Goal: Task Accomplishment & Management: Manage account settings

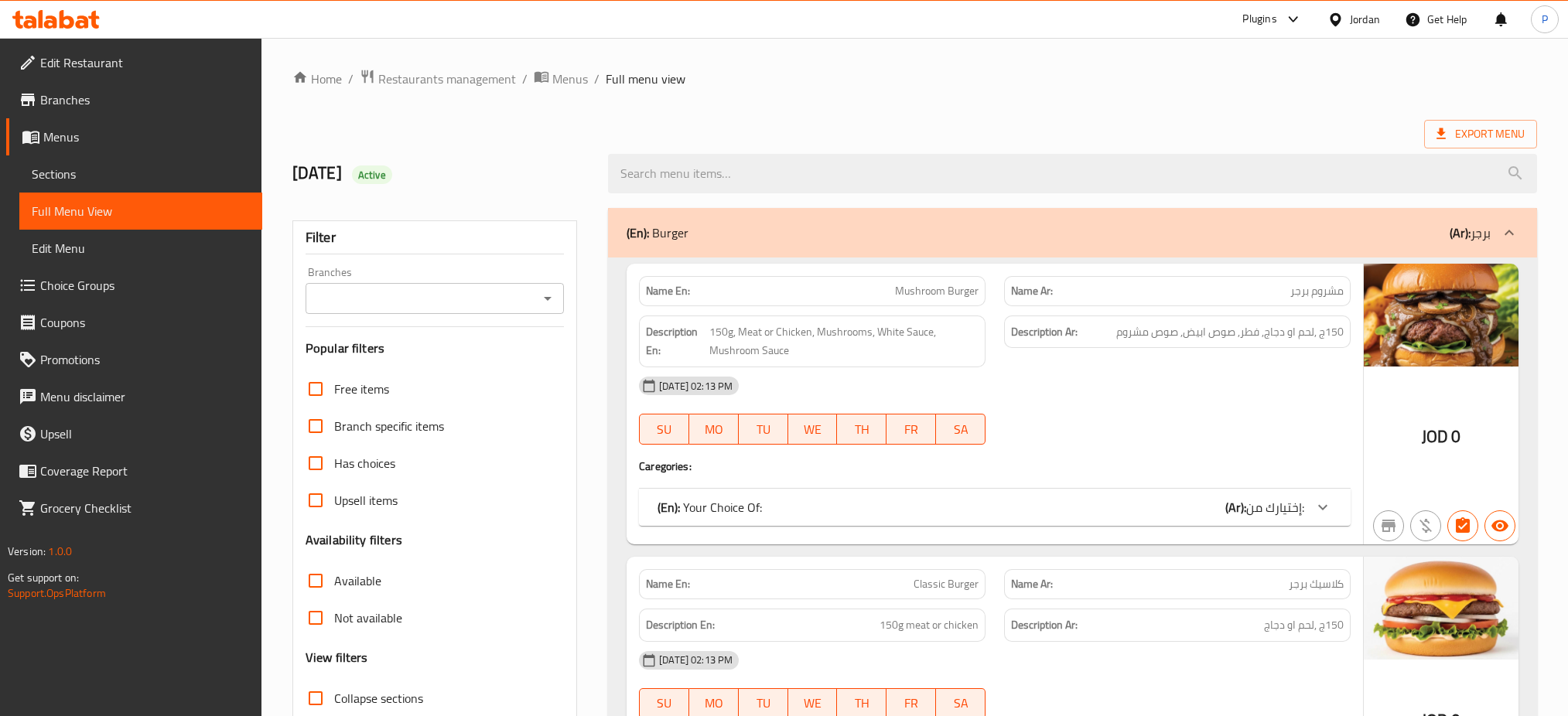
click at [1358, 14] on div "Jordan" at bounding box center [1364, 19] width 30 height 17
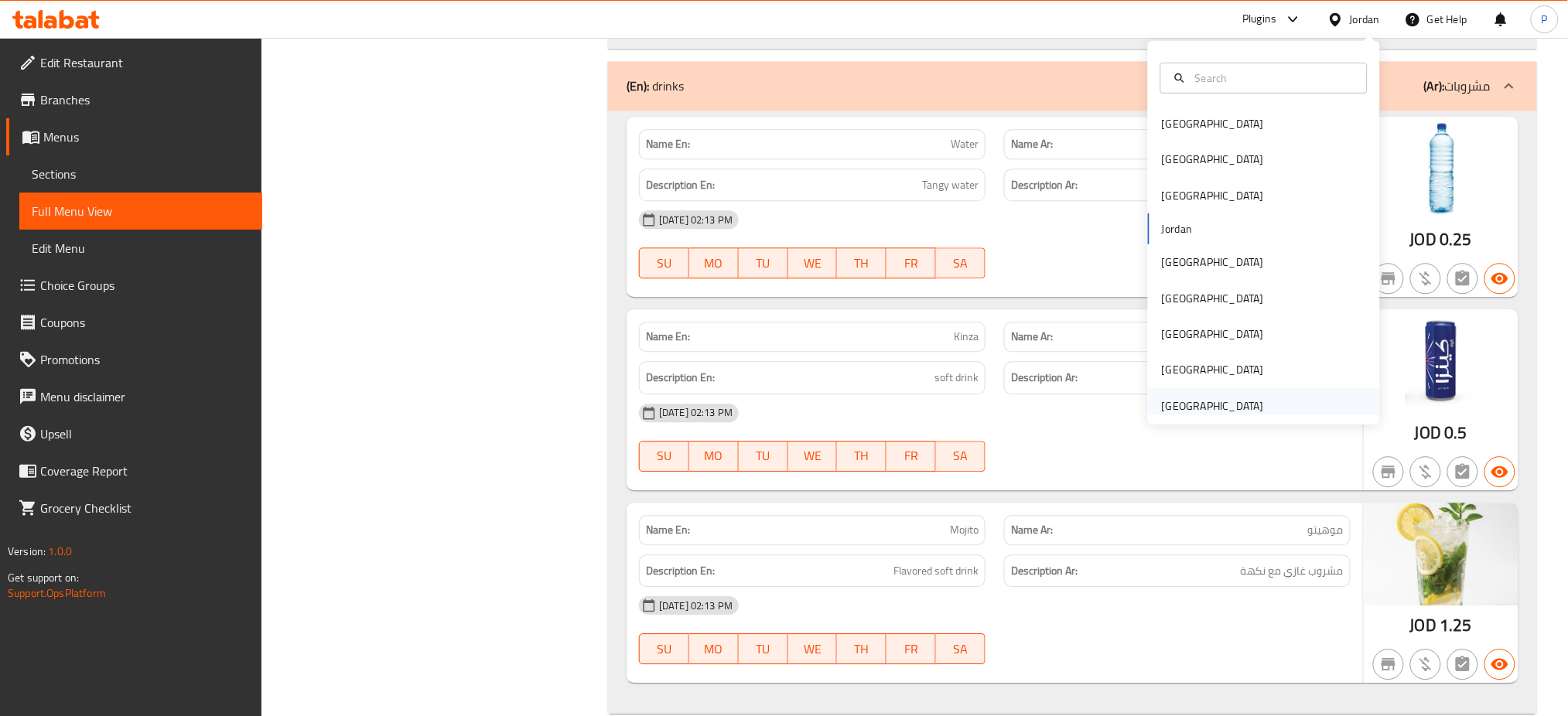
click at [1182, 410] on div "[GEOGRAPHIC_DATA]" at bounding box center [1213, 405] width 102 height 17
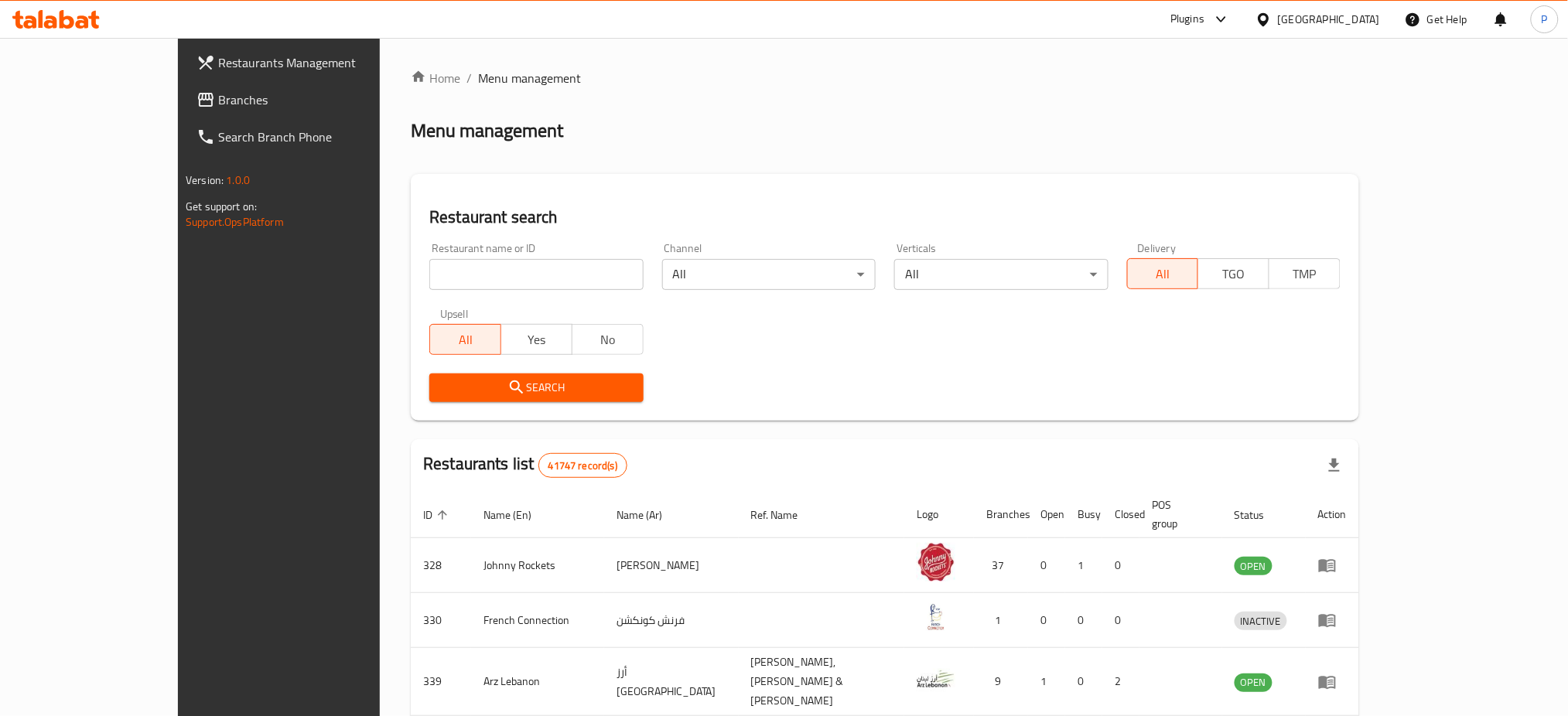
click at [1255, 371] on div "Search" at bounding box center [884, 388] width 930 height 47
click at [484, 266] on input "search" at bounding box center [536, 275] width 213 height 31
paste input "[PERSON_NAME]"
type input "[PERSON_NAME]"
click at [461, 388] on span "Search" at bounding box center [536, 388] width 189 height 20
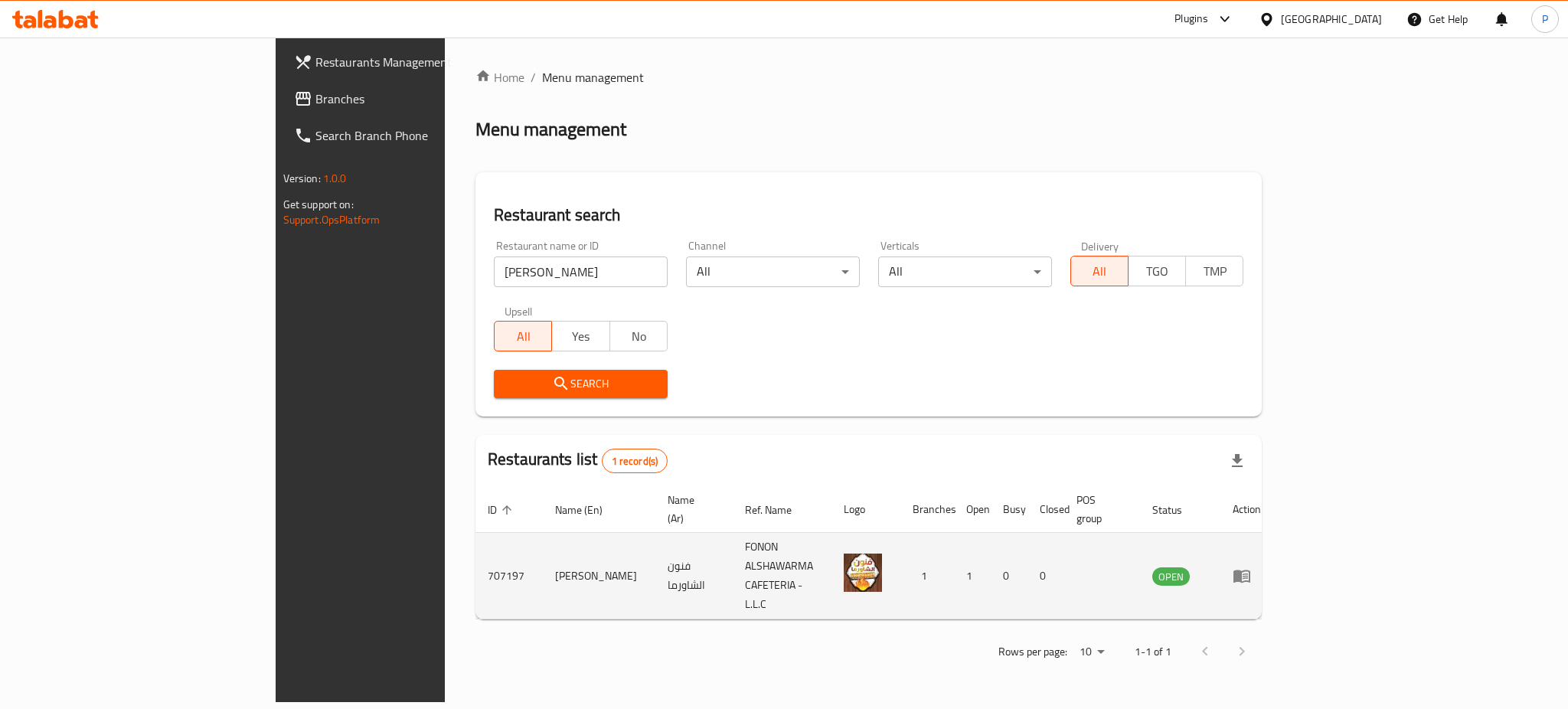
click at [1273, 533] on td "enhanced table" at bounding box center [1247, 575] width 53 height 86
click at [1261, 567] on link "enhanced table" at bounding box center [1246, 575] width 28 height 19
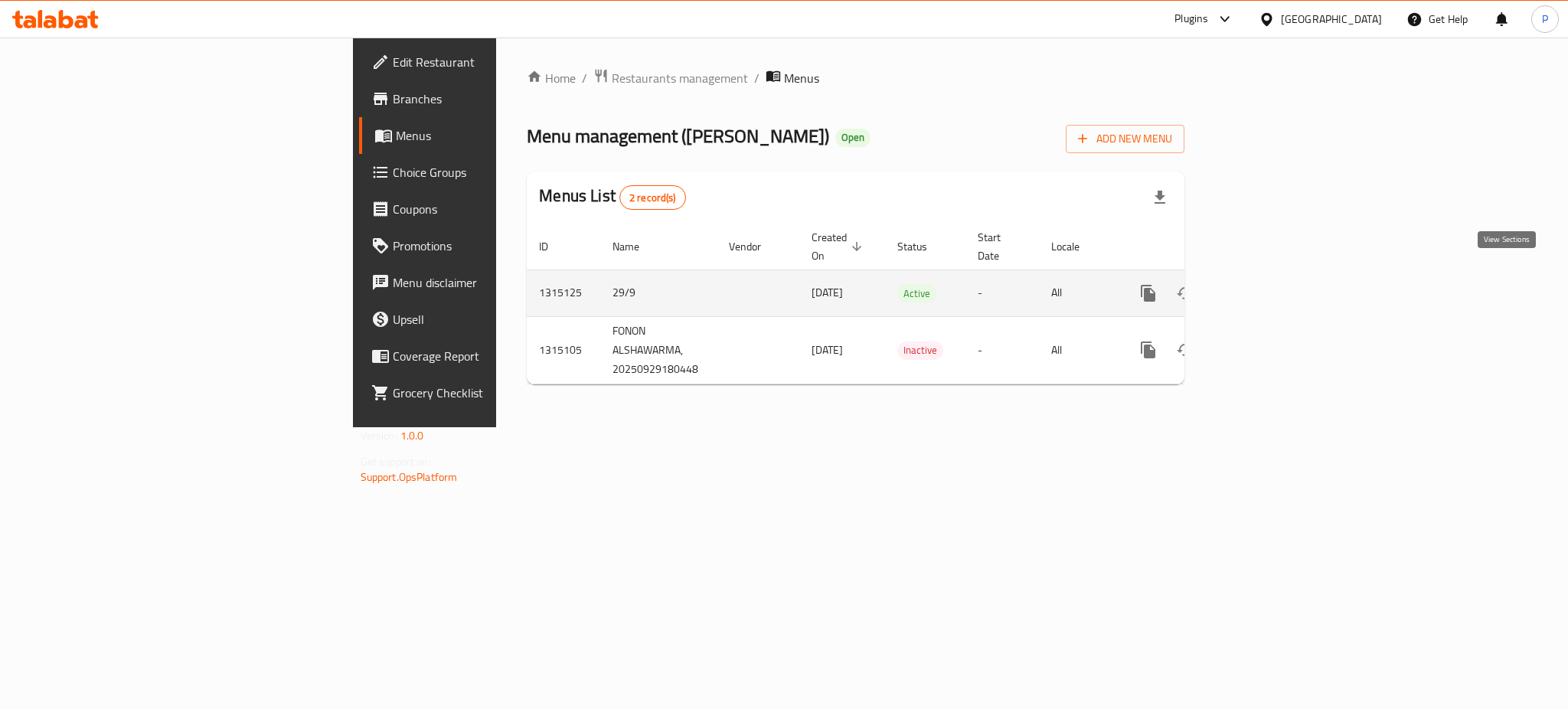
click at [1277, 279] on link "enhanced table" at bounding box center [1259, 293] width 37 height 37
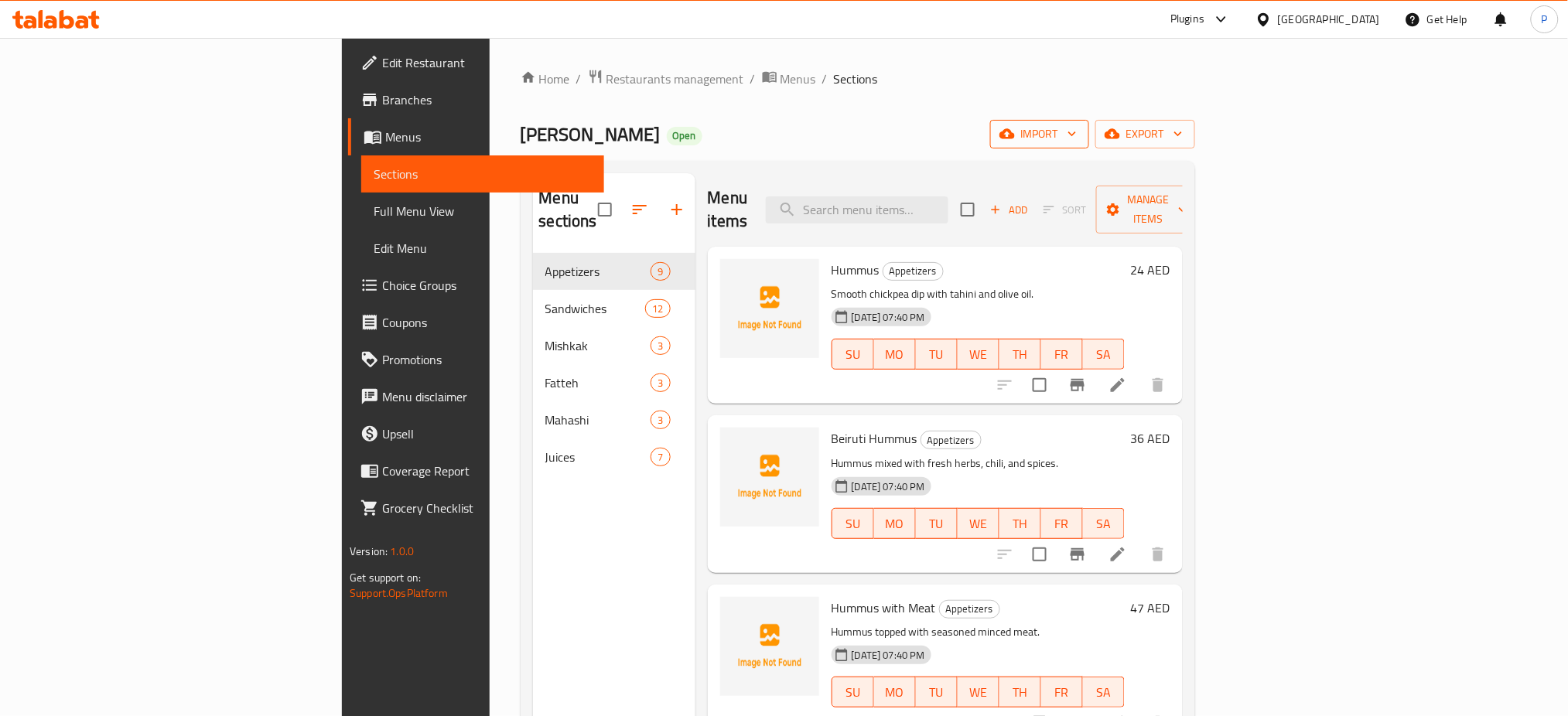
click at [1077, 132] on span "import" at bounding box center [1039, 134] width 74 height 20
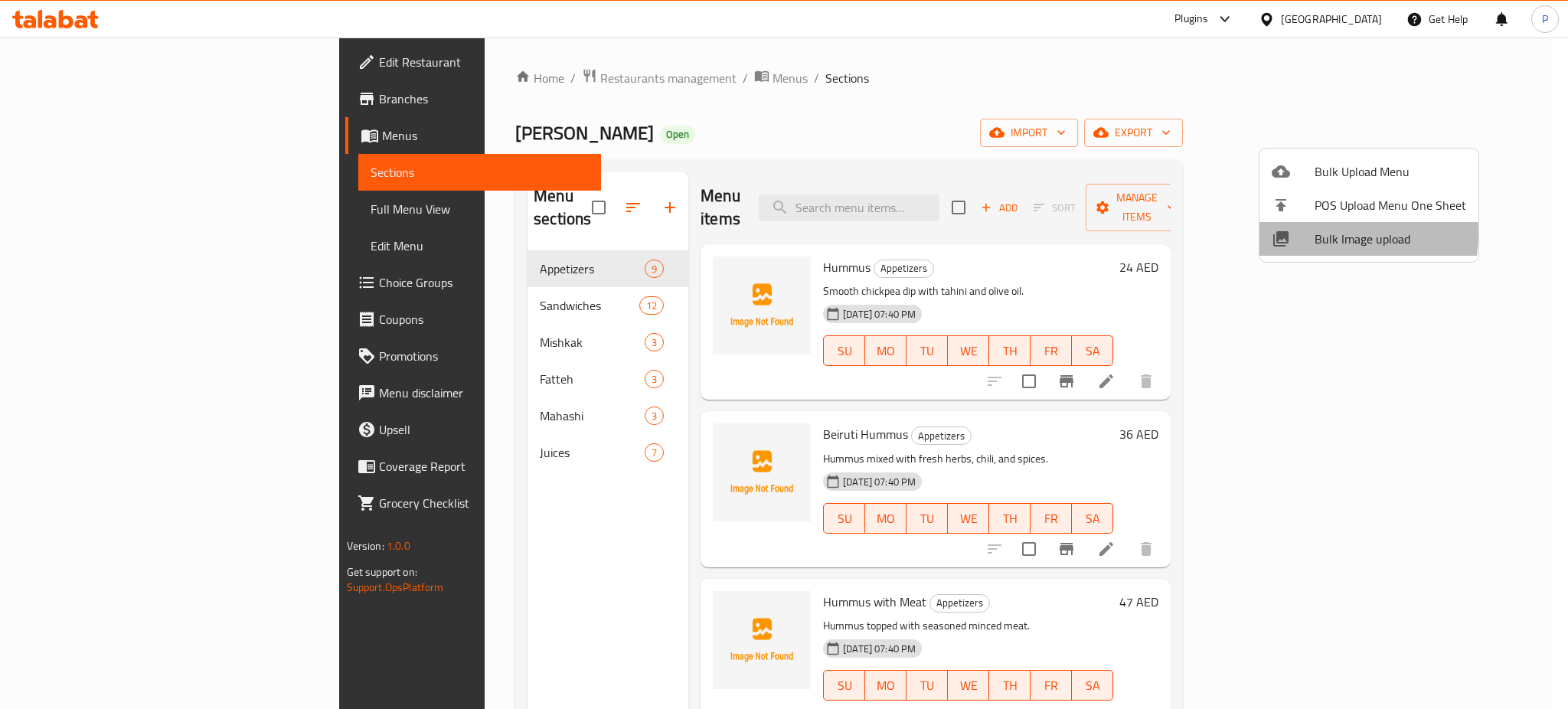
click at [1321, 234] on span "Bulk Image upload" at bounding box center [1390, 238] width 151 height 19
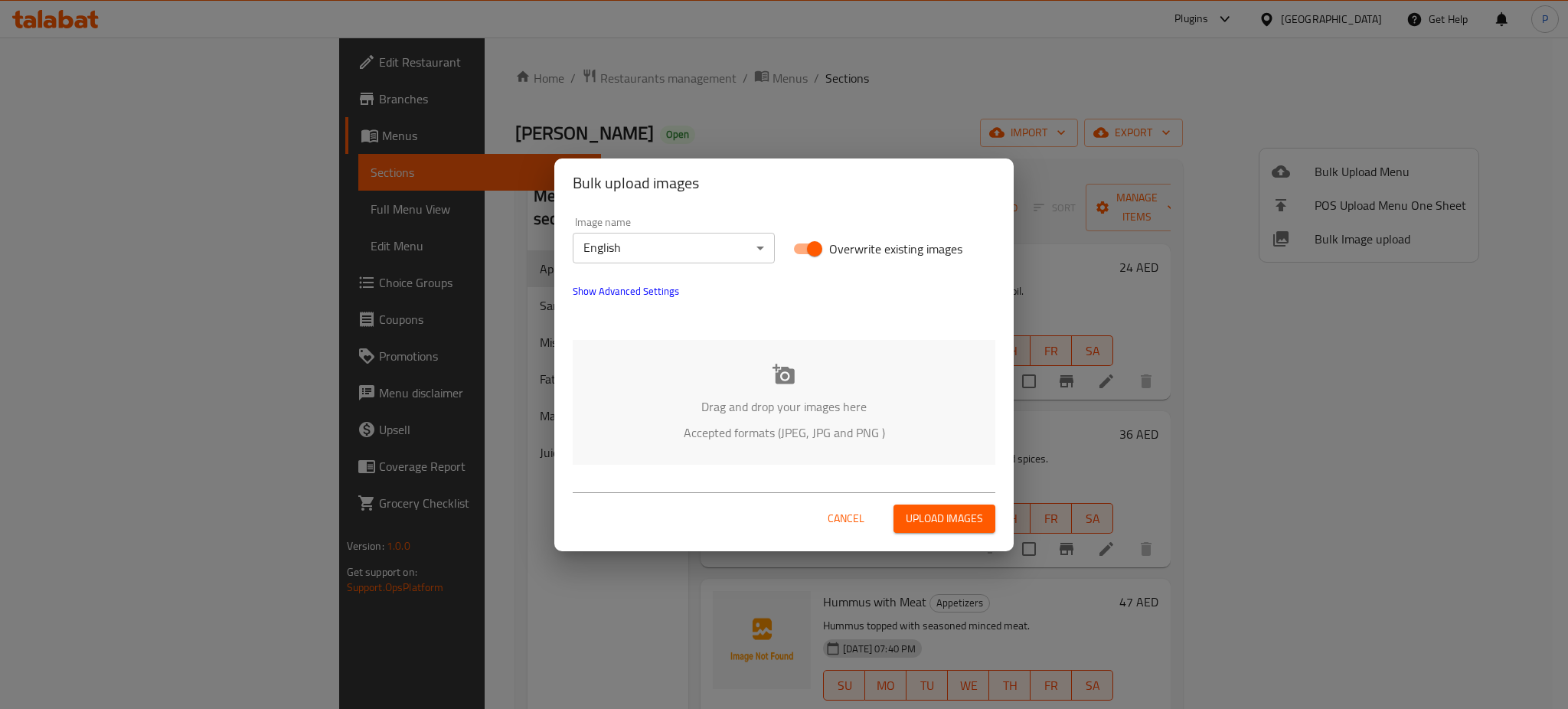
click at [634, 291] on span "Show Advanced Settings" at bounding box center [625, 291] width 106 height 19
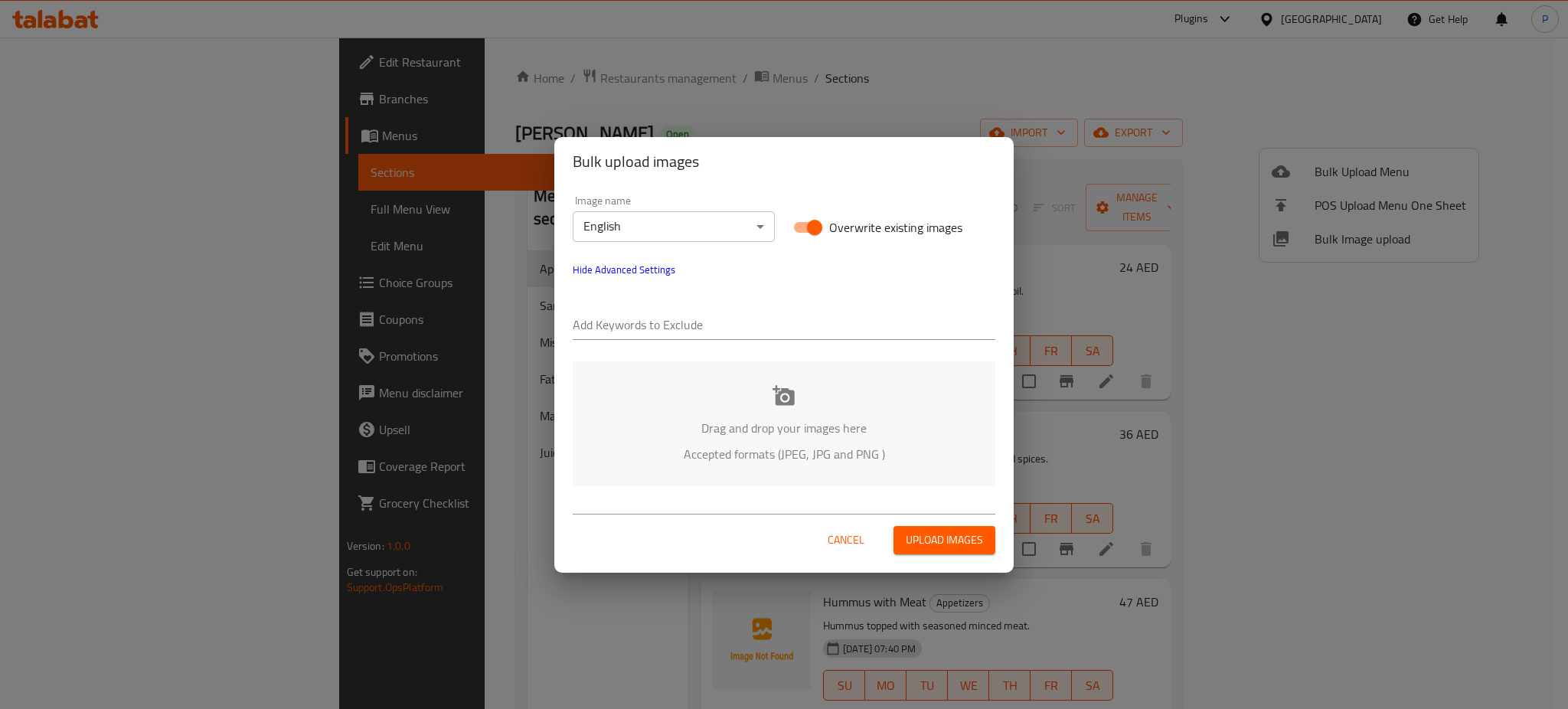
click at [625, 315] on input "text" at bounding box center [783, 326] width 423 height 24
paste input "Fonon Alshawarma_"
type input "Fonon Alshawarma_"
click at [831, 283] on div "Image name English ​ Overwrite existing images Hide Advanced Settings Add Keywo…" at bounding box center [784, 267] width 441 height 163
click at [567, 257] on div "Image name English ​ Overwrite existing images Hide Advanced Settings Add Keywo…" at bounding box center [784, 267] width 441 height 163
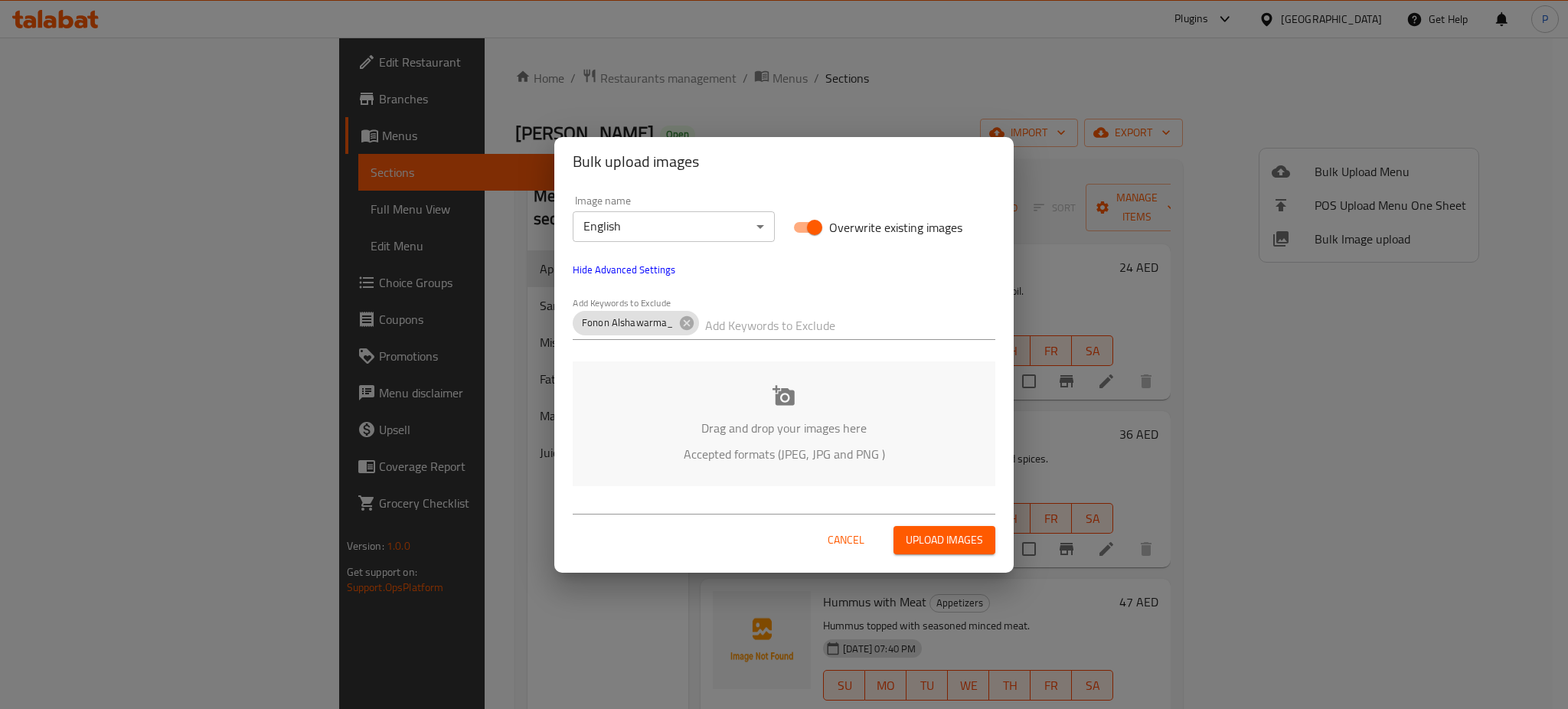
click at [762, 319] on input "text" at bounding box center [850, 326] width 290 height 24
paste input "_Kent-"
type input "_Kent-"
click at [778, 418] on p "Drag and drop your images here" at bounding box center [784, 427] width 377 height 19
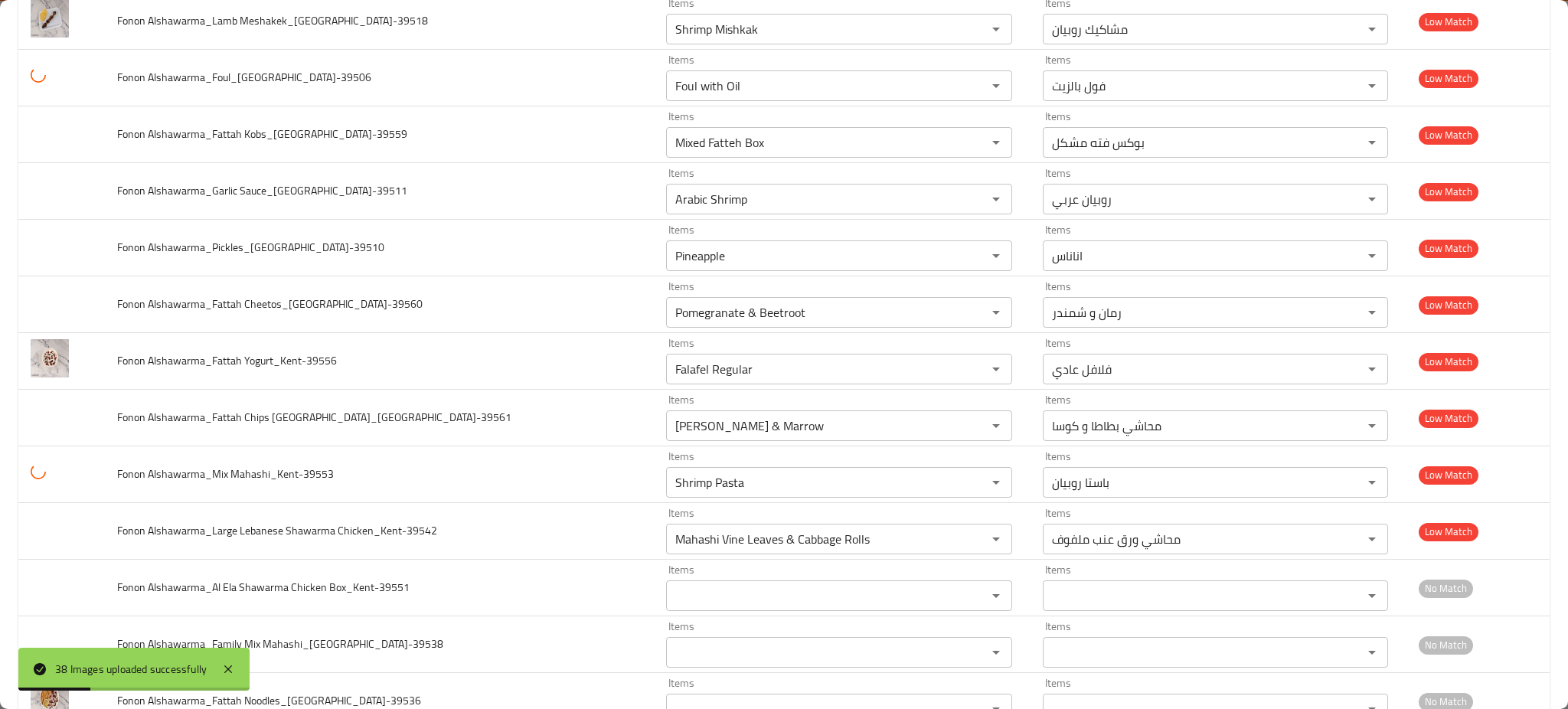
scroll to position [1632, 0]
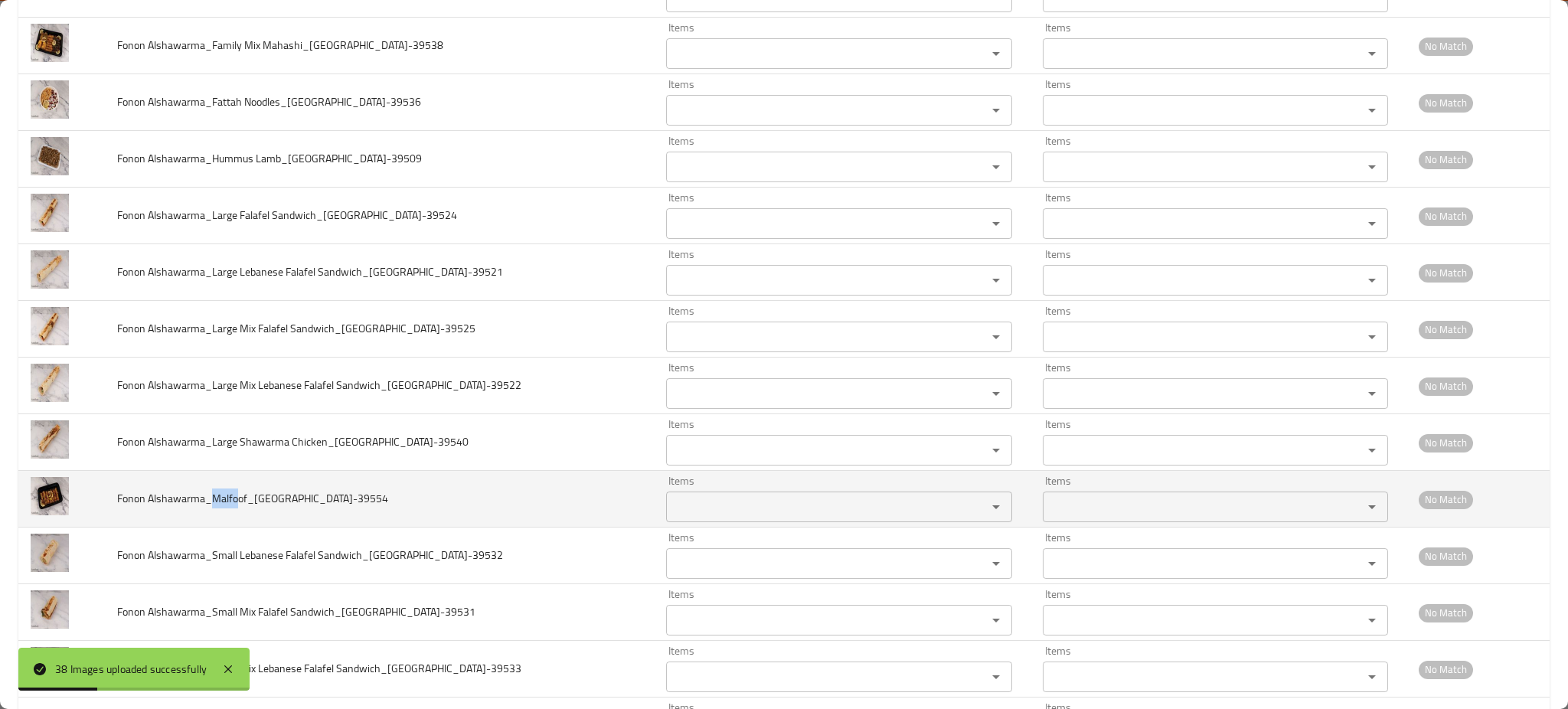
drag, startPoint x: 217, startPoint y: 501, endPoint x: 241, endPoint y: 507, distance: 24.7
click at [241, 507] on span "Fonon Alshawarma_Malfoof_[GEOGRAPHIC_DATA]-39554" at bounding box center [252, 498] width 271 height 20
copy span "Malfo"
click at [772, 513] on Alshawarma_Malfoof_Kent-39554 "Items" at bounding box center [816, 506] width 291 height 22
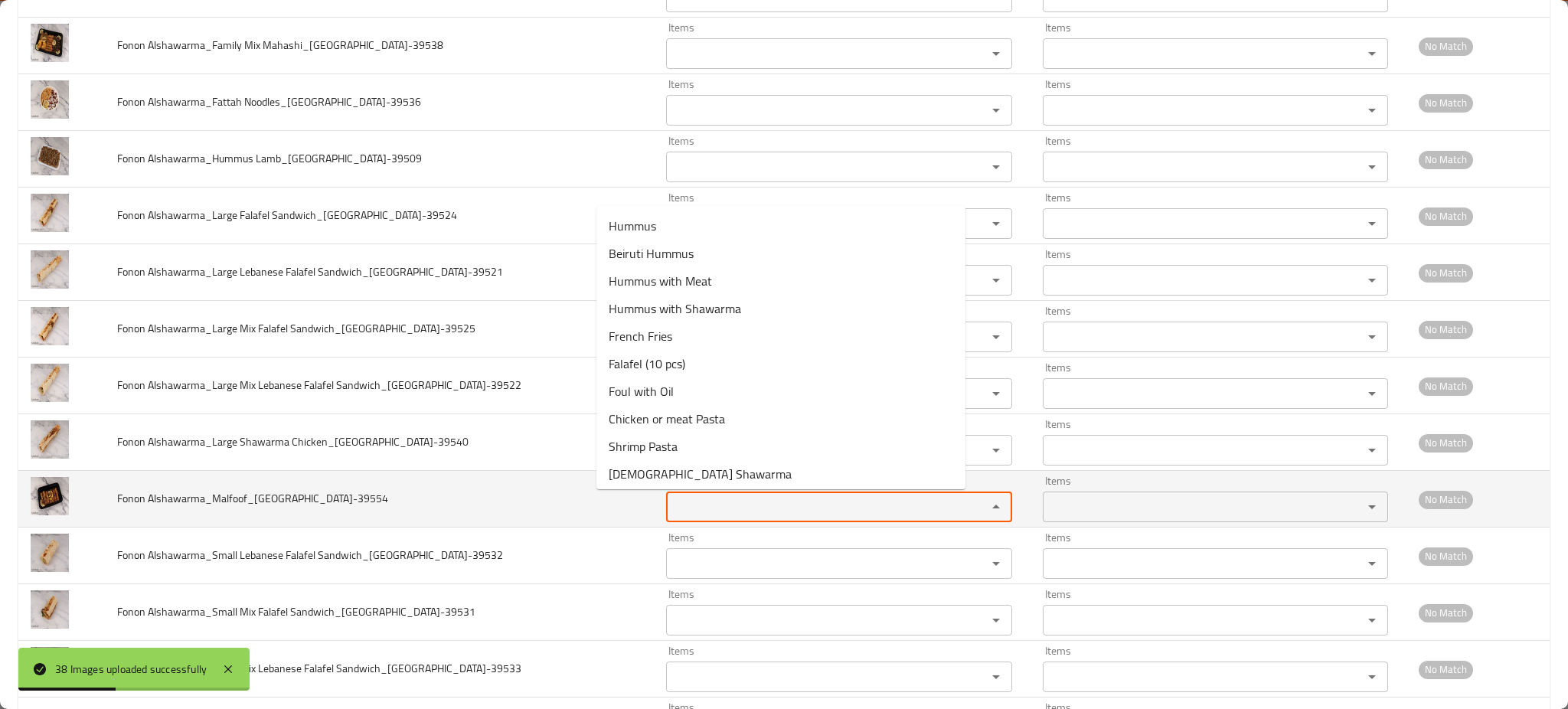
paste Alshawarma_Malfoof_Kent-39554 "Malfo"
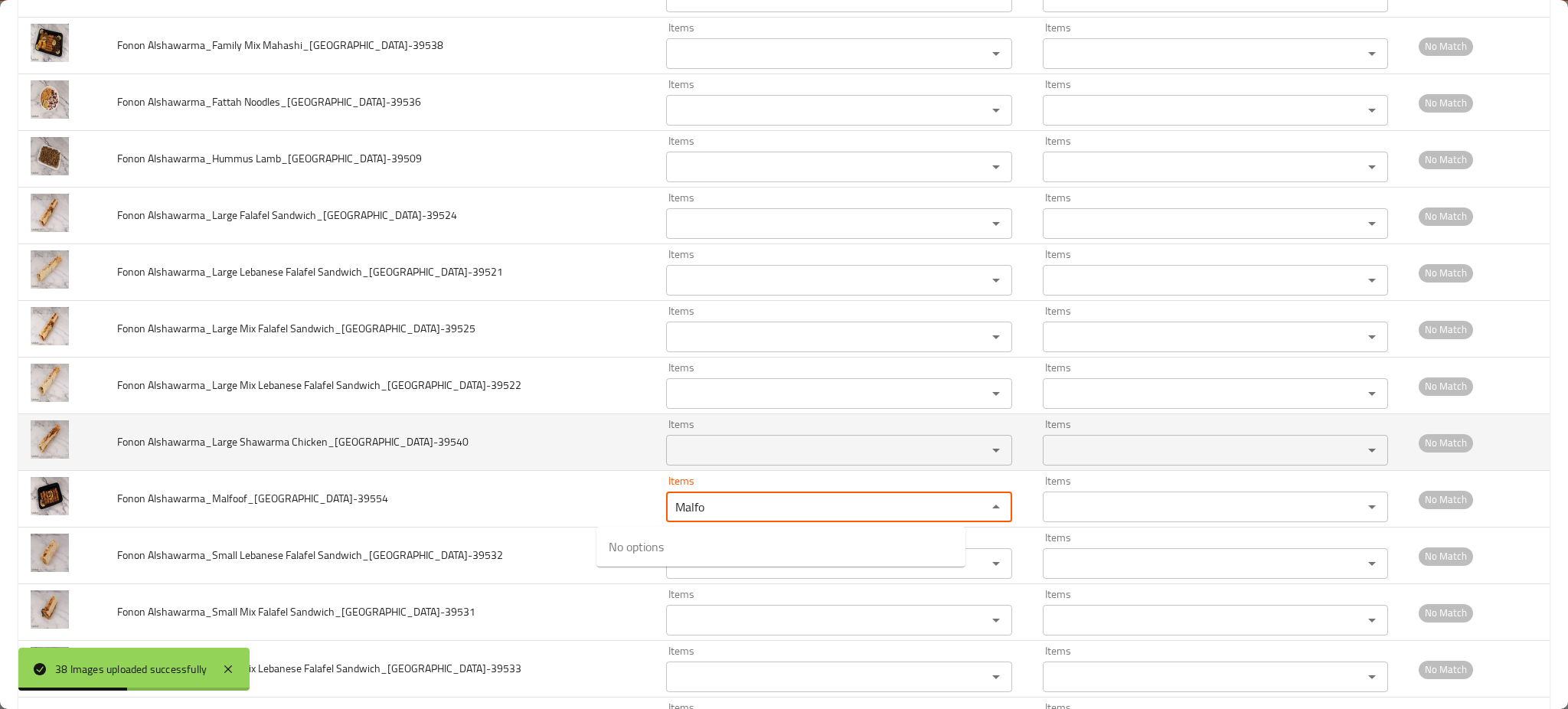
type Alshawarma_Malfoof_Kent-39554 "Malfo"
click at [445, 446] on td "Fonon Alshawarma_Large Shawarma Chicken_[GEOGRAPHIC_DATA]-39540" at bounding box center [378, 442] width 548 height 56
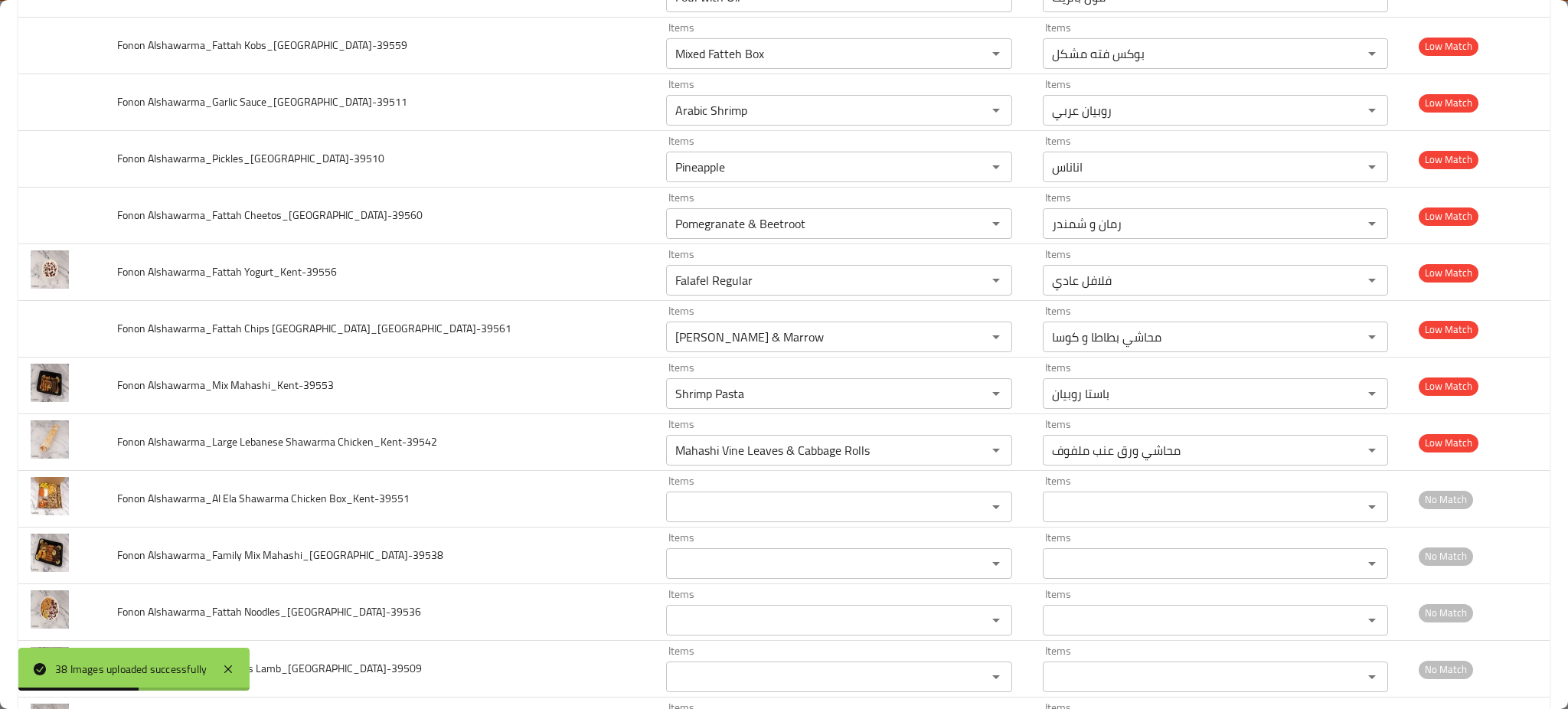
scroll to position [1122, 0]
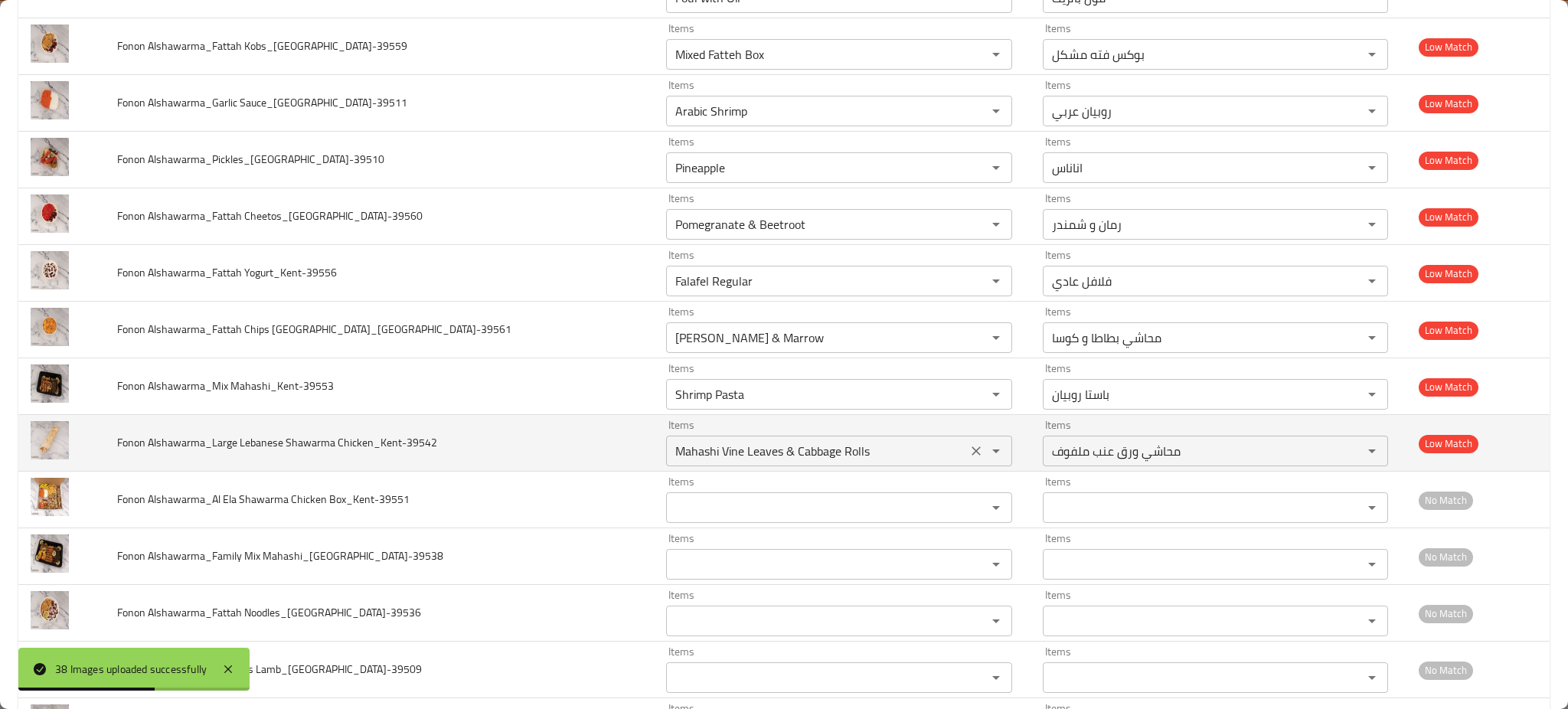
click at [968, 449] on icon "Clear" at bounding box center [976, 451] width 15 height 15
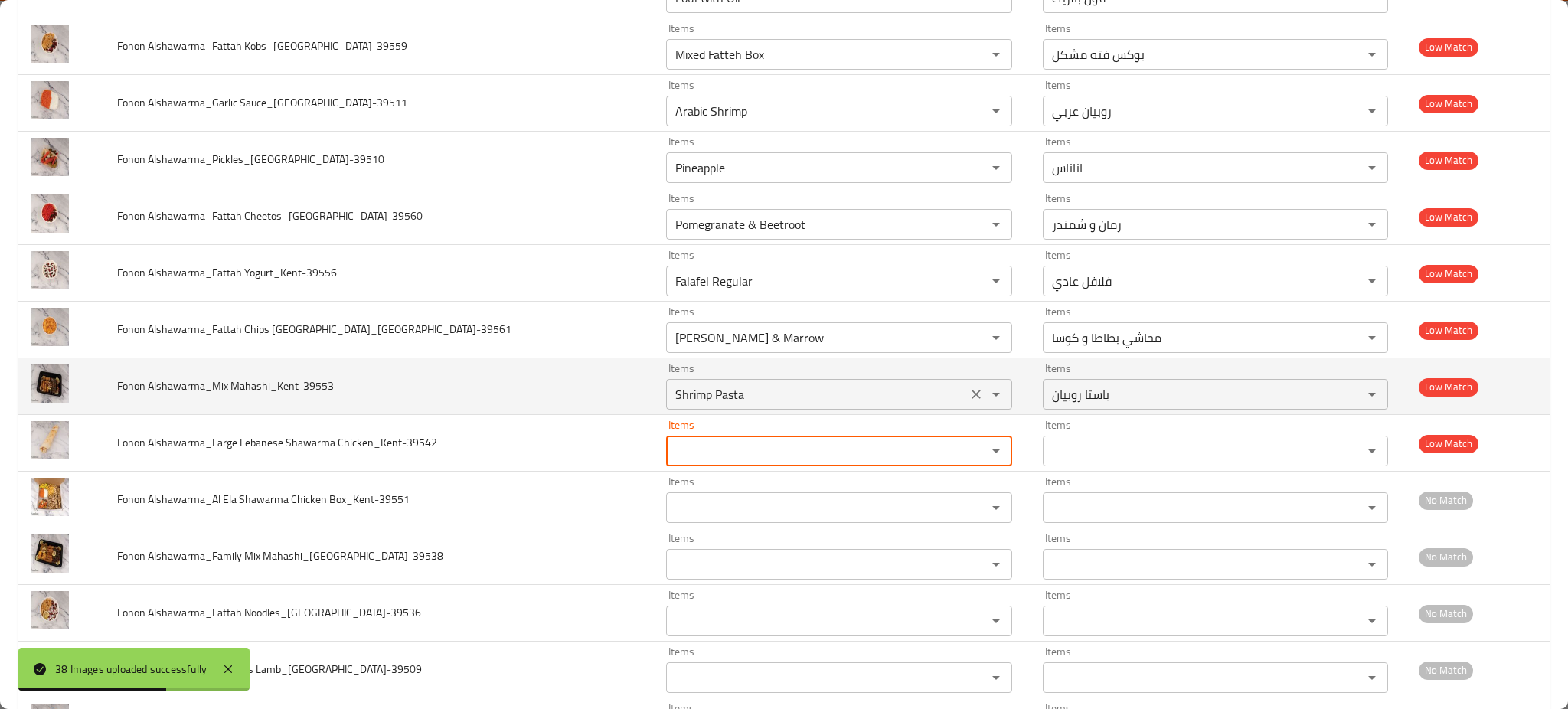
click at [968, 396] on icon "Clear" at bounding box center [976, 394] width 15 height 15
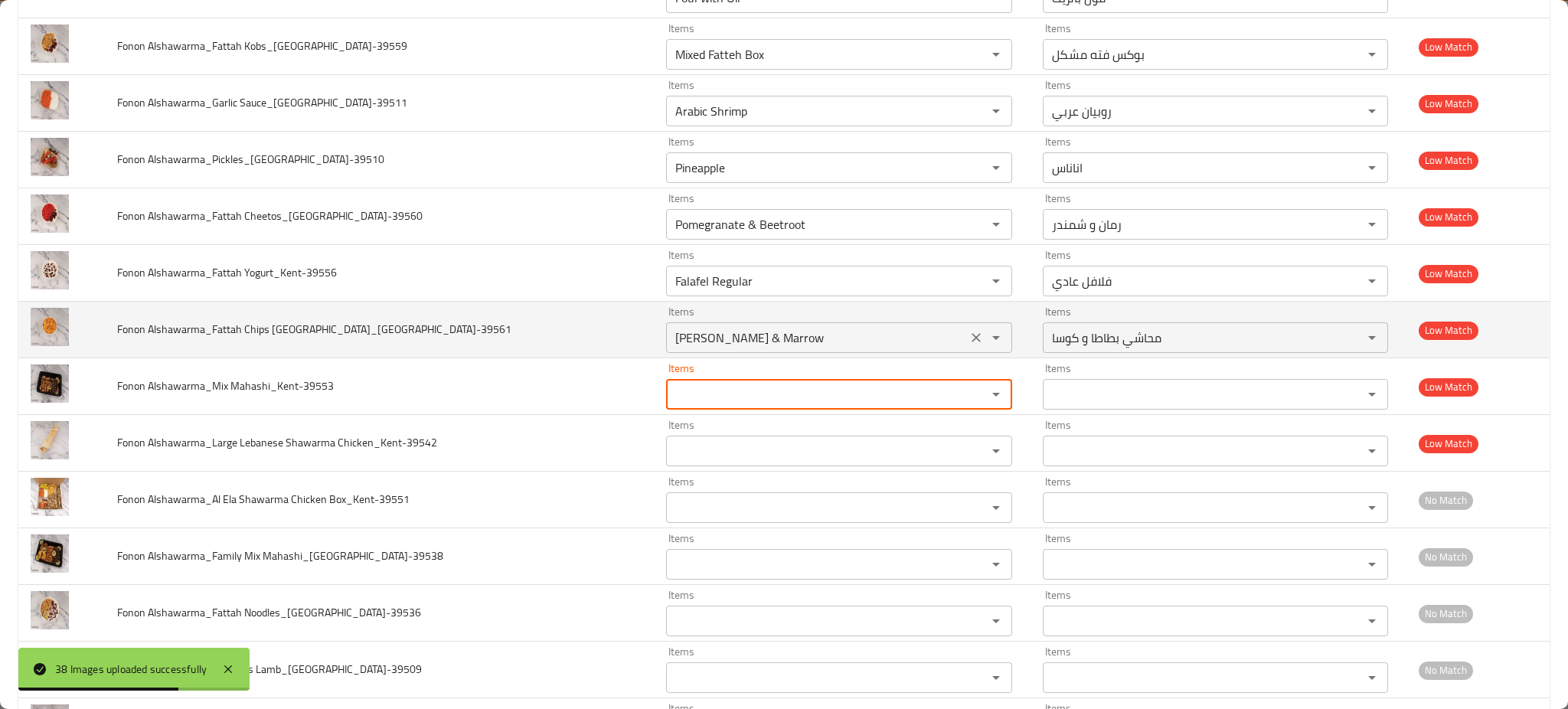
click at [928, 349] on div "[PERSON_NAME] & Marrow Items" at bounding box center [839, 337] width 346 height 31
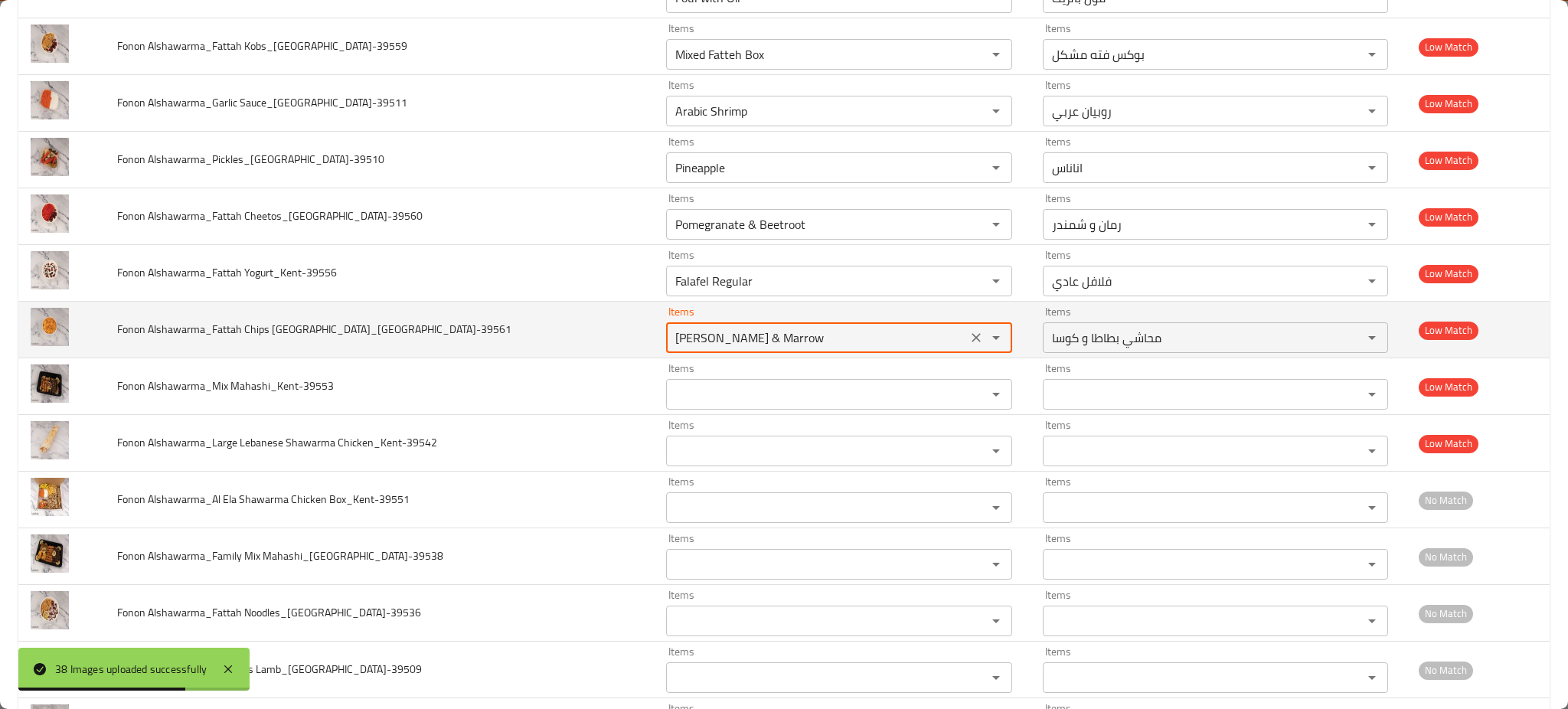
click at [972, 337] on icon "Clear" at bounding box center [976, 337] width 9 height 9
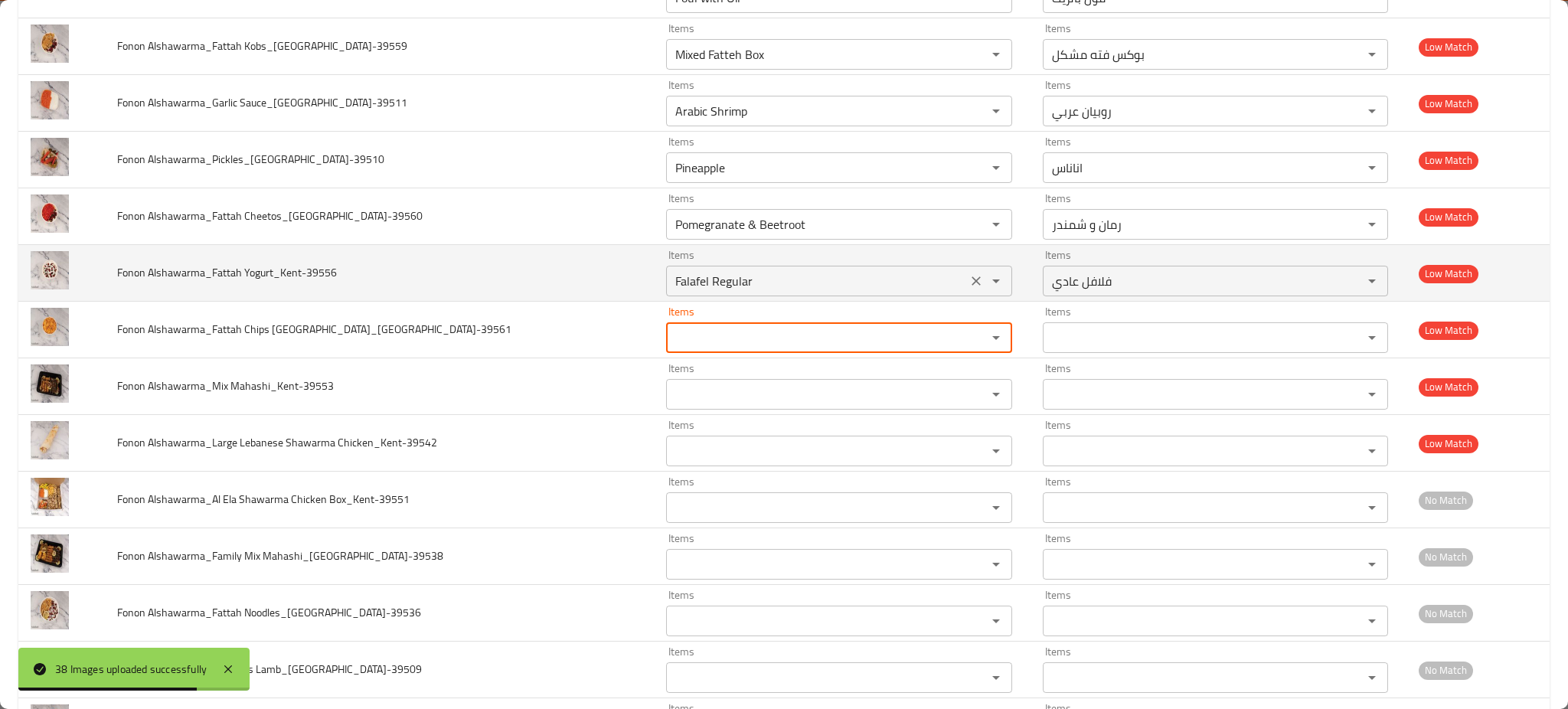
click at [933, 292] on div "Falafel Regular Items" at bounding box center [839, 281] width 346 height 31
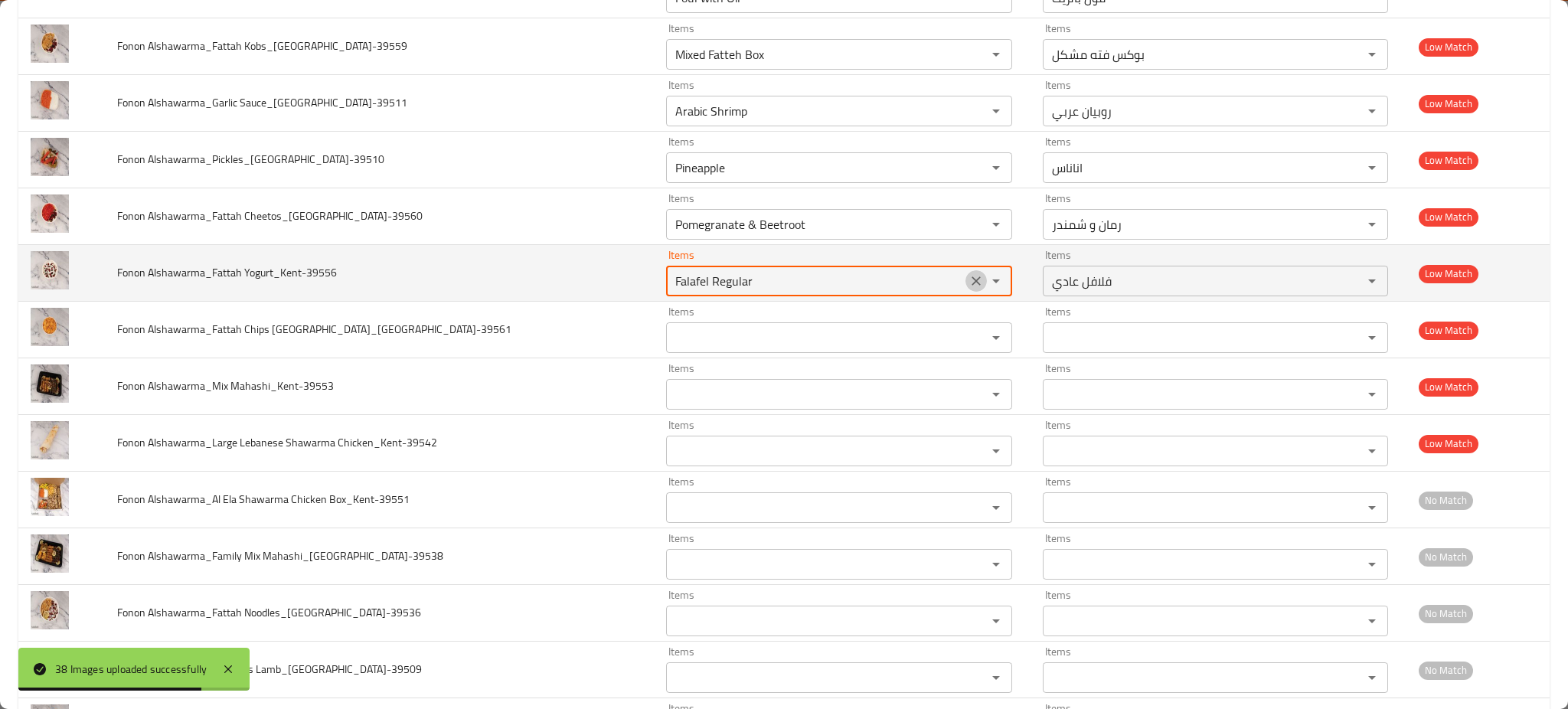
drag, startPoint x: 930, startPoint y: 274, endPoint x: 931, endPoint y: 246, distance: 28.0
click at [968, 274] on icon "Clear" at bounding box center [976, 280] width 15 height 15
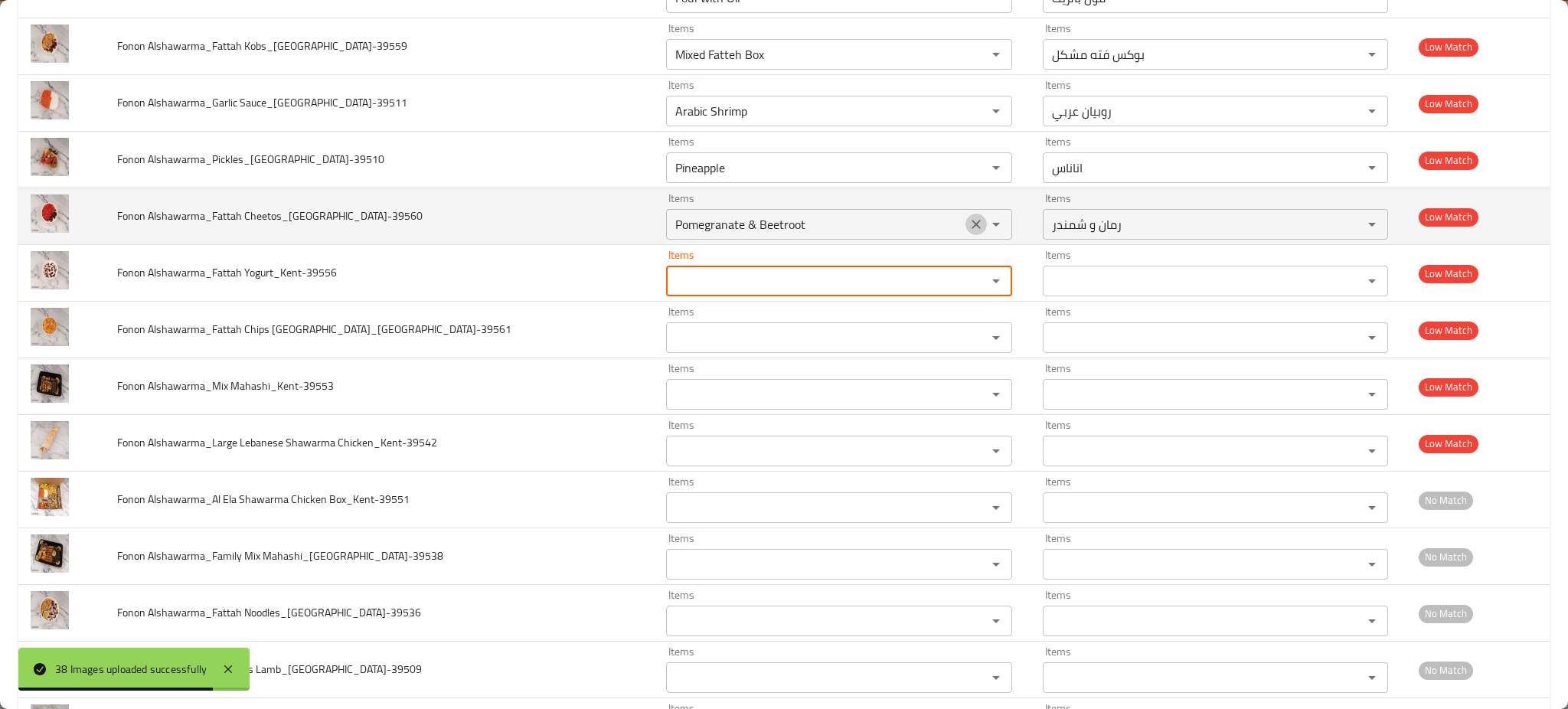
click at [968, 227] on icon "Clear" at bounding box center [976, 224] width 15 height 15
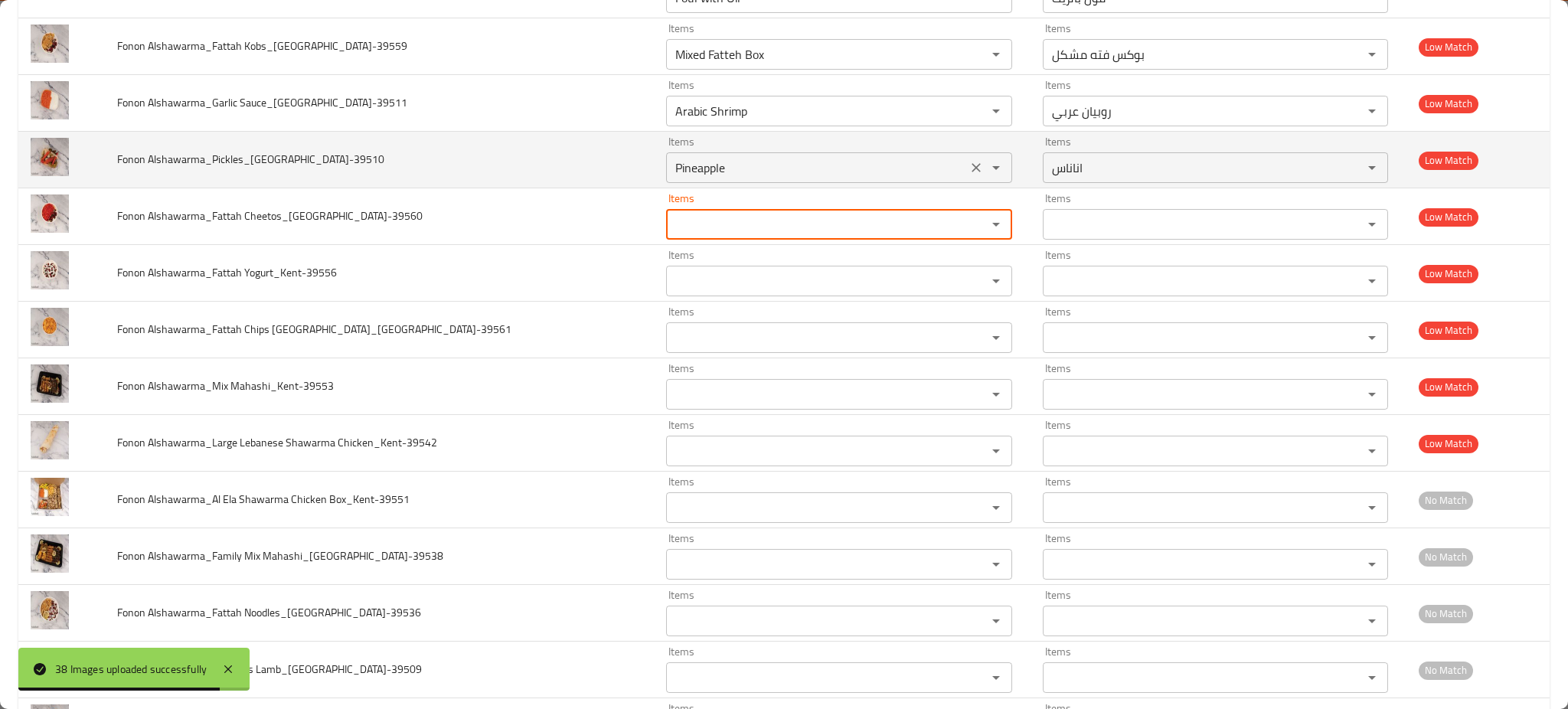
click at [968, 167] on icon "Clear" at bounding box center [976, 167] width 15 height 15
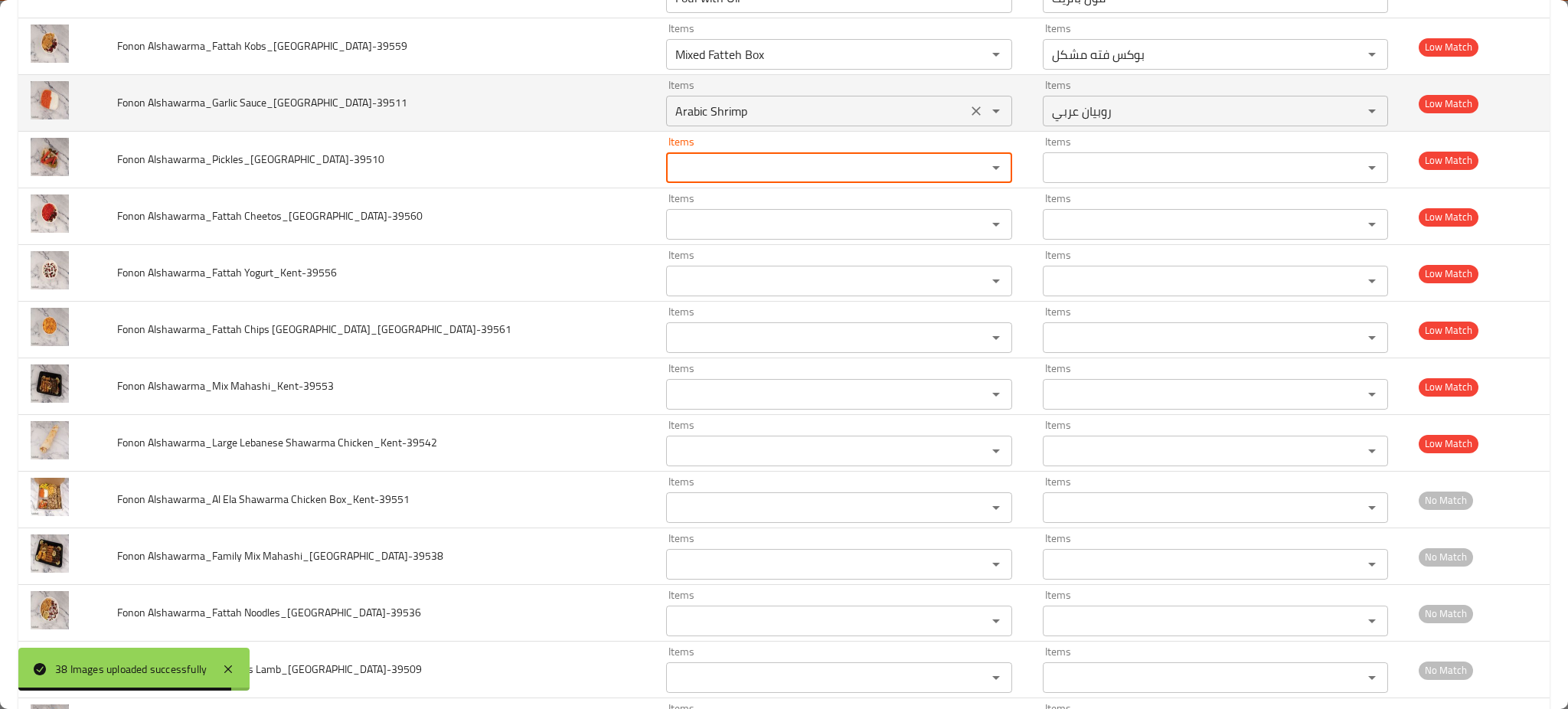
click at [968, 105] on icon "Clear" at bounding box center [976, 110] width 15 height 15
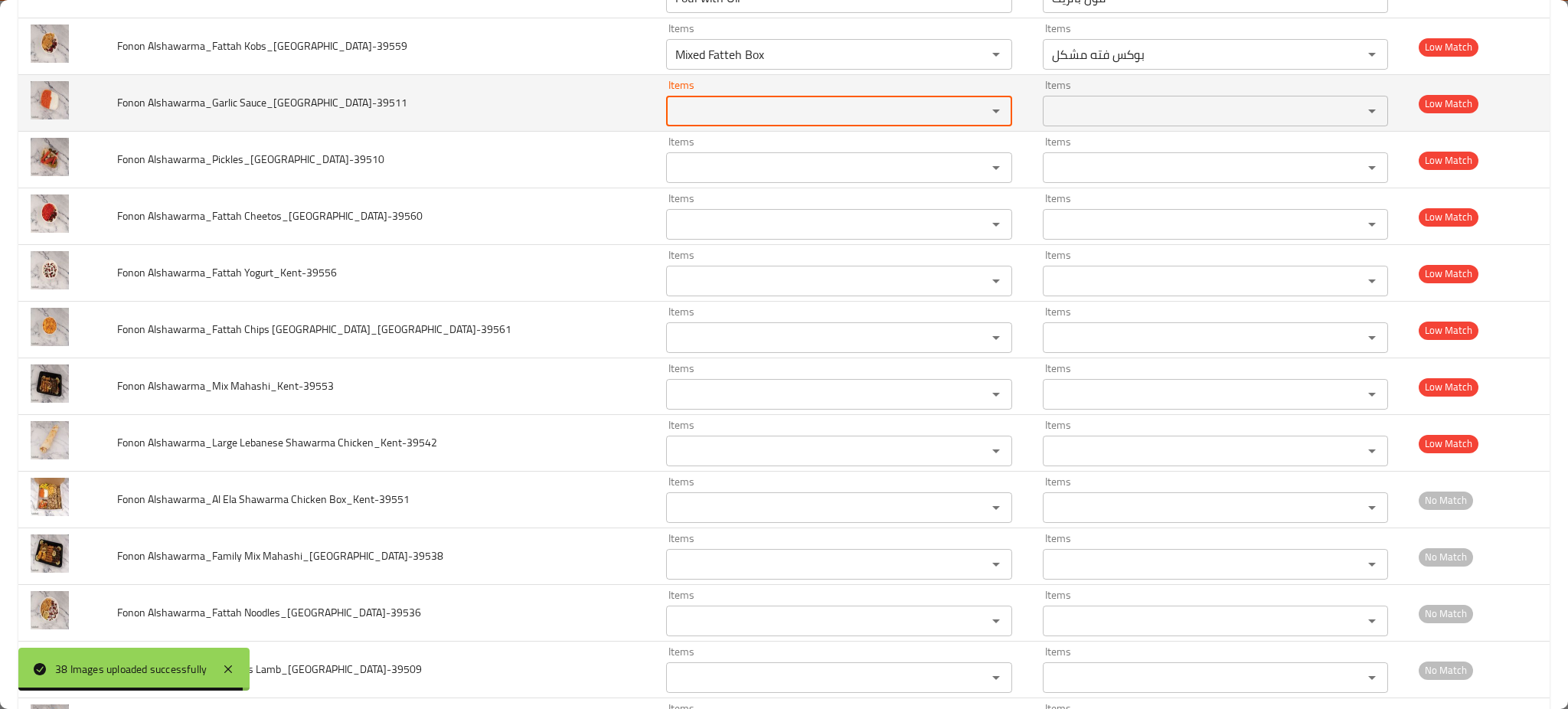
drag, startPoint x: 926, startPoint y: 57, endPoint x: 919, endPoint y: 101, distance: 44.6
click at [972, 56] on icon "Clear" at bounding box center [976, 54] width 9 height 9
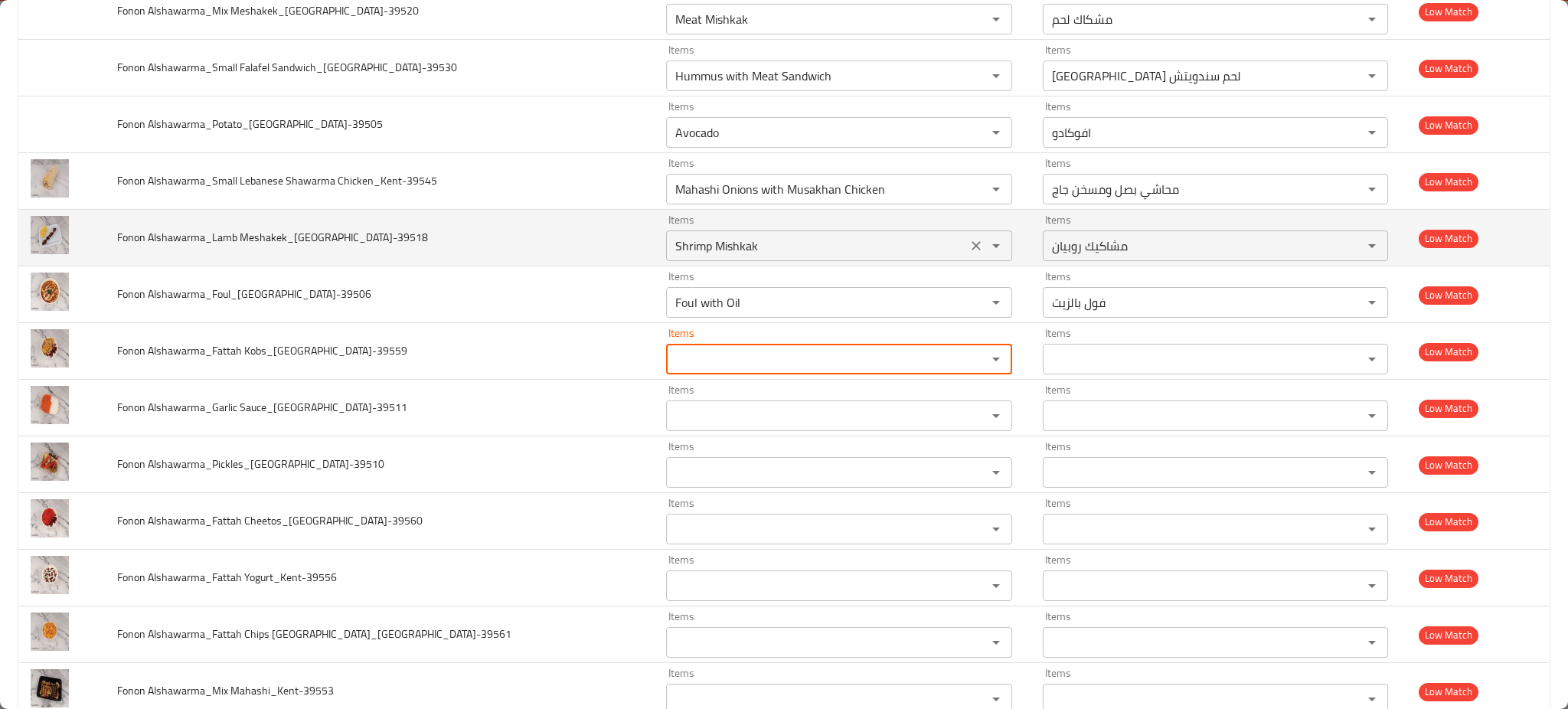
scroll to position [816, 0]
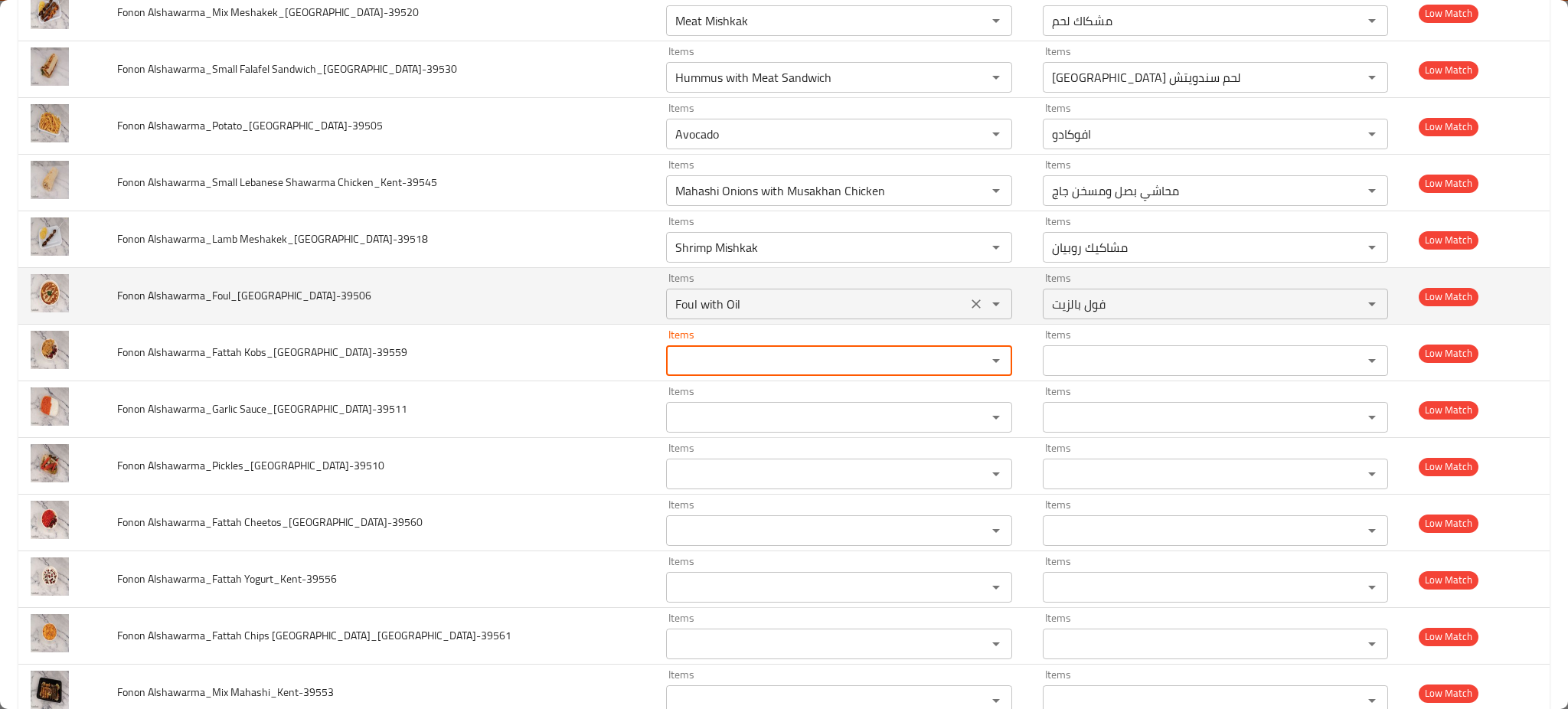
click at [915, 311] on div "Foul with Oil Items" at bounding box center [839, 304] width 346 height 31
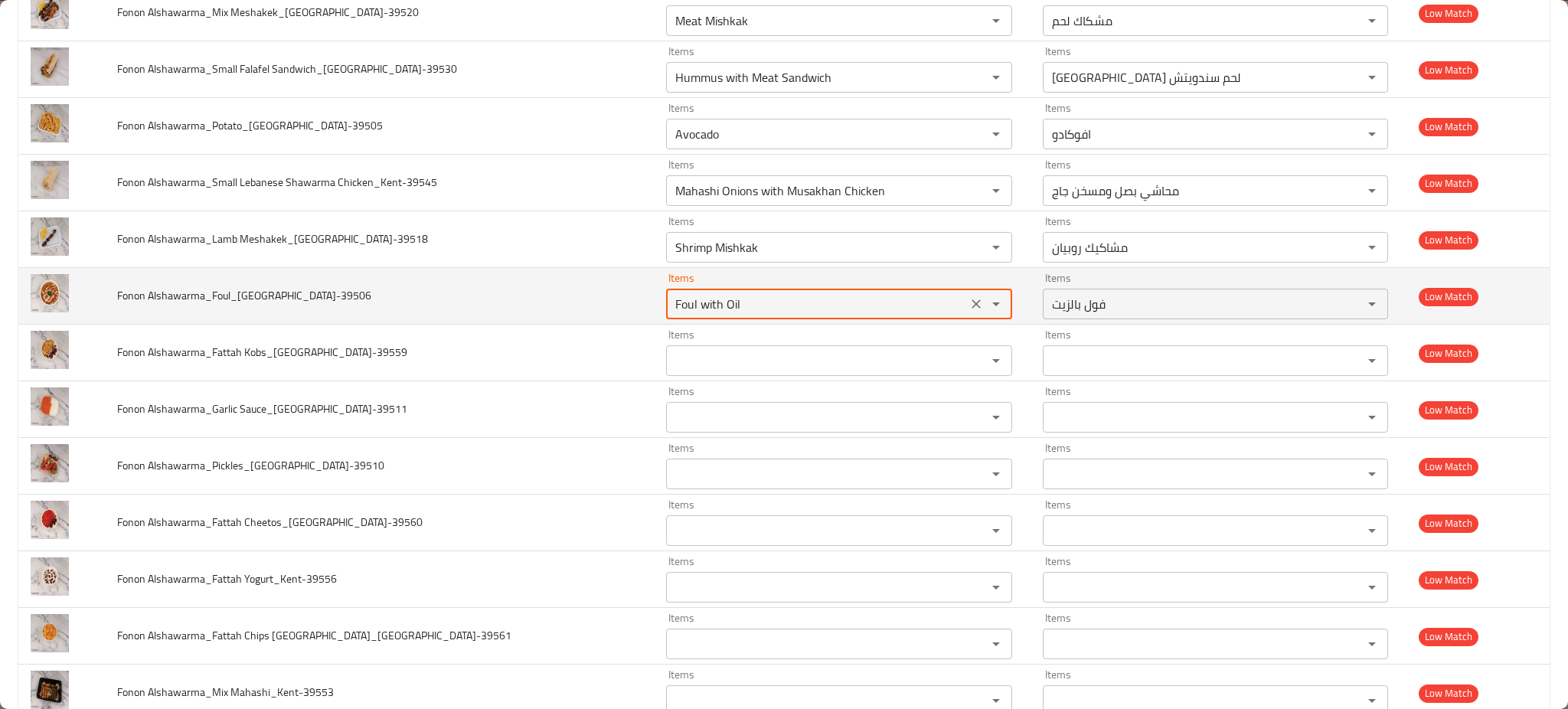
click at [968, 300] on icon "Clear" at bounding box center [976, 303] width 15 height 15
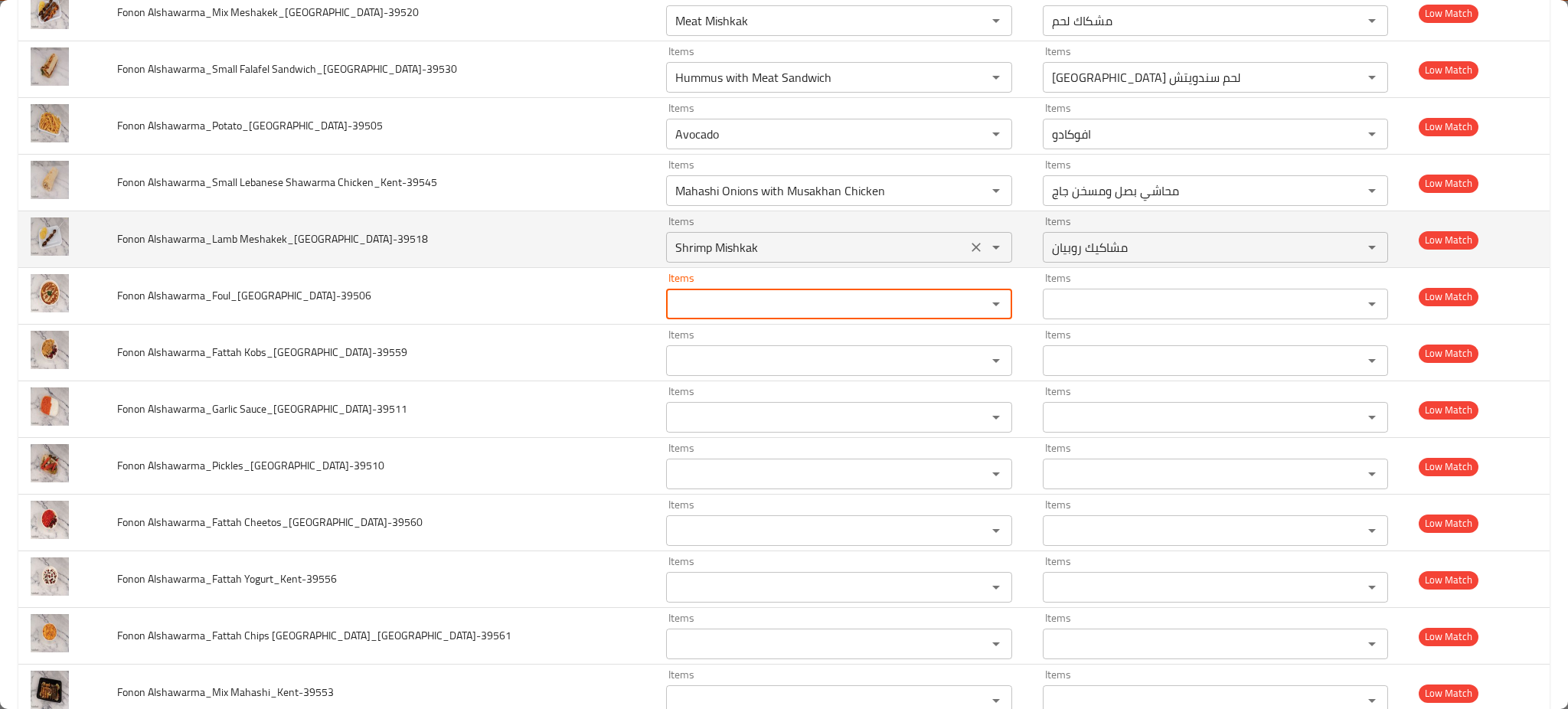
click at [965, 237] on div "enhanced table" at bounding box center [984, 247] width 39 height 22
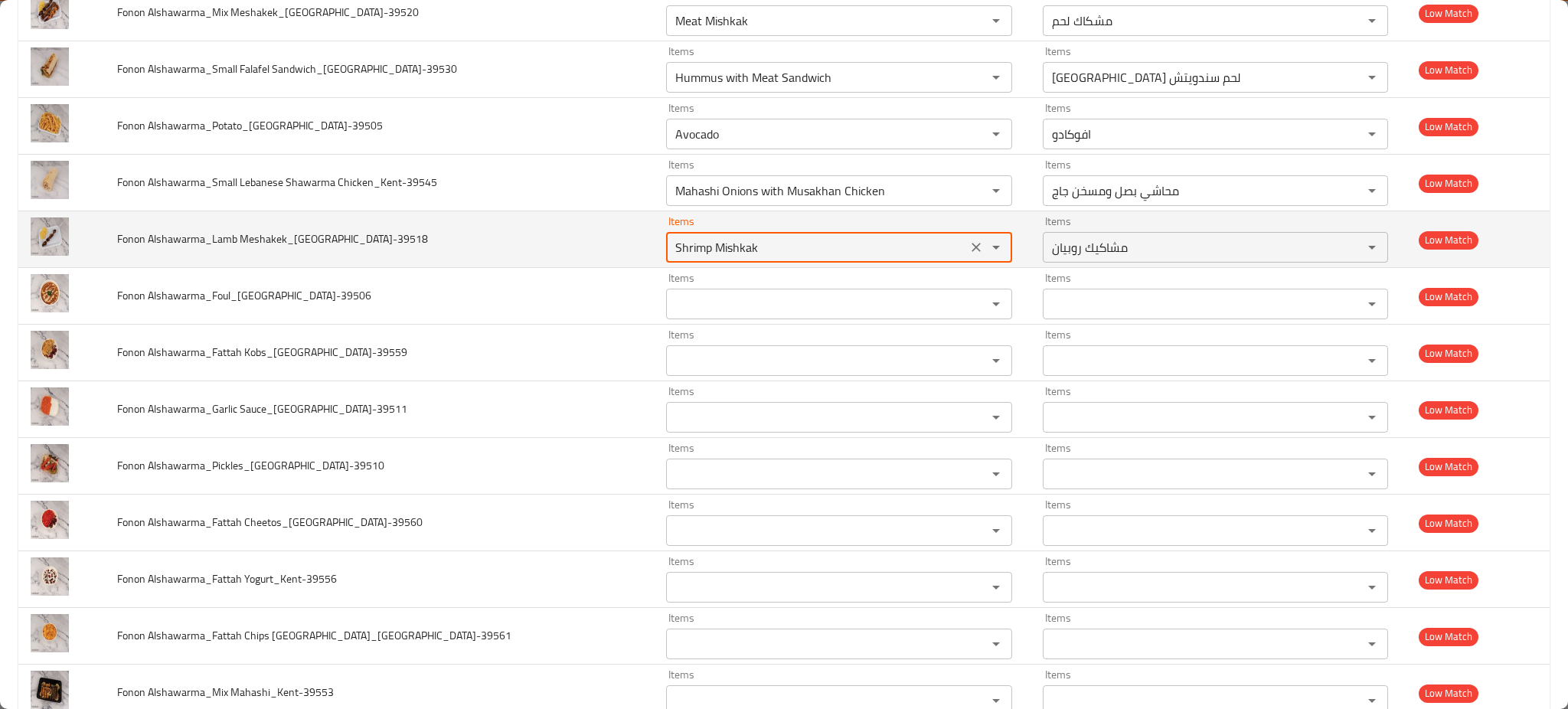
drag, startPoint x: 933, startPoint y: 258, endPoint x: 926, endPoint y: 250, distance: 10.6
click at [932, 258] on div "Shrimp Mishkak Items" at bounding box center [839, 247] width 346 height 31
click at [972, 244] on icon "Clear" at bounding box center [976, 246] width 9 height 9
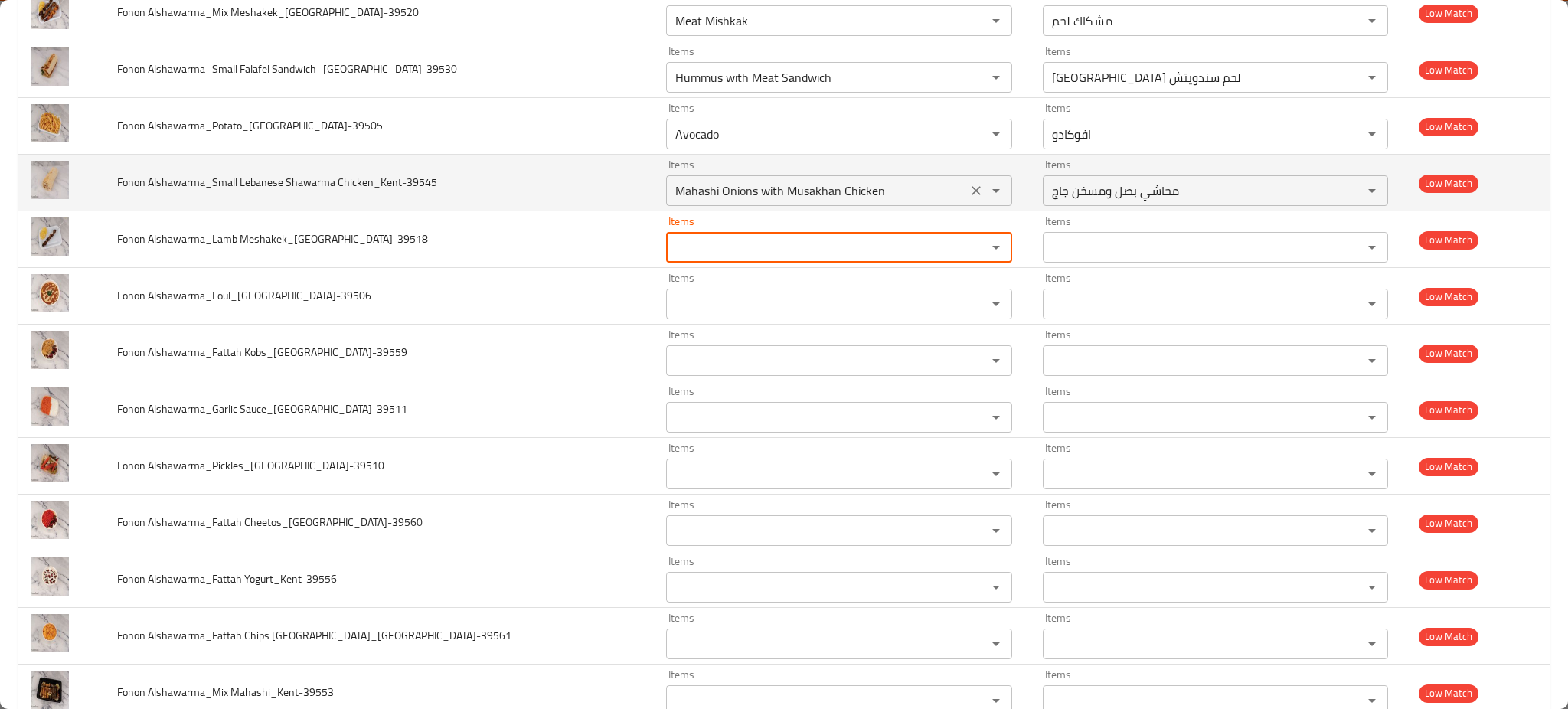
click at [968, 188] on icon "Clear" at bounding box center [976, 190] width 15 height 15
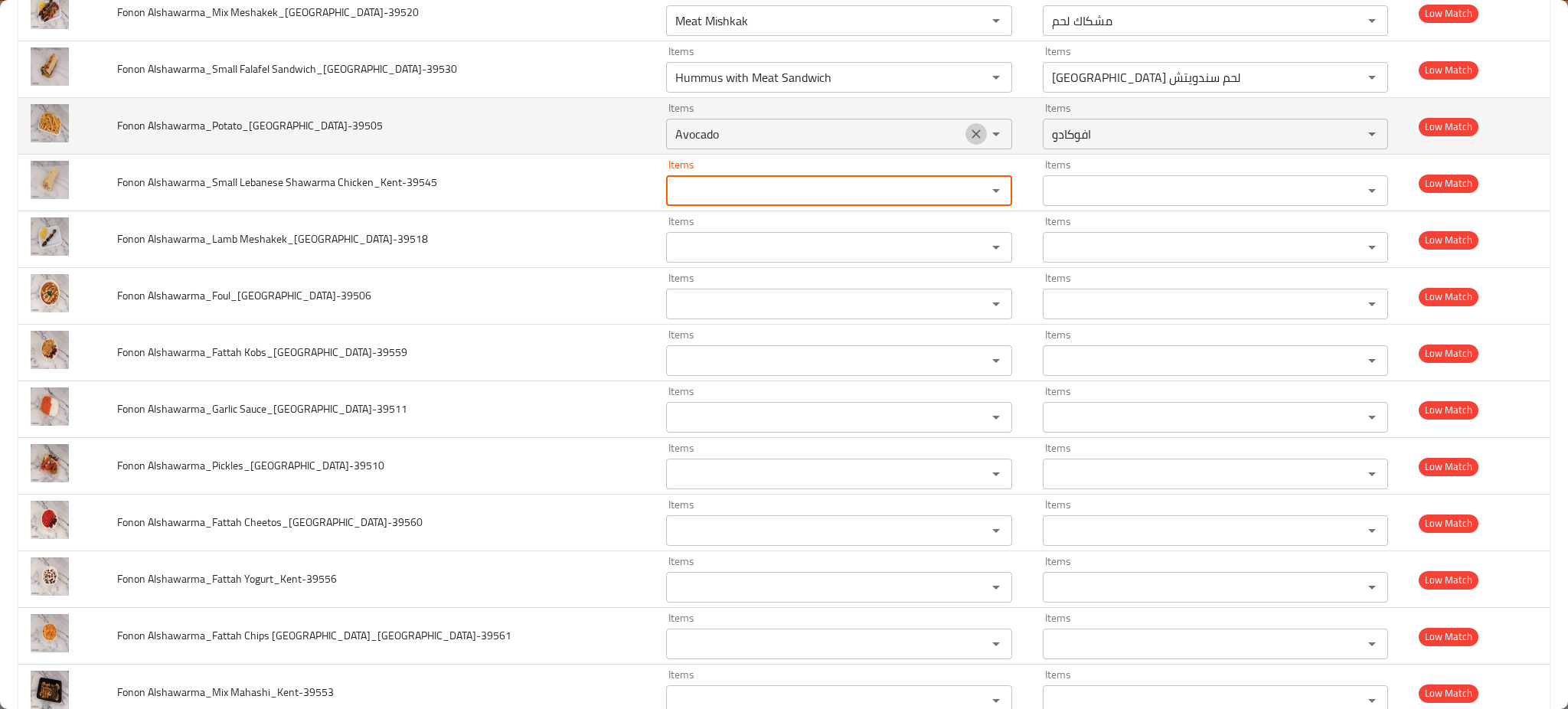
click at [968, 139] on icon "Clear" at bounding box center [976, 134] width 15 height 15
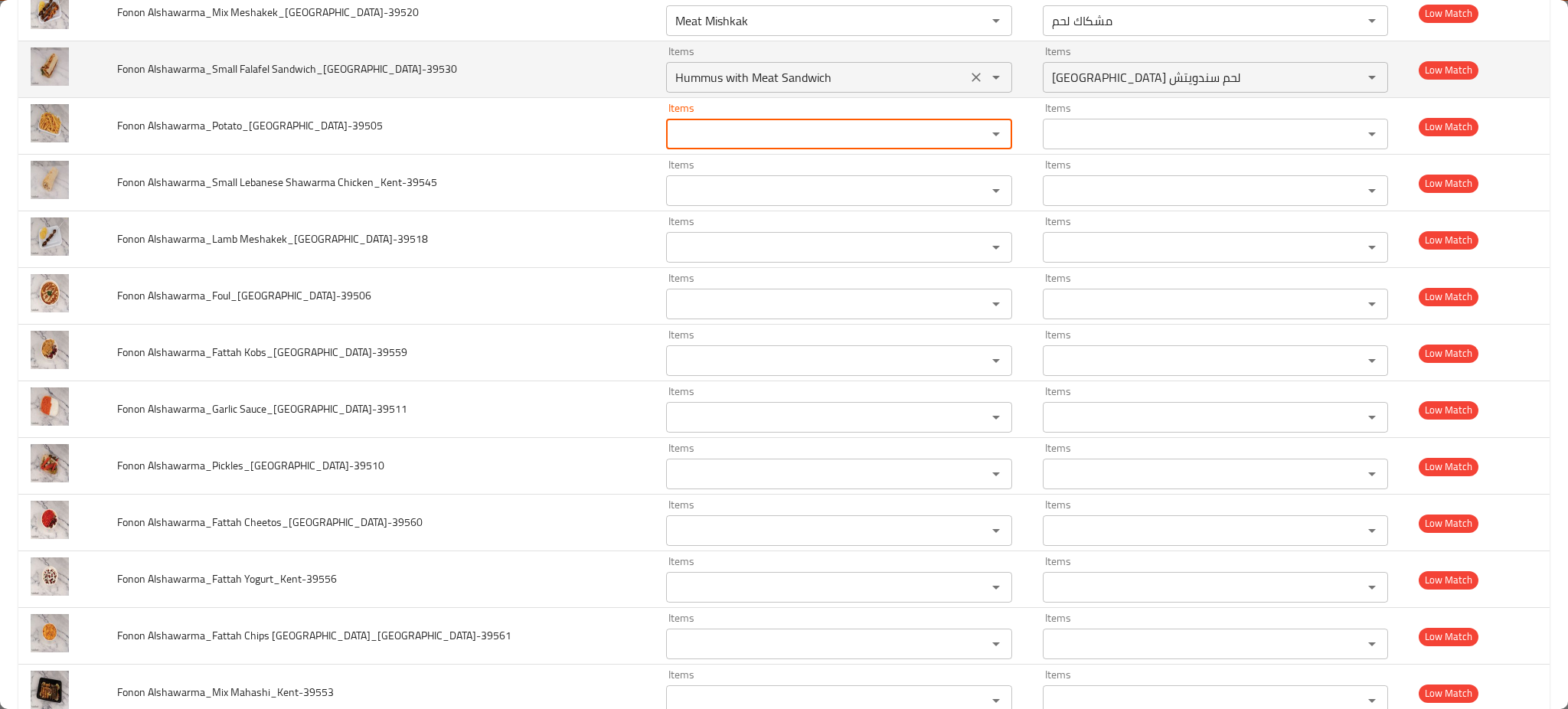
click at [968, 75] on icon "Clear" at bounding box center [976, 77] width 15 height 15
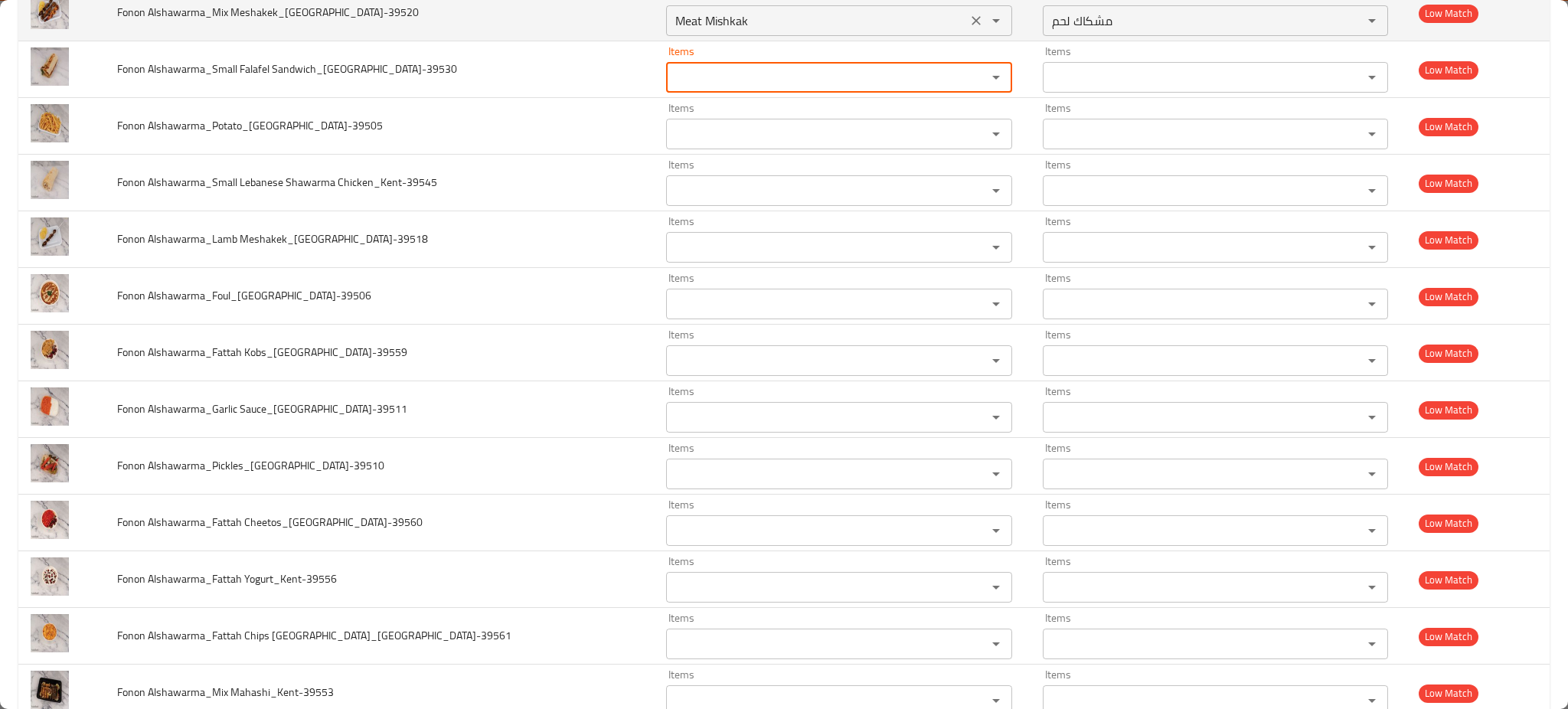
click at [968, 26] on icon "Clear" at bounding box center [976, 20] width 15 height 15
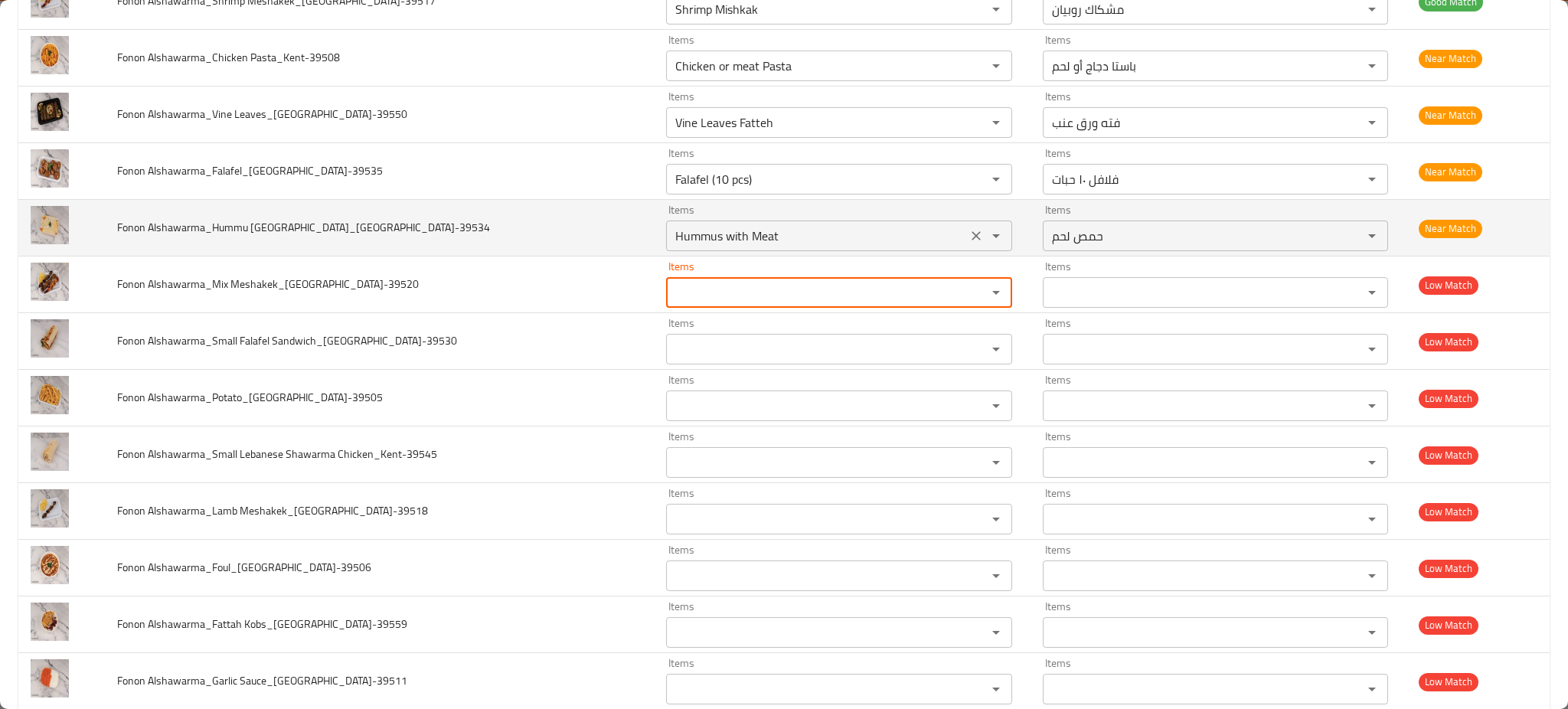
scroll to position [509, 0]
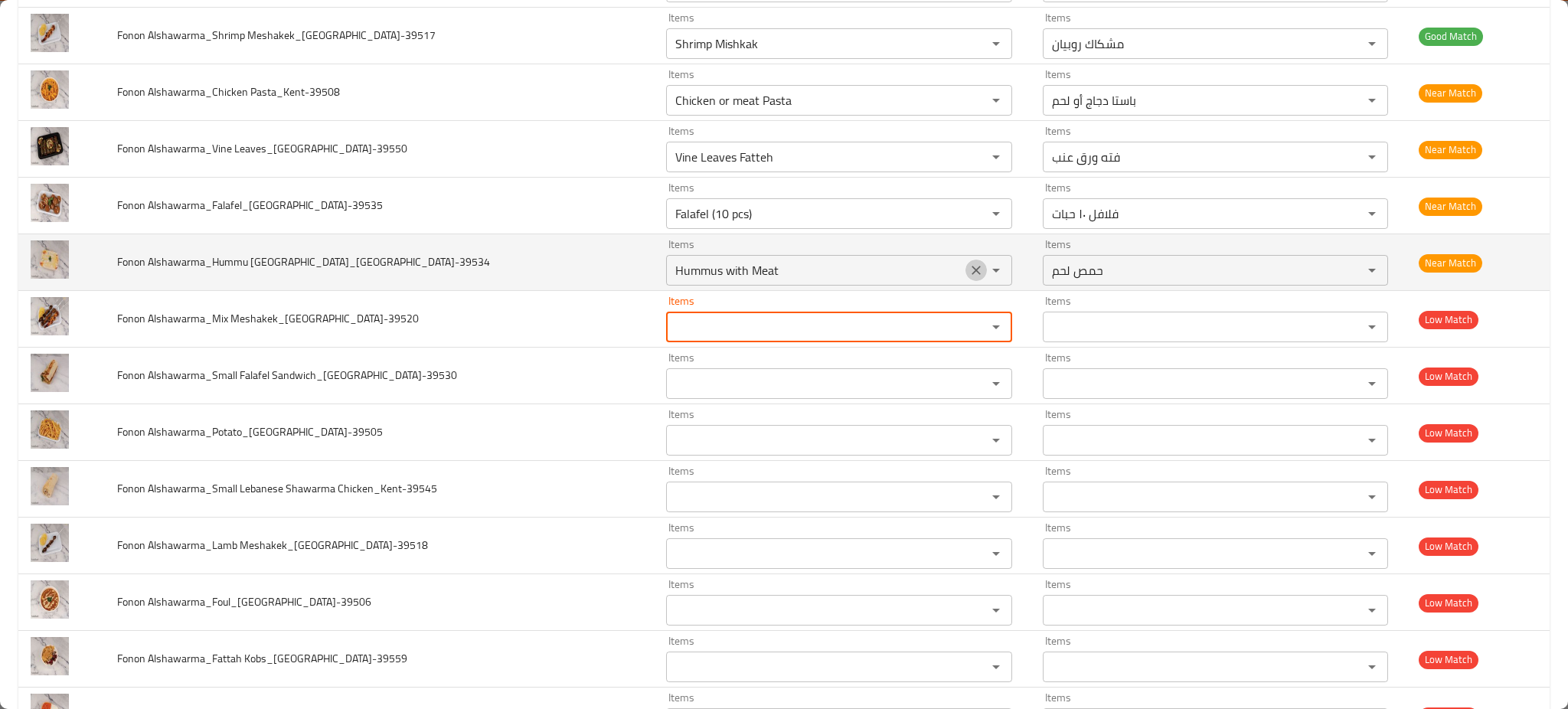
click at [968, 270] on icon "Clear" at bounding box center [976, 270] width 15 height 15
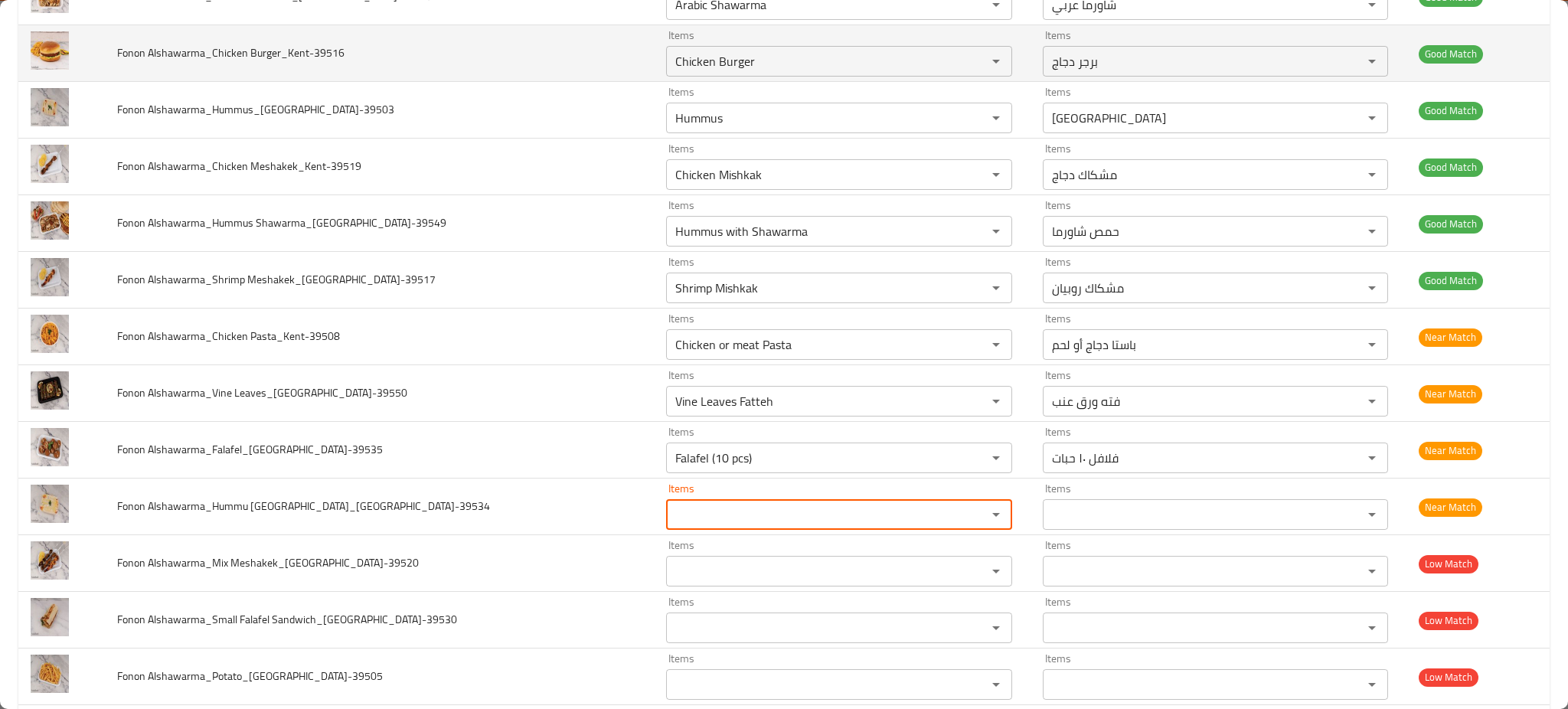
scroll to position [306, 0]
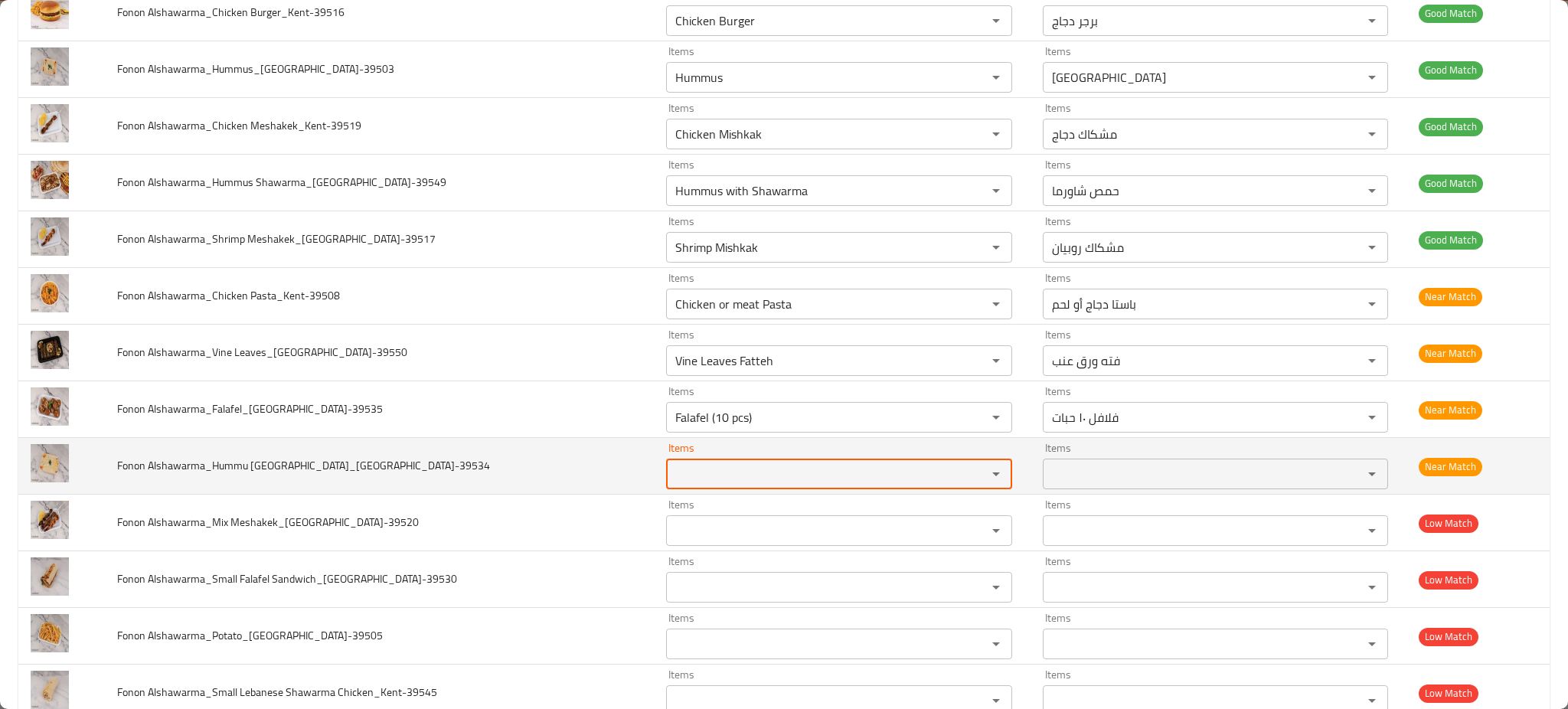
click at [302, 468] on span "Fonon Alshawarma_Hummu [GEOGRAPHIC_DATA]_[GEOGRAPHIC_DATA]-39534" at bounding box center [303, 465] width 373 height 20
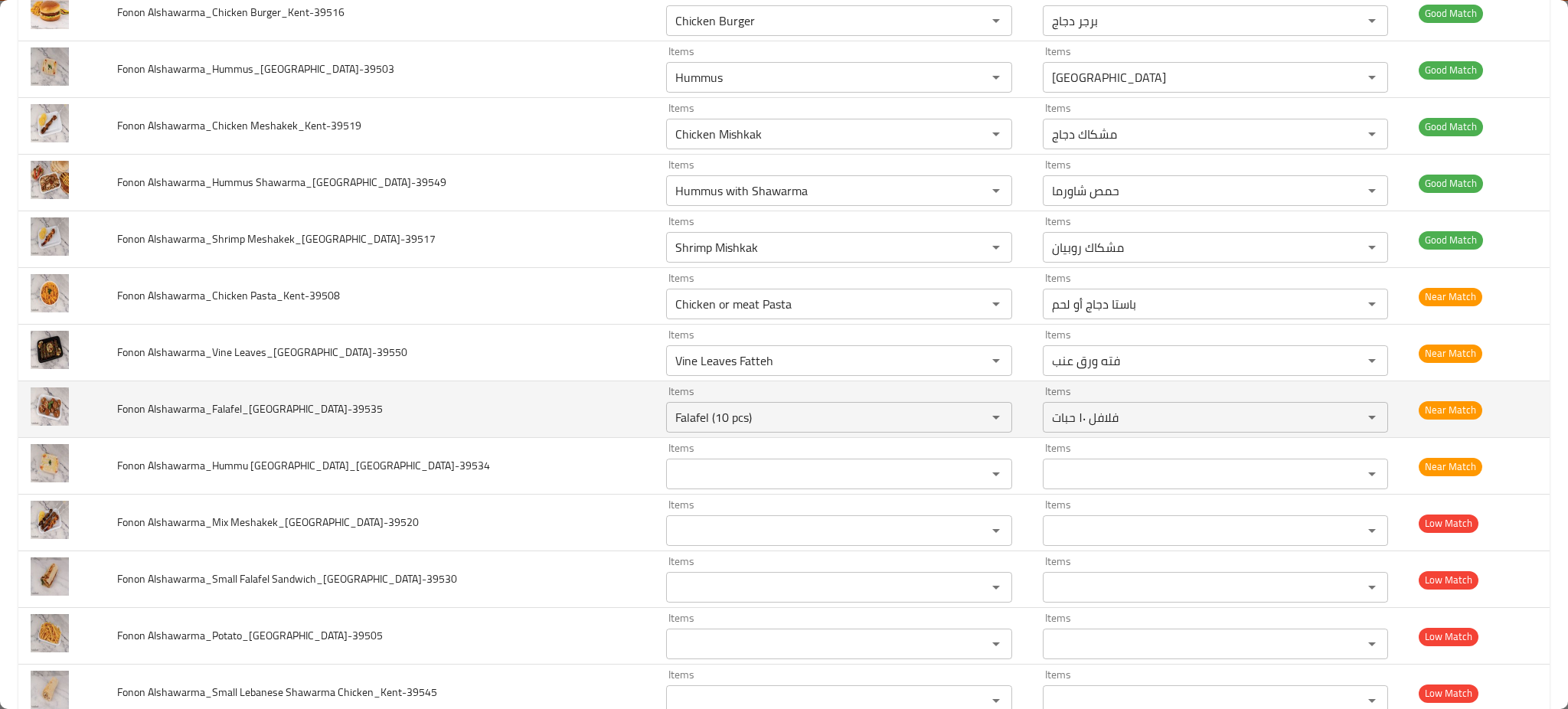
click at [301, 416] on span "Fonon Alshawarma_Falafel_[GEOGRAPHIC_DATA]-39535" at bounding box center [250, 408] width 266 height 20
click at [300, 416] on span "Fonon Alshawarma_Falafel_[GEOGRAPHIC_DATA]-39535" at bounding box center [250, 408] width 266 height 20
copy span "Fonon Alshawarma_Falafel_[GEOGRAPHIC_DATA]-39535"
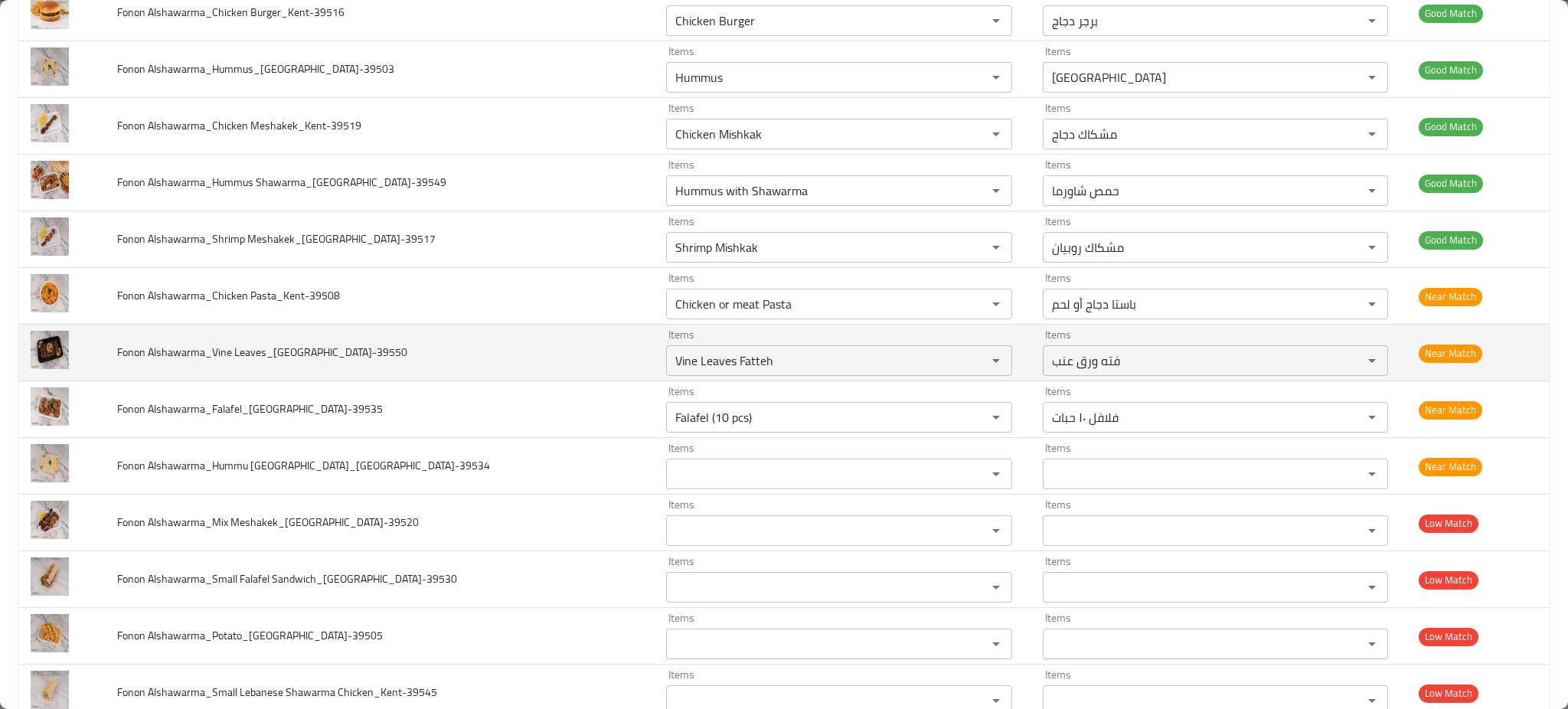
click at [292, 354] on span "Fonon Alshawarma_Vine Leaves_[GEOGRAPHIC_DATA]-39550" at bounding box center [262, 352] width 290 height 20
copy span "Fonon Alshawarma_Vine Leaves_[GEOGRAPHIC_DATA]-39550"
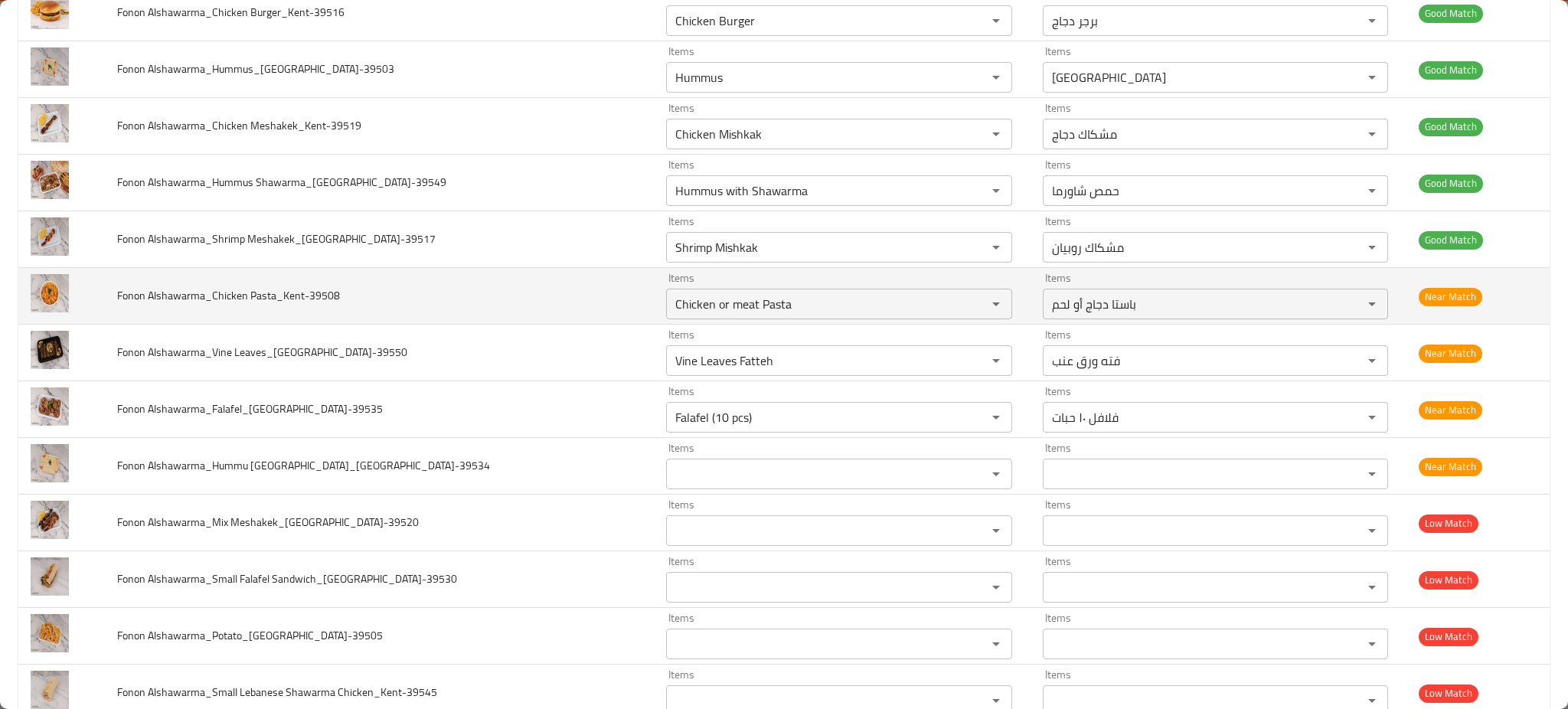
click at [274, 281] on td "Fonon Alshawarma_Chicken Pasta_Kent-39508" at bounding box center [378, 296] width 548 height 56
copy span "Fonon Alshawarma_Chicken Pasta_Kent-39508"
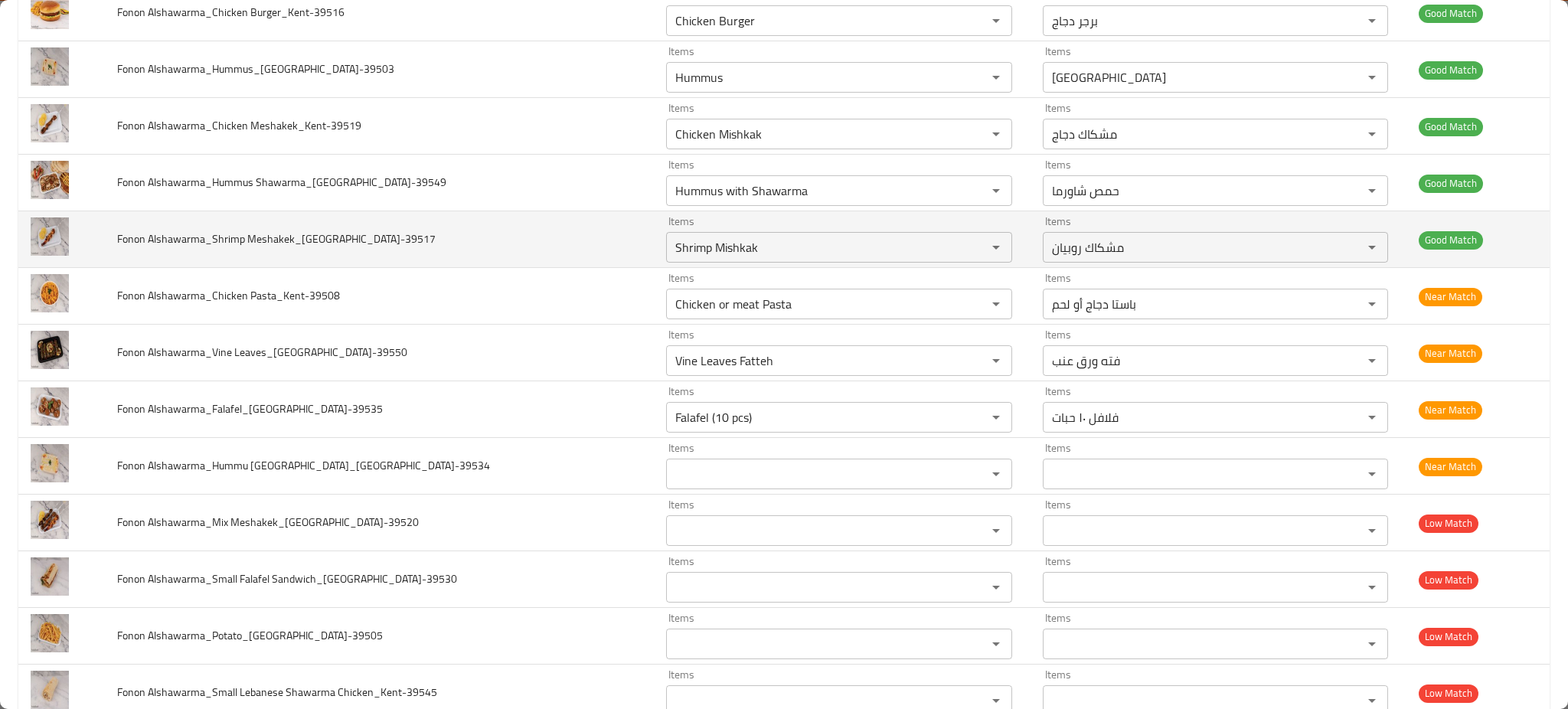
click at [309, 236] on span "Fonon Alshawarma_Shrimp Meshakek_[GEOGRAPHIC_DATA]-39517" at bounding box center [276, 238] width 319 height 20
click at [308, 236] on span "Fonon Alshawarma_Shrimp Meshakek_[GEOGRAPHIC_DATA]-39517" at bounding box center [276, 238] width 319 height 20
copy span "Fonon Alshawarma_Shrimp Meshakek_[GEOGRAPHIC_DATA]-39517"
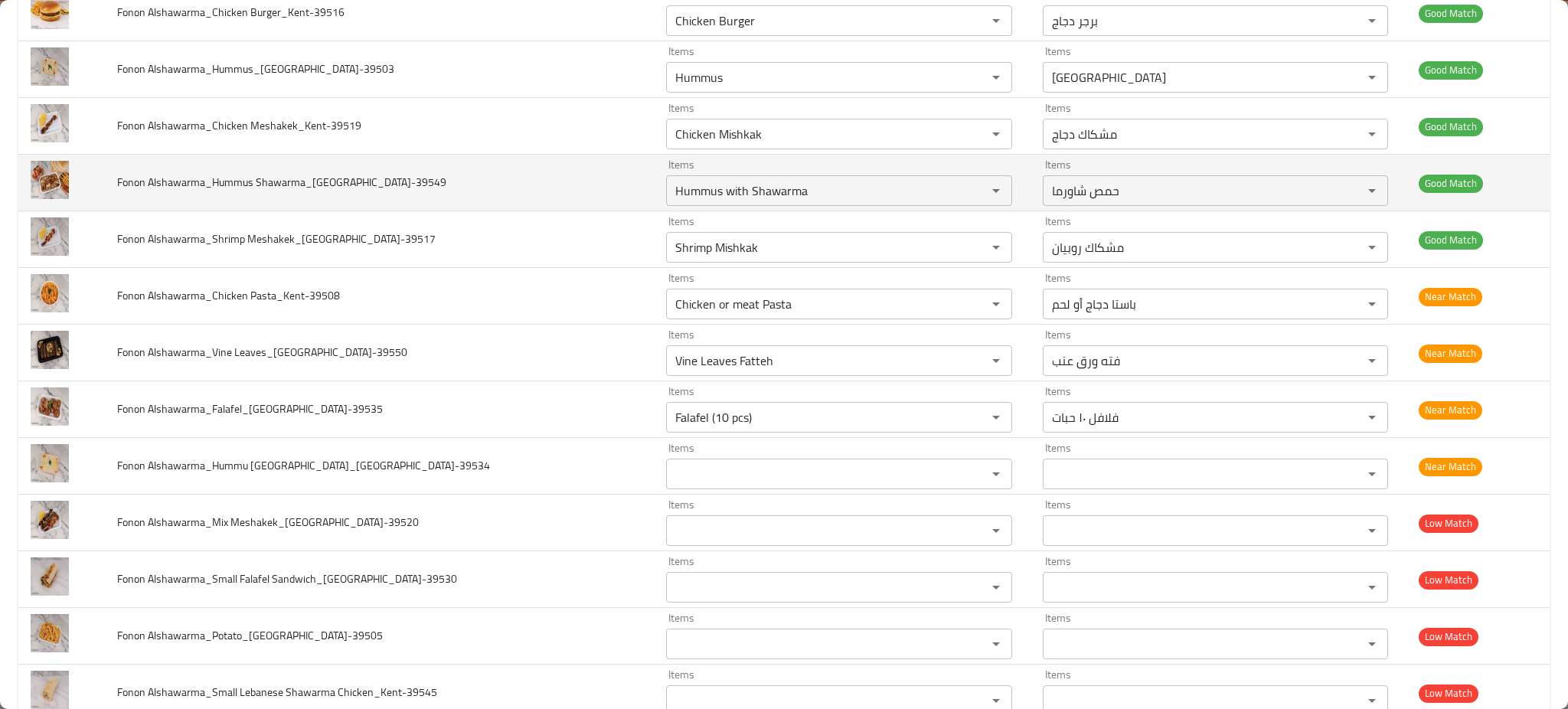
click at [319, 180] on span "Fonon Alshawarma_Hummus Shawarma_[GEOGRAPHIC_DATA]-39549" at bounding box center [281, 182] width 329 height 20
click at [316, 179] on span "Fonon Alshawarma_Hummus Shawarma_[GEOGRAPHIC_DATA]-39549" at bounding box center [281, 182] width 329 height 20
click at [300, 184] on span "Fonon Alshawarma_Hummus Shawarma_[GEOGRAPHIC_DATA]-39549" at bounding box center [281, 182] width 329 height 20
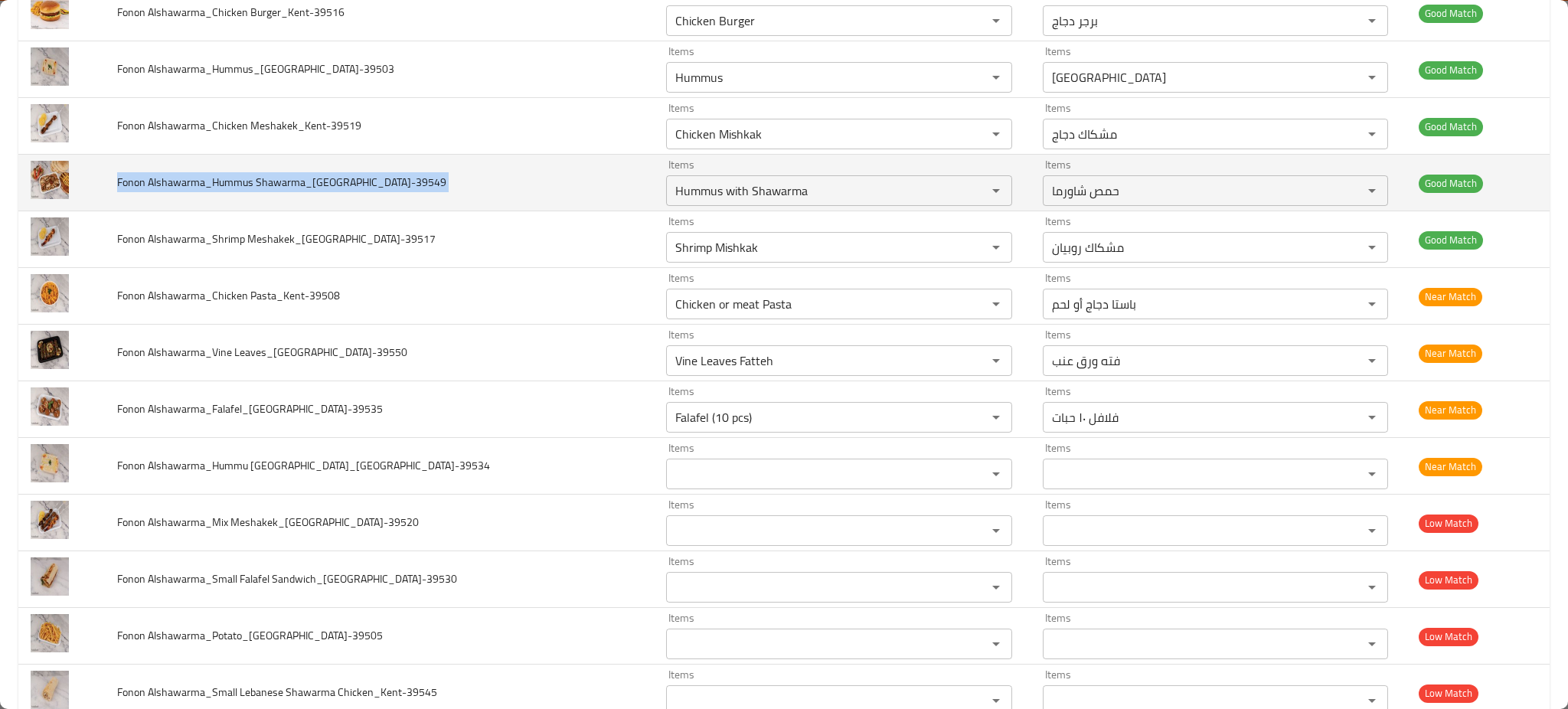
click at [300, 184] on span "Fonon Alshawarma_Hummus Shawarma_[GEOGRAPHIC_DATA]-39549" at bounding box center [281, 182] width 329 height 20
copy span "Fonon Alshawarma_Hummus Shawarma_[GEOGRAPHIC_DATA]-39549"
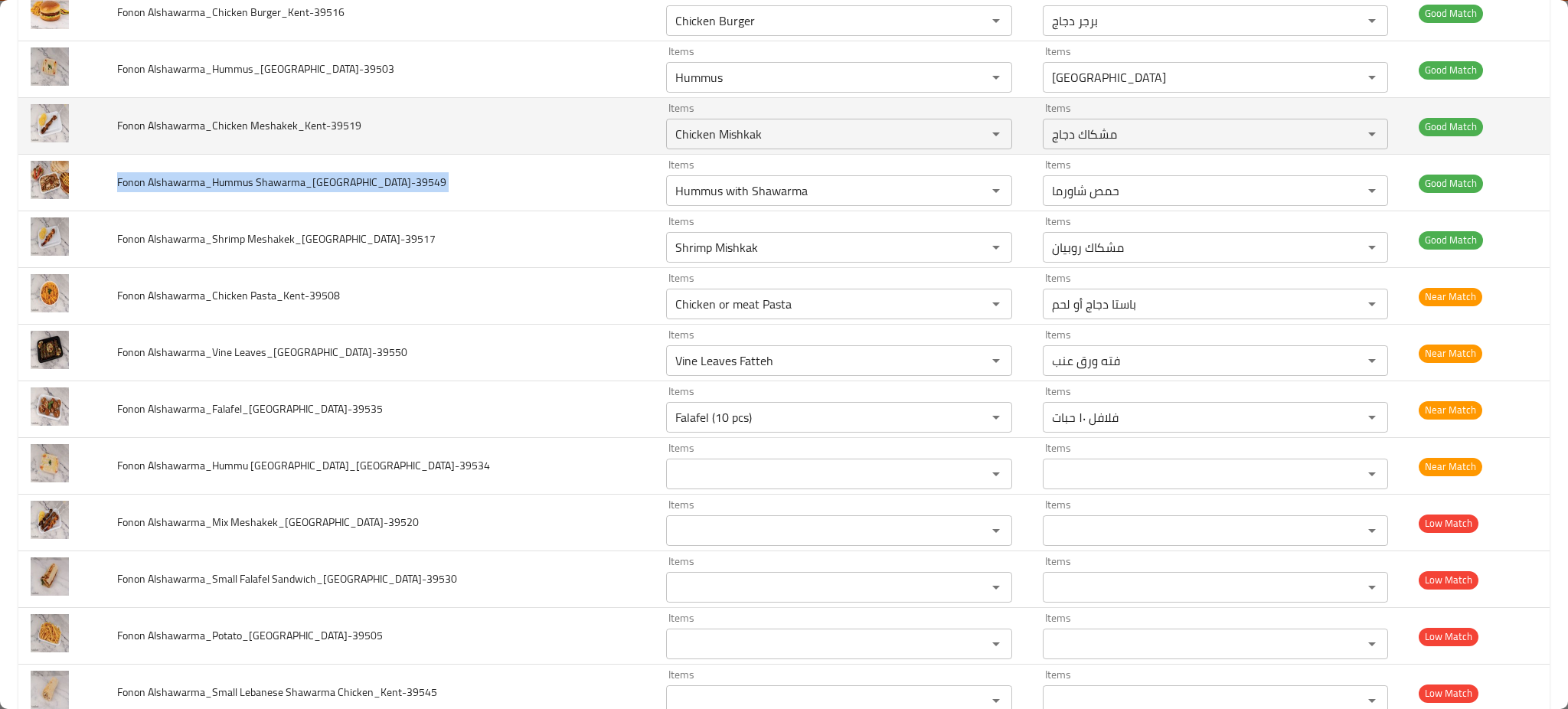
click at [323, 98] on td "Fonon Alshawarma_Chicken Meshakek_Kent-39519" at bounding box center [378, 126] width 548 height 56
click at [326, 115] on td "Fonon Alshawarma_Chicken Meshakek_Kent-39519" at bounding box center [378, 126] width 548 height 56
click at [323, 115] on td "Fonon Alshawarma_Chicken Meshakek_Kent-39519" at bounding box center [378, 126] width 548 height 56
copy span "Meshakek_Kent"
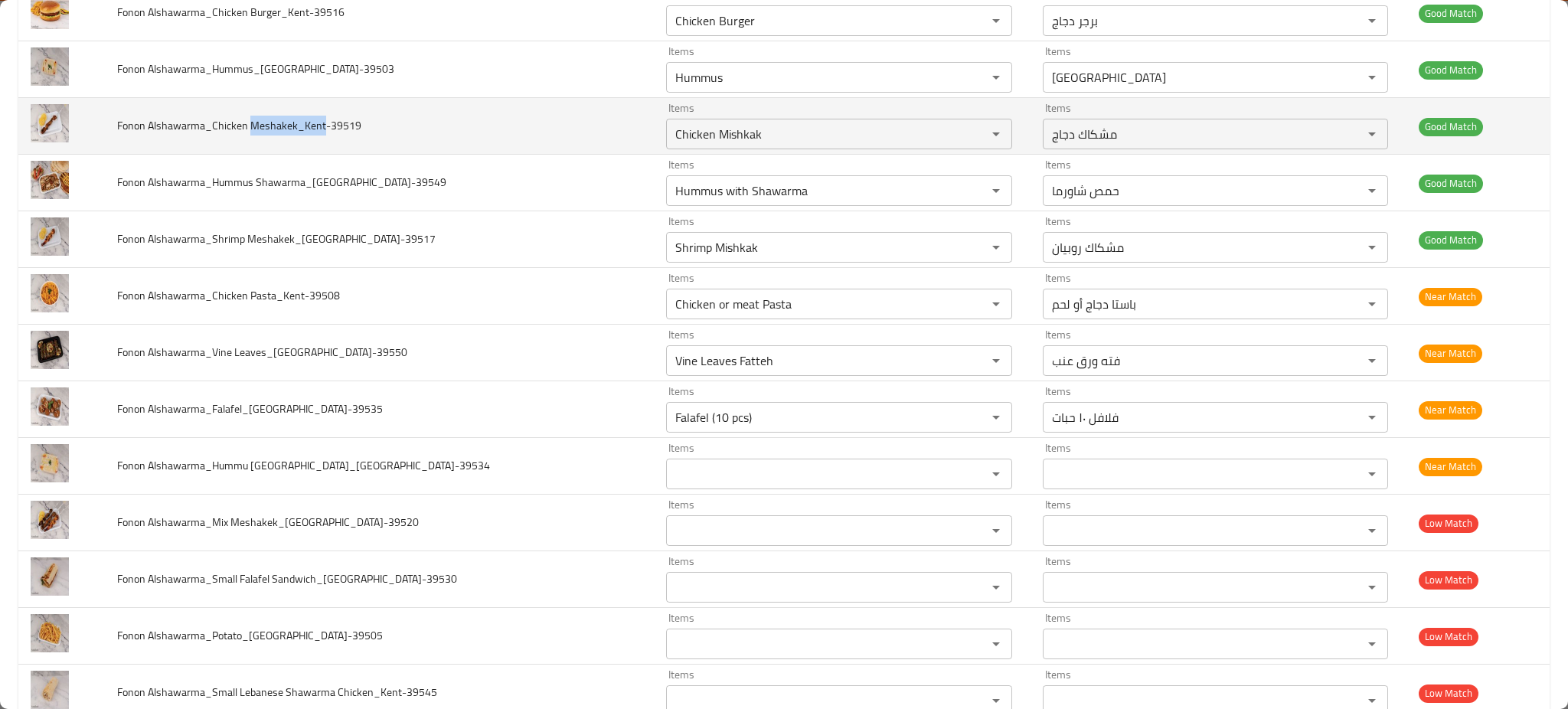
click at [325, 139] on td "Fonon Alshawarma_Chicken Meshakek_Kent-39519" at bounding box center [378, 126] width 548 height 56
click at [332, 119] on span "Fonon Alshawarma_Chicken Meshakek_Kent-39519" at bounding box center [238, 126] width 244 height 20
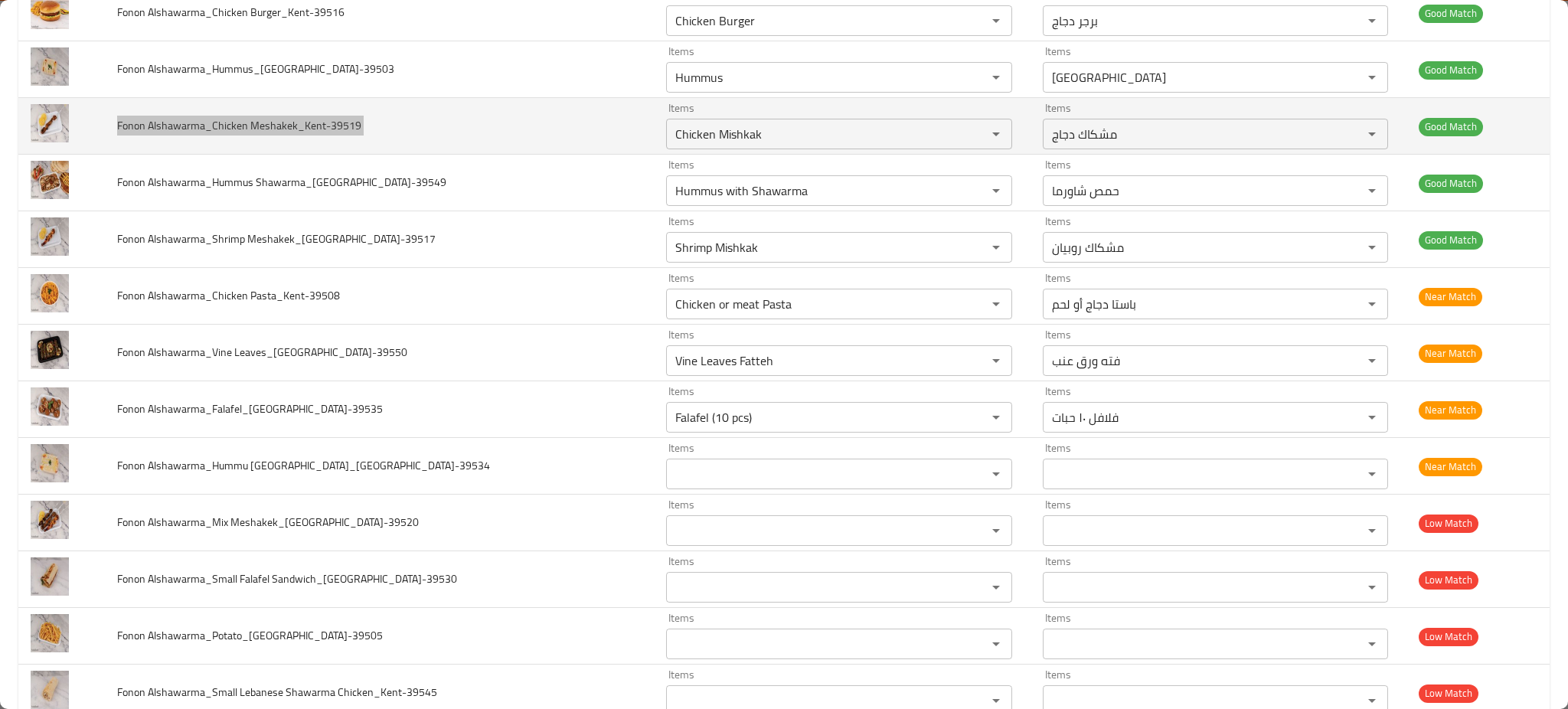
scroll to position [101, 0]
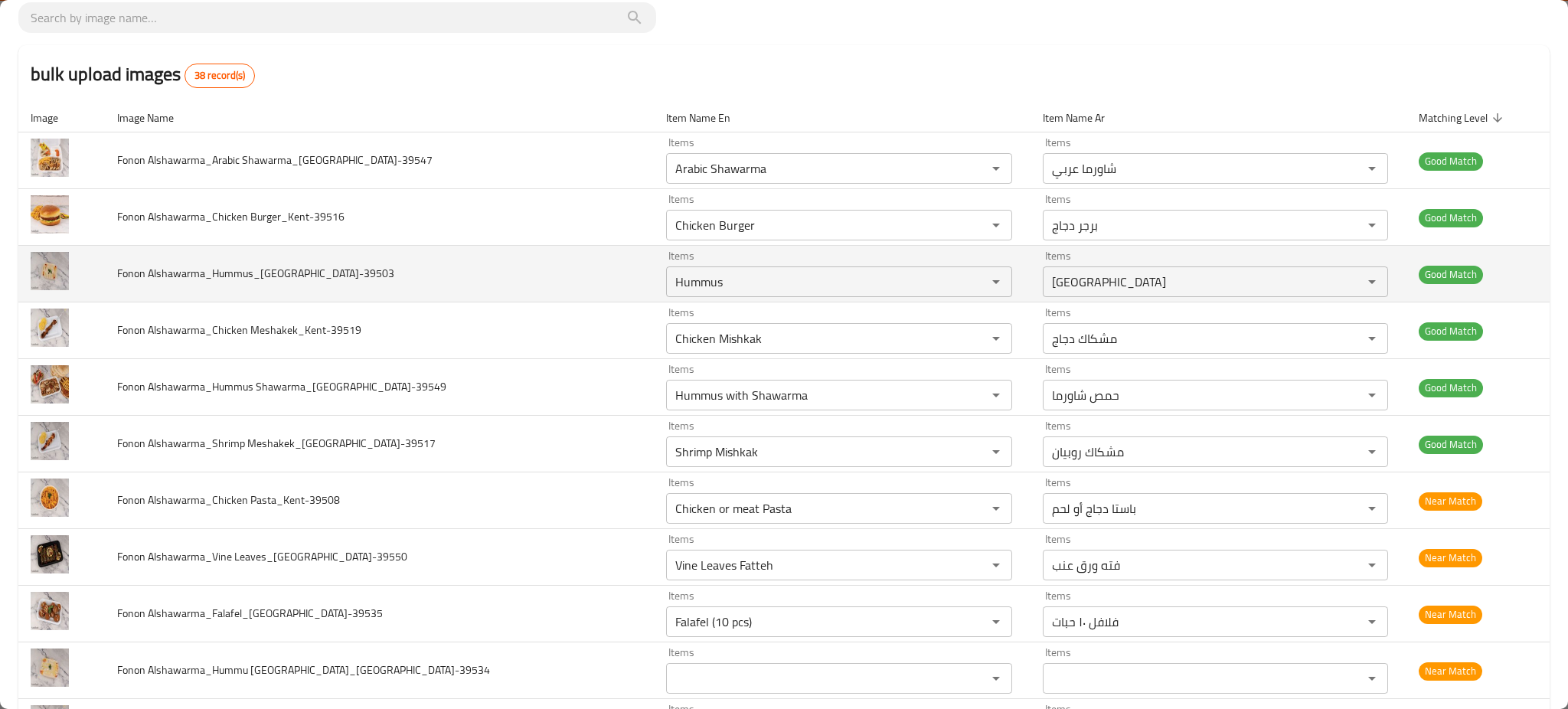
click at [285, 278] on span "Fonon Alshawarma_Hummus_[GEOGRAPHIC_DATA]-39503" at bounding box center [255, 273] width 277 height 20
copy span "Fonon Alshawarma_Hummus_[GEOGRAPHIC_DATA]-39503"
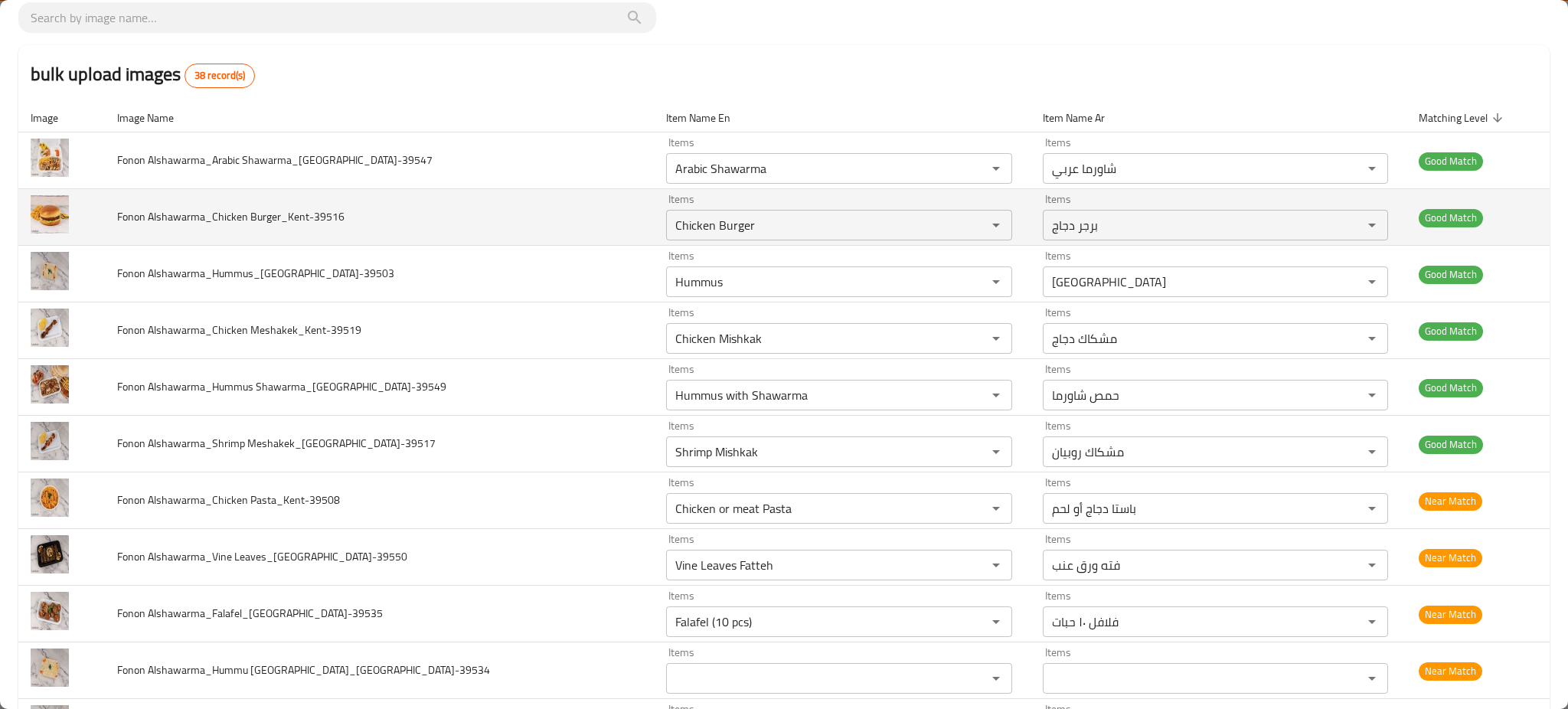
click at [296, 207] on span "Fonon Alshawarma_Chicken Burger_Kent-39516" at bounding box center [230, 216] width 227 height 20
copy span "Fonon Alshawarma_Chicken Burger_Kent-39516"
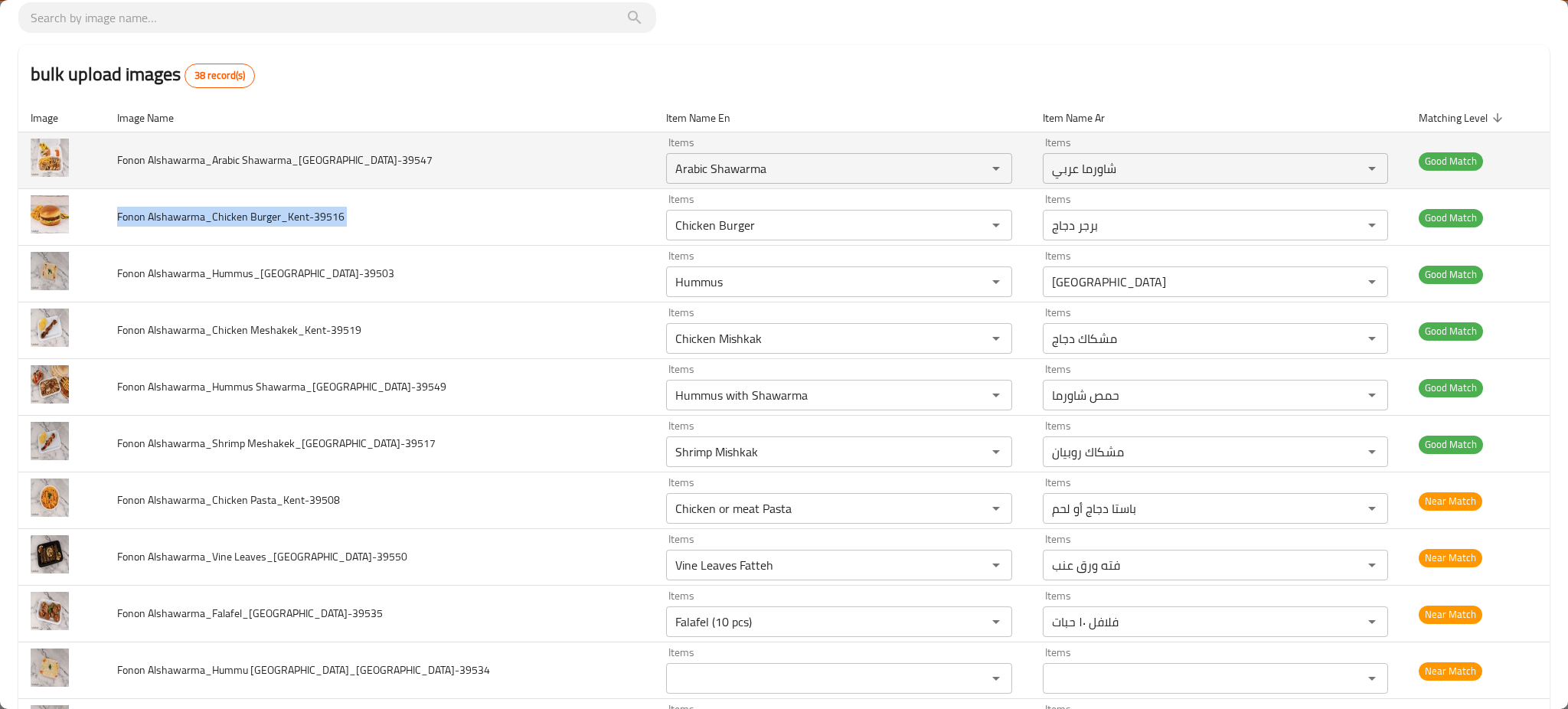
click at [303, 173] on td "Fonon Alshawarma_Arabic Shawarma_[GEOGRAPHIC_DATA]-39547" at bounding box center [378, 161] width 548 height 56
click at [304, 160] on span "Fonon Alshawarma_Arabic Shawarma_[GEOGRAPHIC_DATA]-39547" at bounding box center [274, 159] width 316 height 20
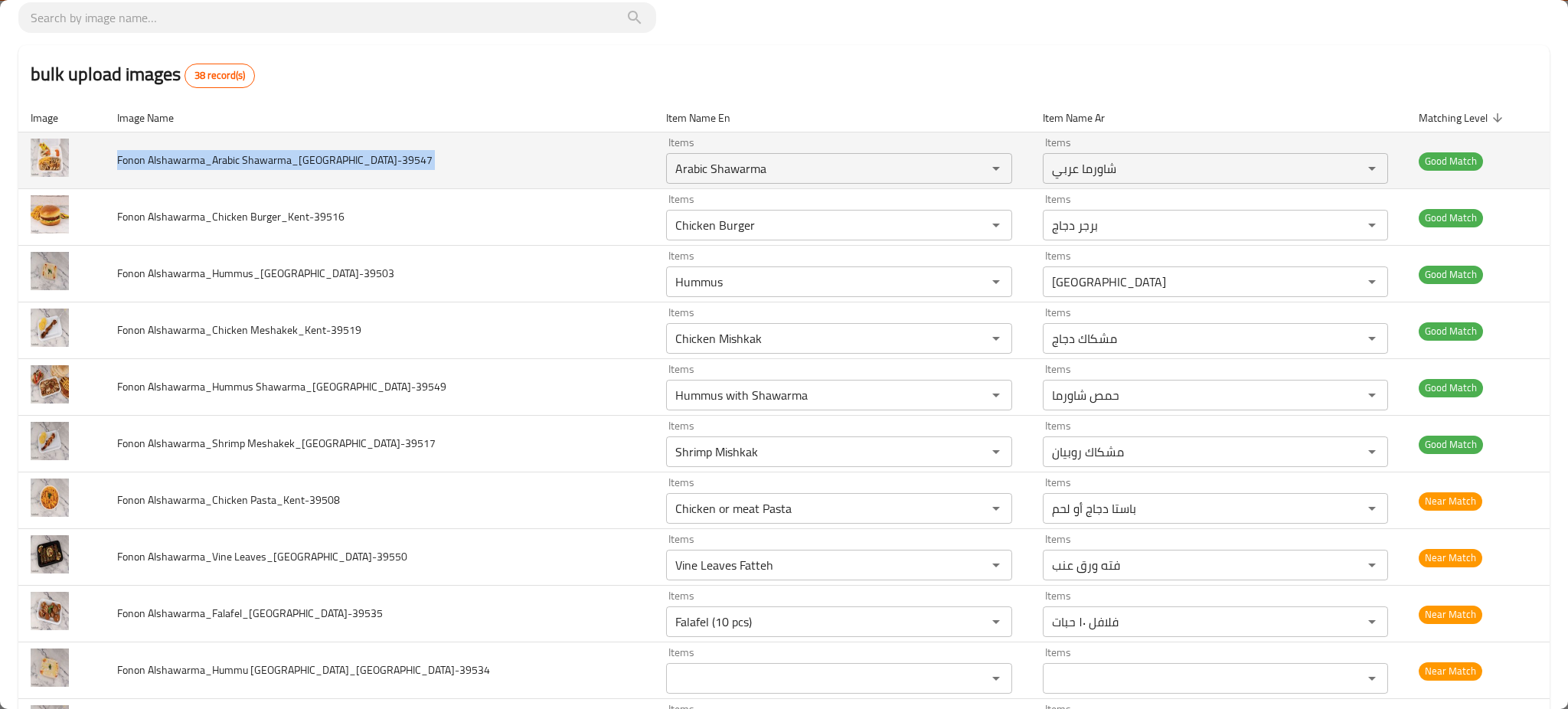
click at [304, 160] on span "Fonon Alshawarma_Arabic Shawarma_[GEOGRAPHIC_DATA]-39547" at bounding box center [274, 159] width 316 height 20
copy span "Fonon Alshawarma_Arabic Shawarma_[GEOGRAPHIC_DATA]-39547"
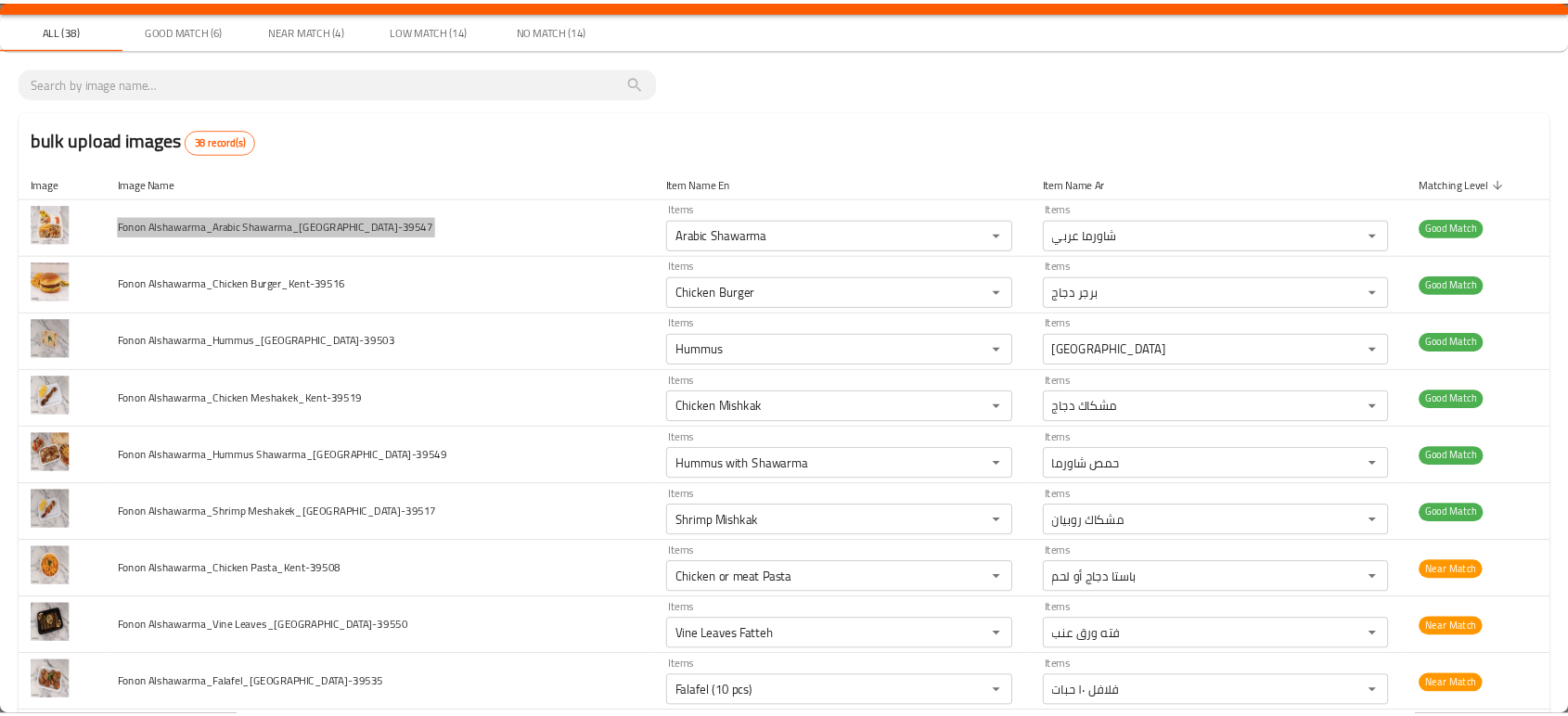
scroll to position [0, 0]
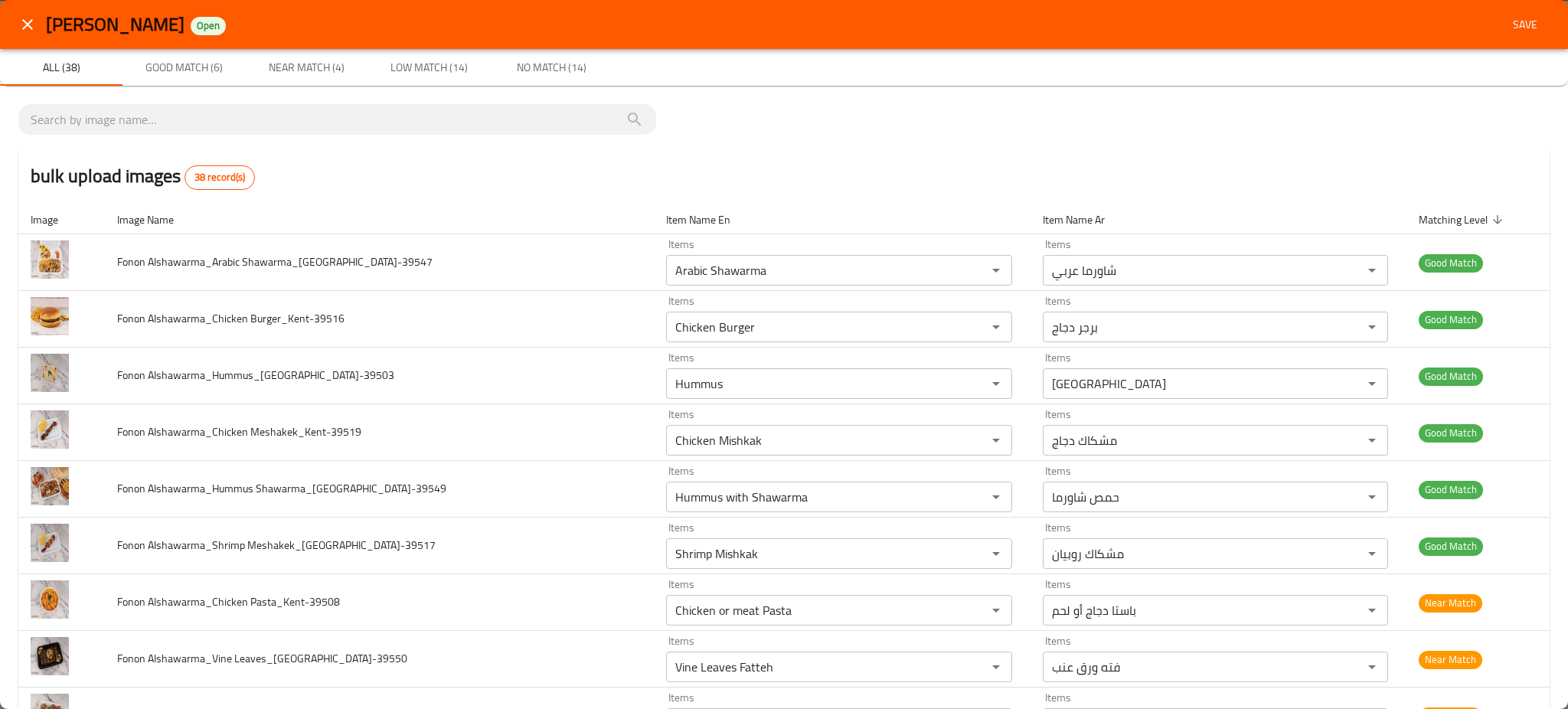
click at [1504, 40] on div "[PERSON_NAME] Open Save" at bounding box center [784, 24] width 1568 height 49
click at [1506, 31] on span "Save" at bounding box center [1525, 25] width 37 height 19
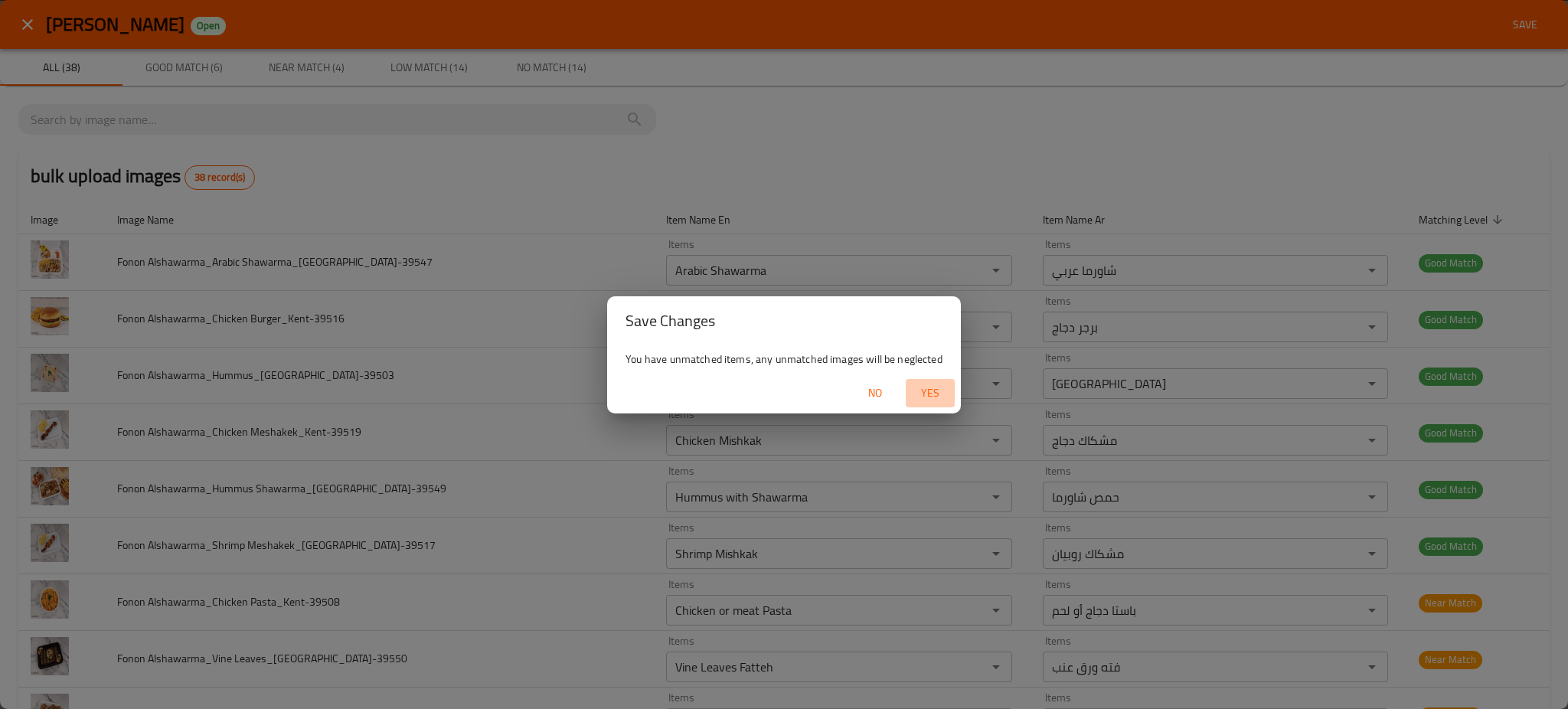
click at [933, 383] on span "Yes" at bounding box center [930, 393] width 37 height 19
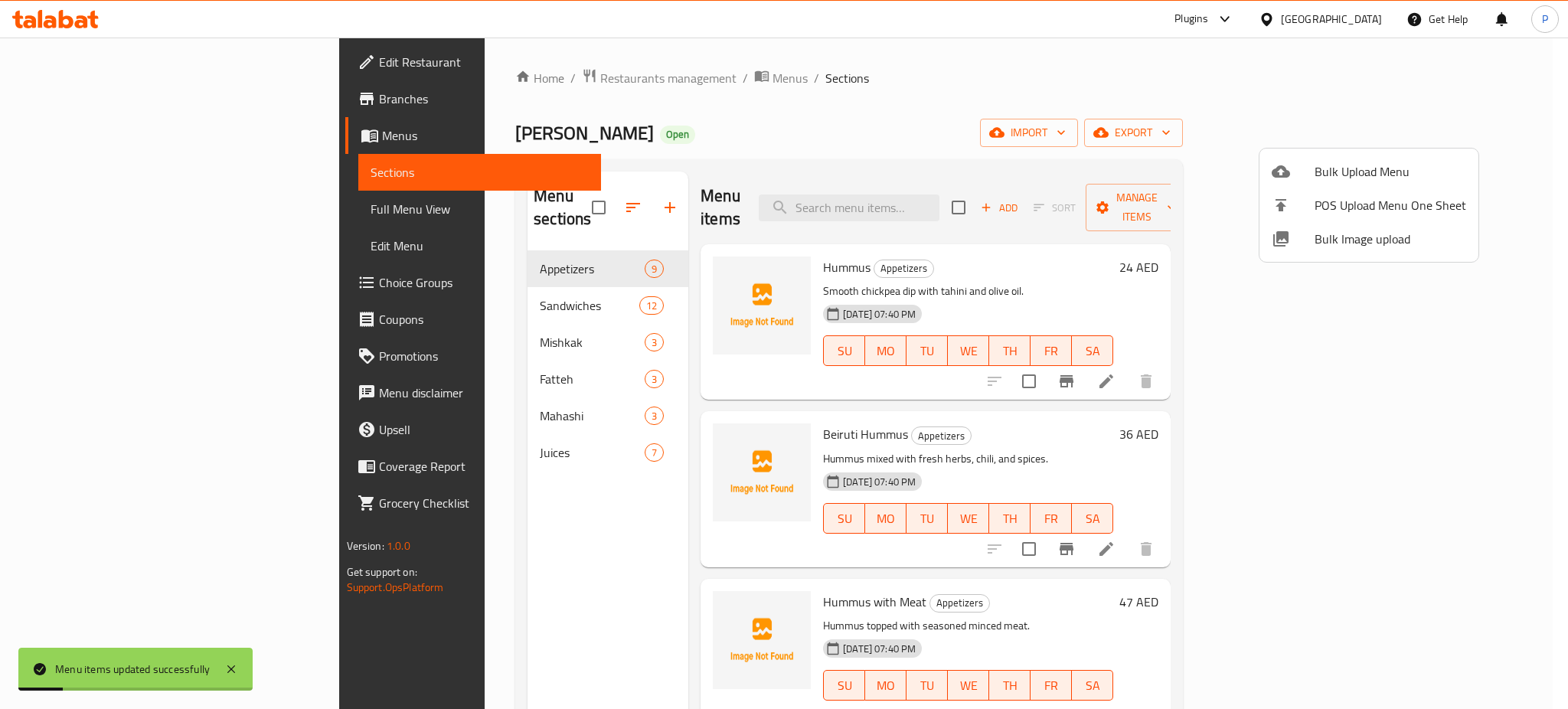
click at [517, 299] on div at bounding box center [784, 354] width 1568 height 709
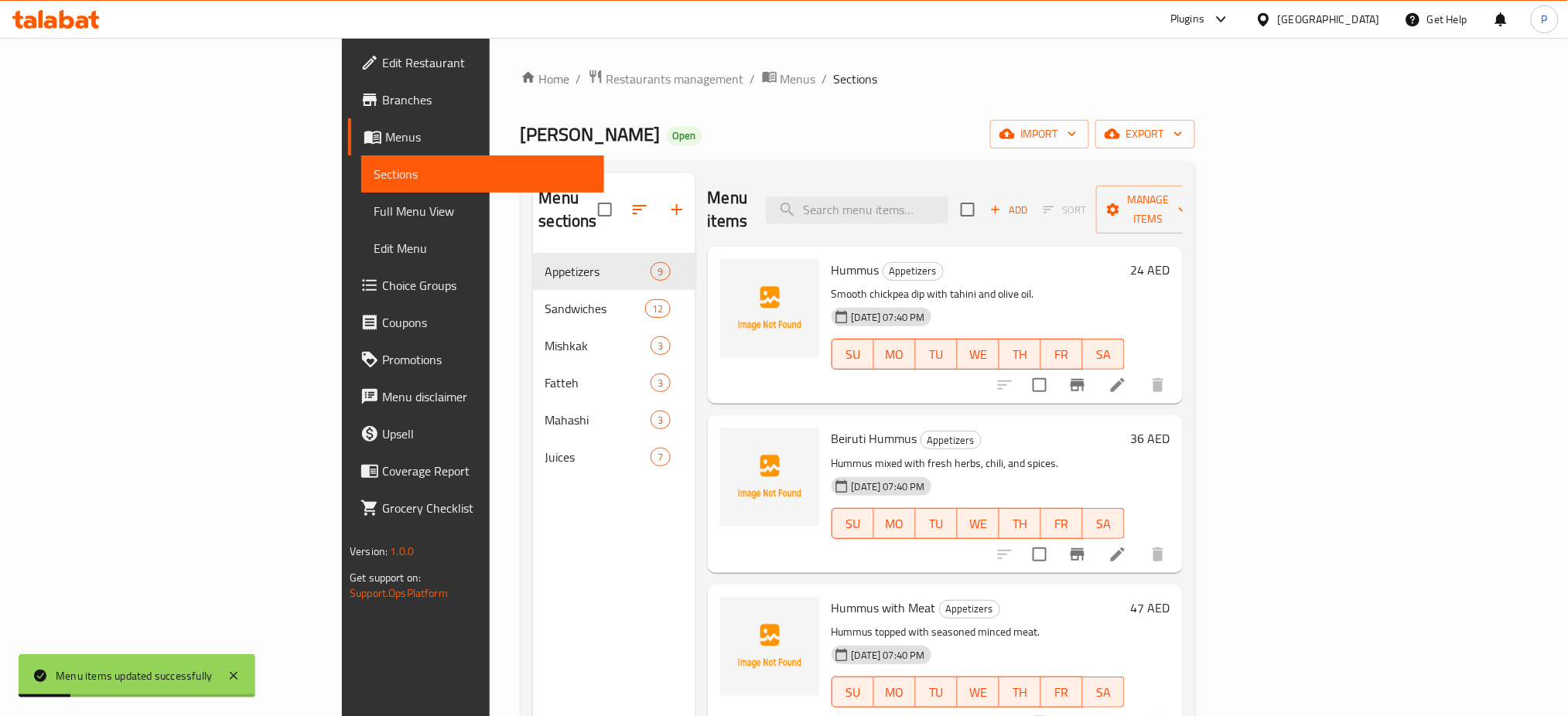
click at [545, 299] on span "Sandwiches" at bounding box center [595, 308] width 101 height 19
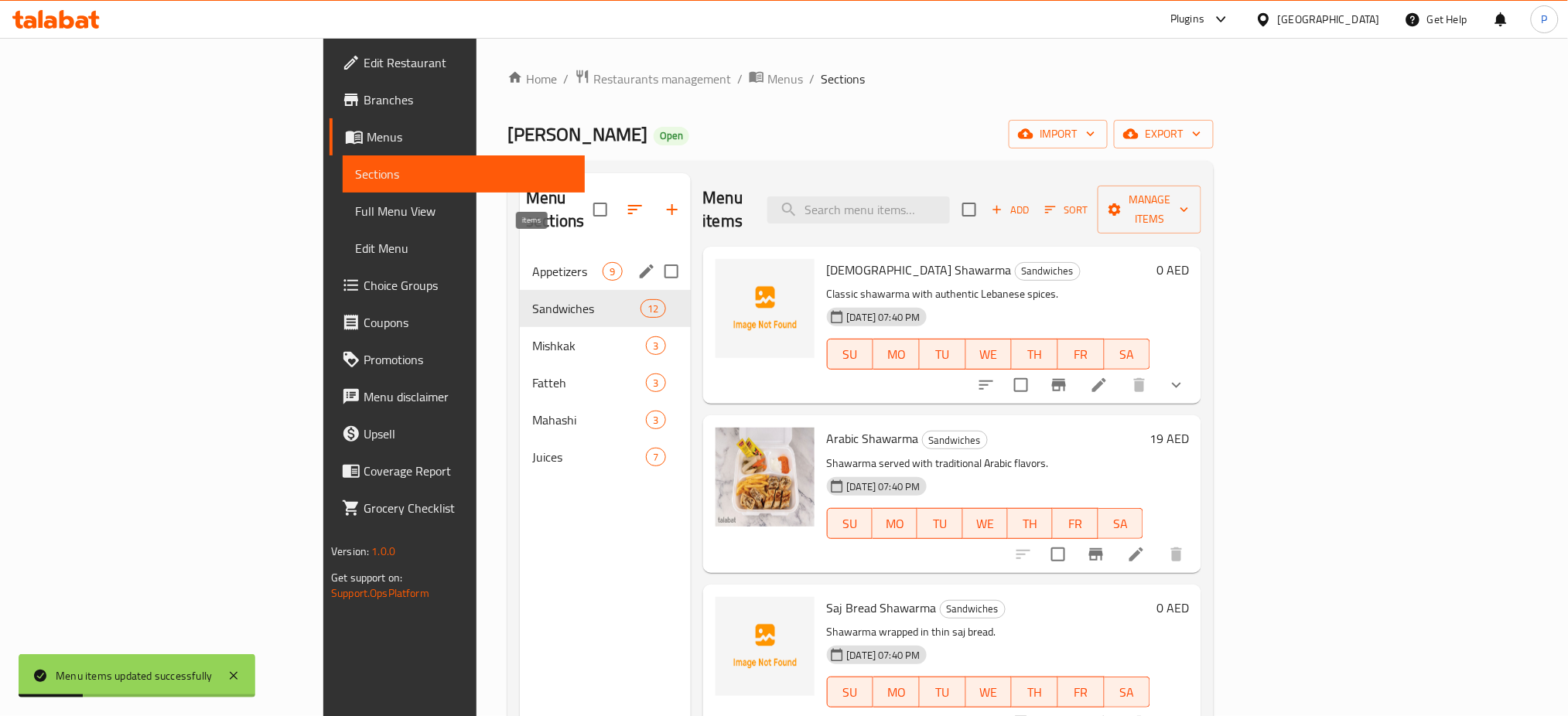
click at [603, 264] on span "9" at bounding box center [612, 271] width 18 height 15
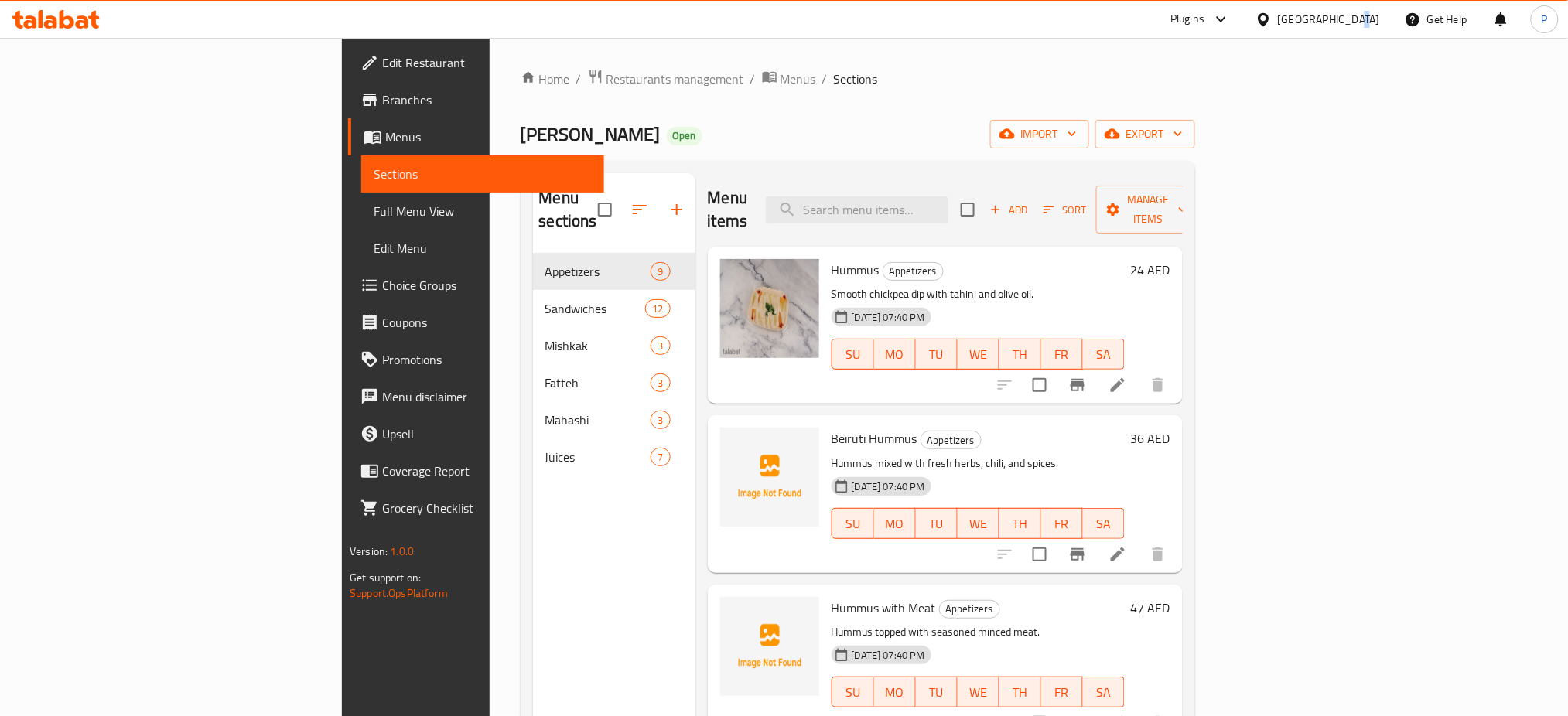
click at [1352, 24] on div "[GEOGRAPHIC_DATA]" at bounding box center [1329, 19] width 102 height 17
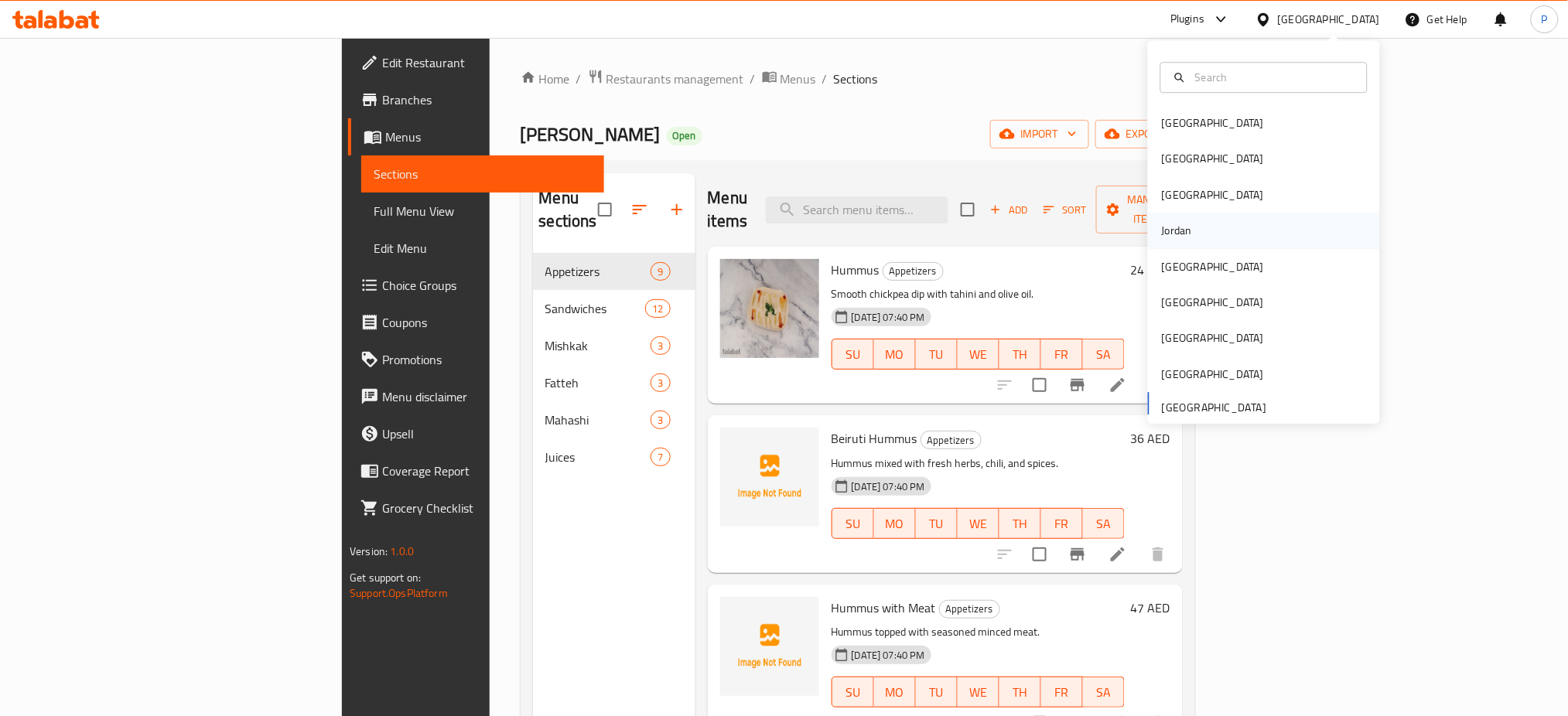
click at [1174, 231] on div "Jordan" at bounding box center [1176, 230] width 30 height 17
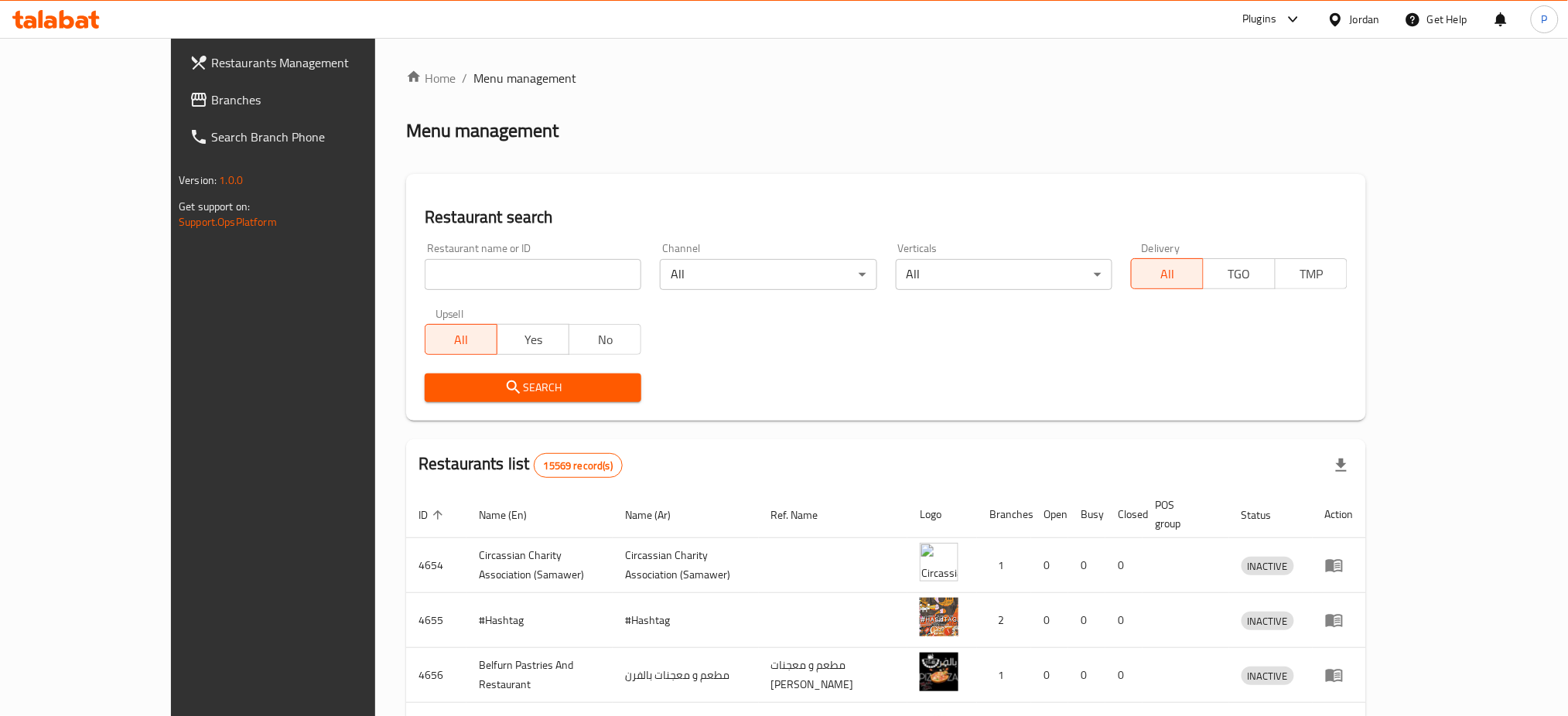
click at [486, 282] on input "search" at bounding box center [533, 275] width 216 height 31
paste input "Candles"
type input "Candles"
click button "Search" at bounding box center [533, 387] width 216 height 28
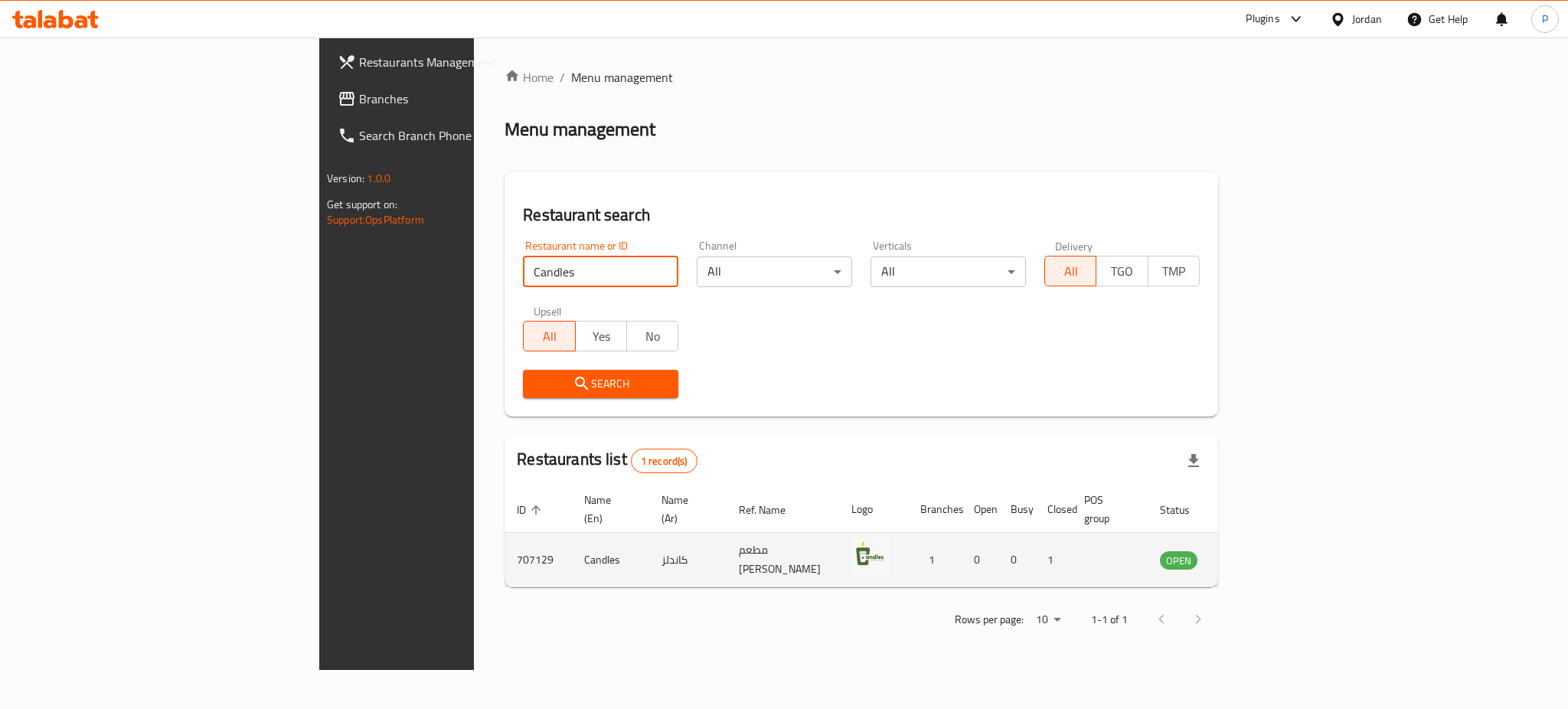
click at [1258, 550] on icon "enhanced table" at bounding box center [1249, 559] width 19 height 19
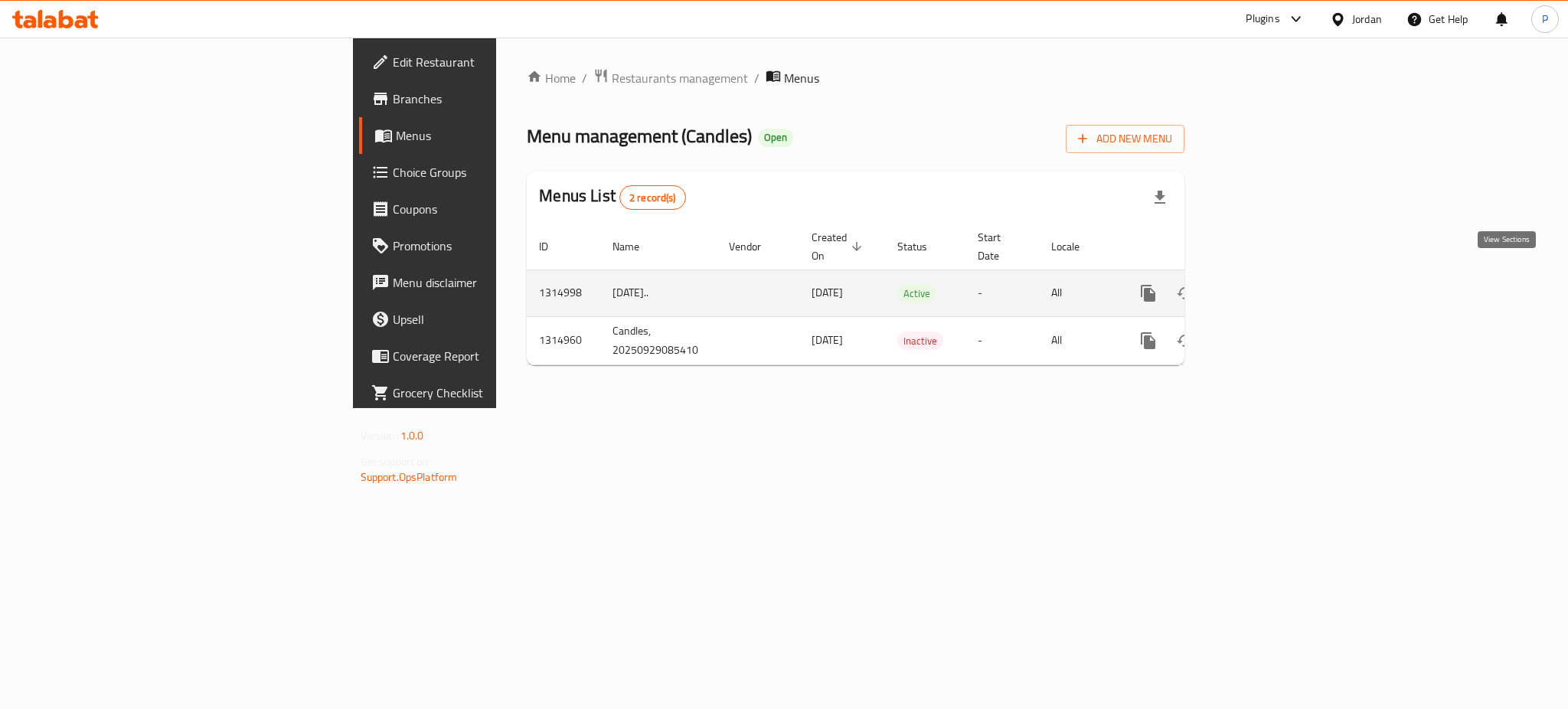
click at [1268, 284] on icon "enhanced table" at bounding box center [1258, 293] width 19 height 19
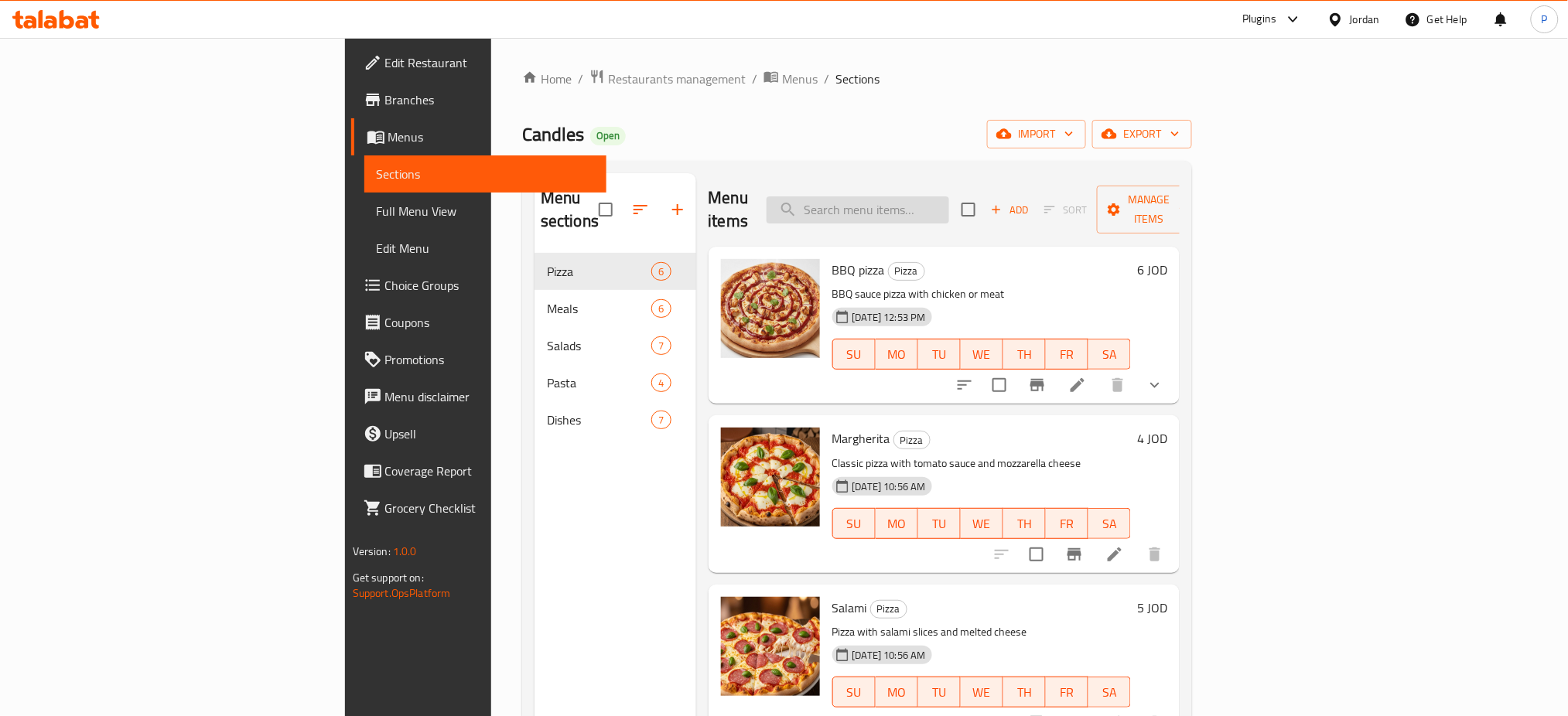
click at [949, 197] on input "search" at bounding box center [857, 210] width 182 height 27
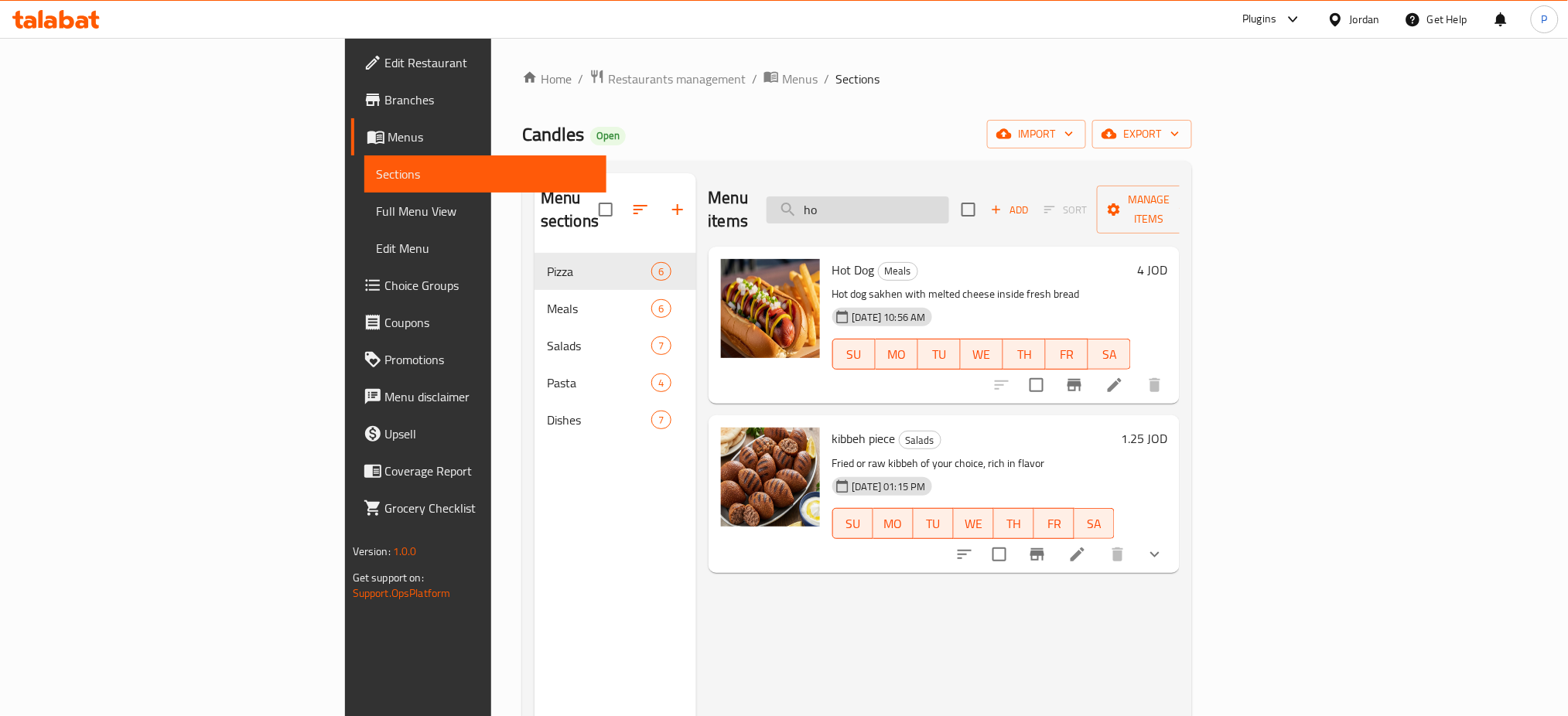
click at [943, 207] on input "ho" at bounding box center [857, 210] width 182 height 27
paste input "fajita"
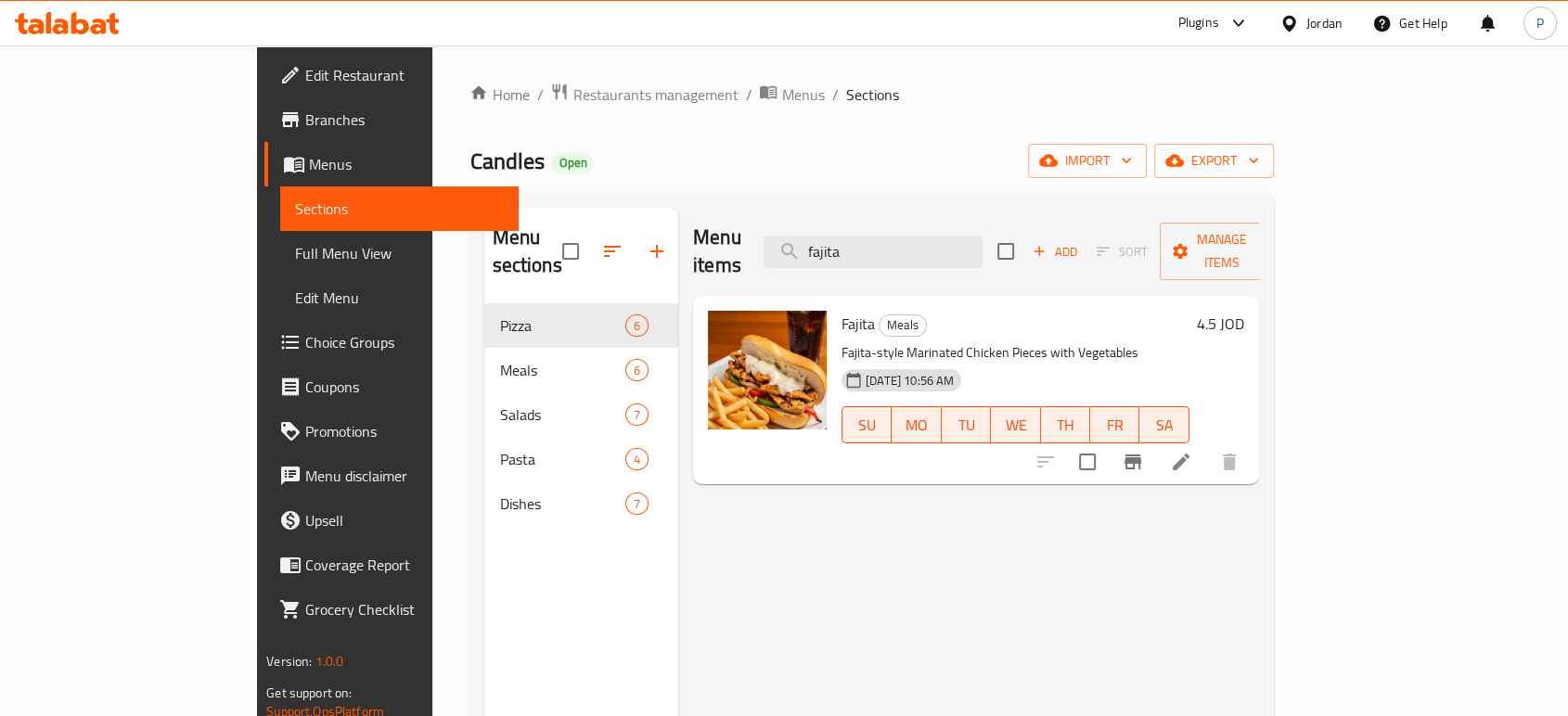
type input "fajita"
click at [1128, 199] on div "Menu sections Pizza 6 Meals 6 Salads 7 Pasta 4 Dishes 7 Menu items fajita Add S…" at bounding box center [871, 566] width 804 height 746
